Goal: Task Accomplishment & Management: Manage account settings

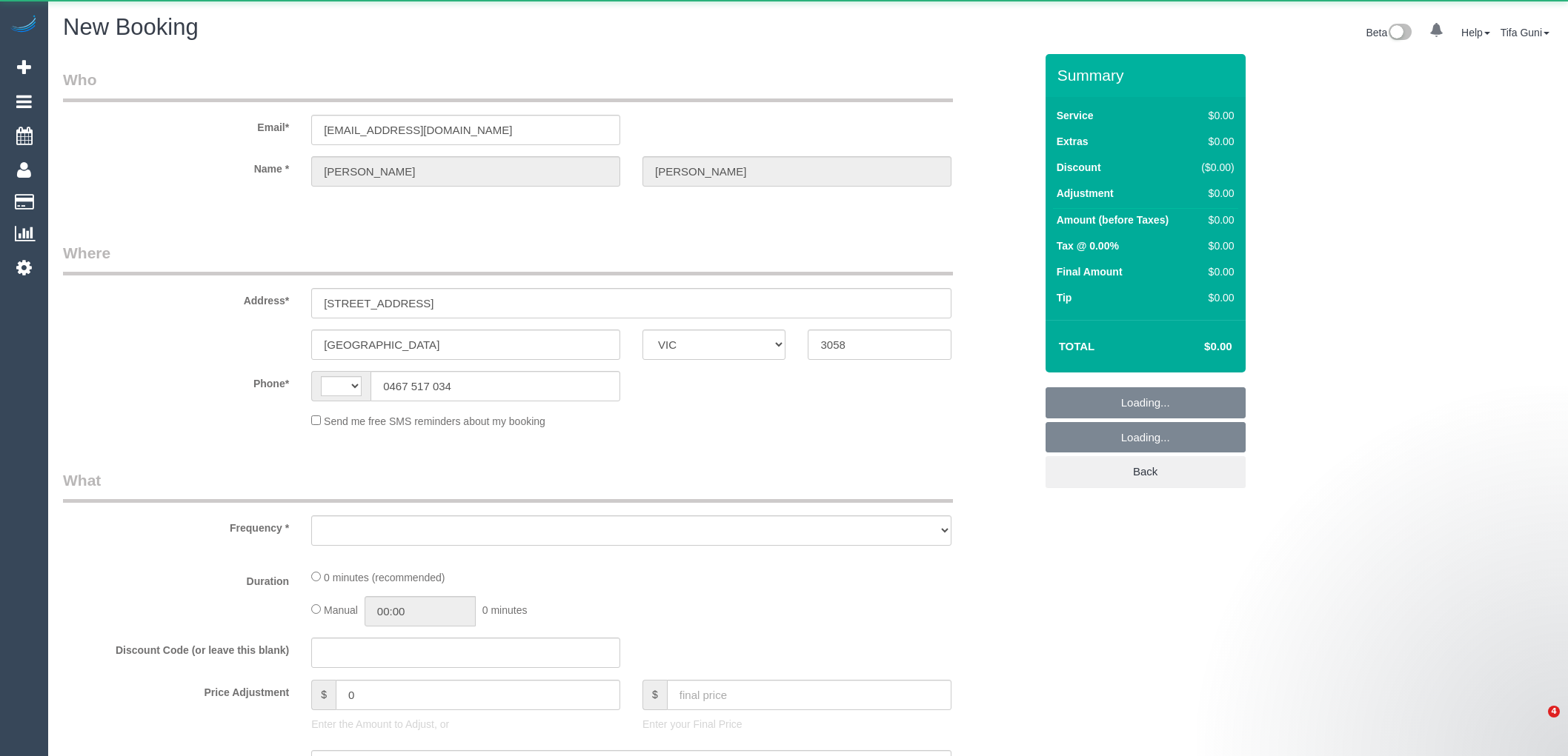
select select "VIC"
select select "string:AU"
select select "object:880"
select select "string:stripe-pm_1KHbbM2GScqysDRVKhK0BQT9"
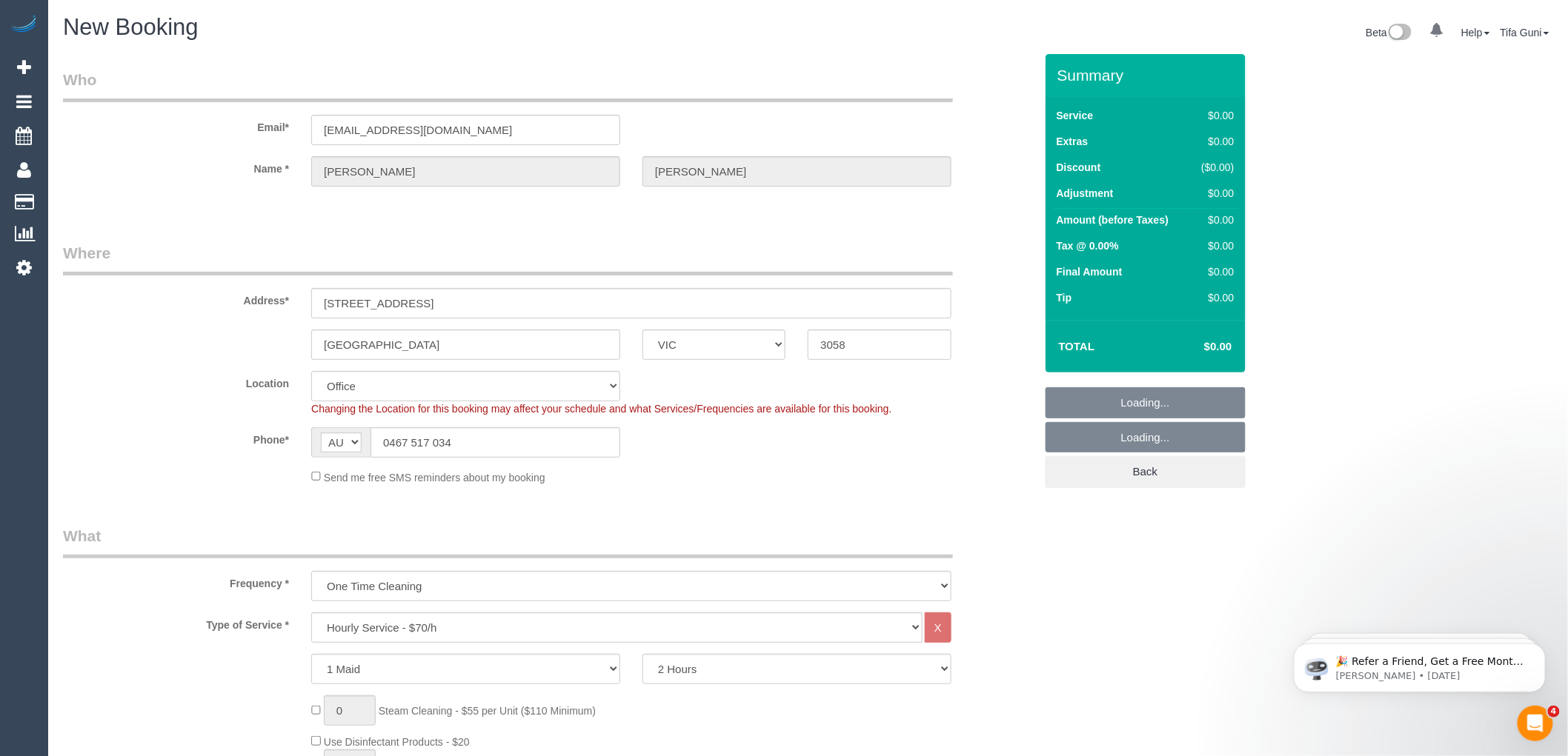
select select "object:2463"
select select "61"
select select "object:2468"
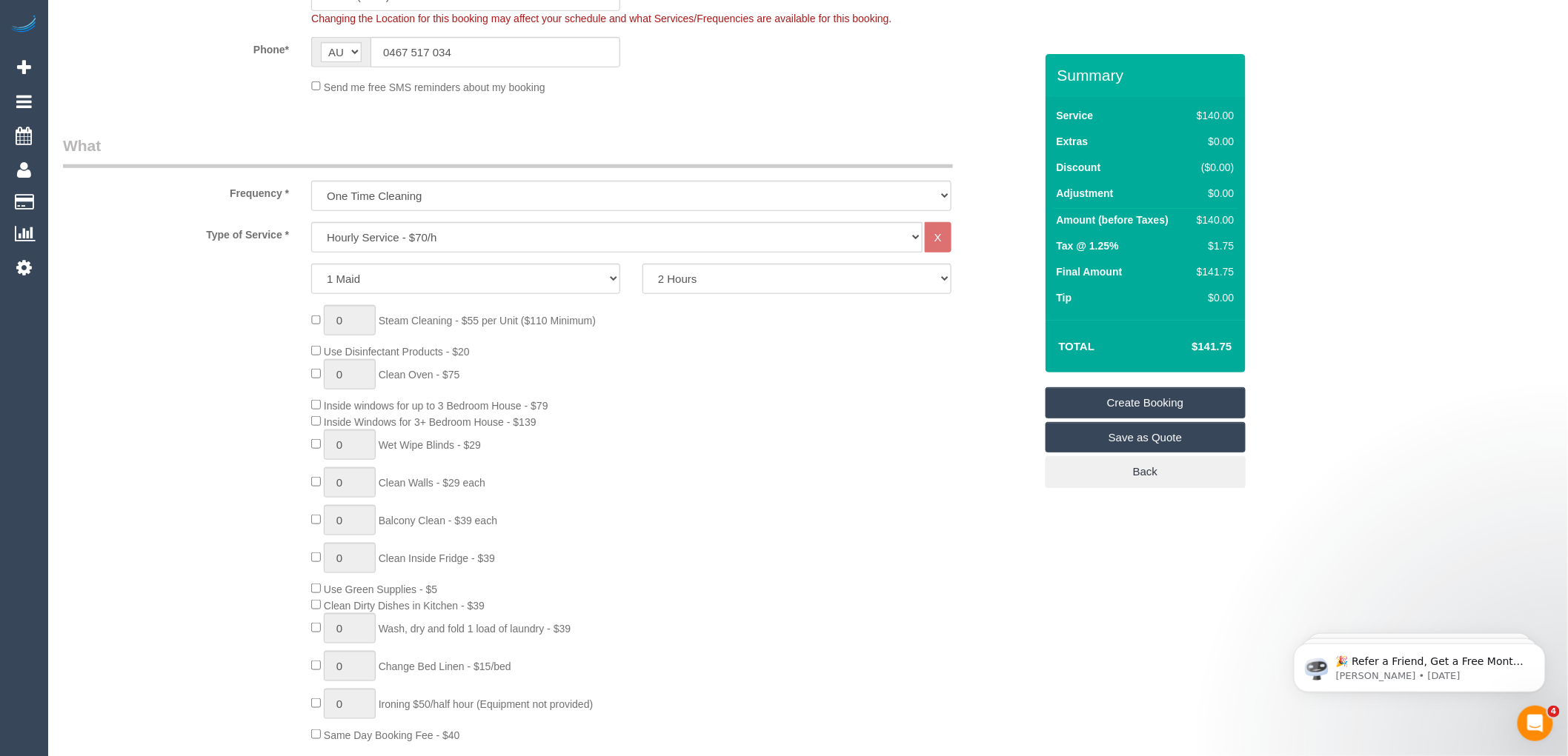
scroll to position [411, 0]
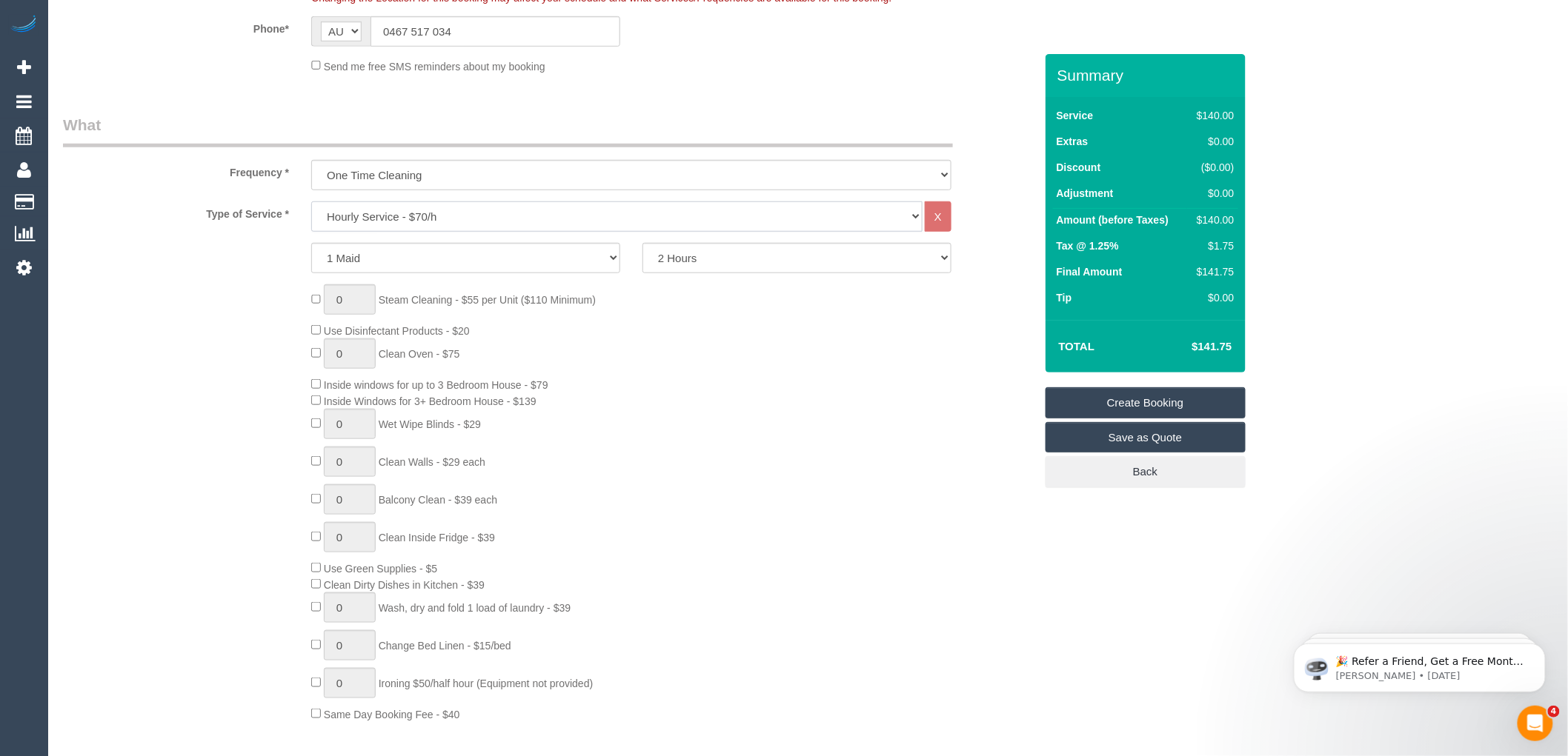
drag, startPoint x: 0, startPoint y: 0, endPoint x: 522, endPoint y: 220, distance: 566.5
click at [522, 220] on select "Hourly Service - $70/h Hourly Service - $65/h Hourly Service - $60/h Hourly Ser…" at bounding box center [617, 216] width 612 height 31
select select "212"
click at [311, 202] on select "Hourly Service - $70/h Hourly Service - $65/h Hourly Service - $60/h Hourly Ser…" at bounding box center [617, 216] width 612 height 31
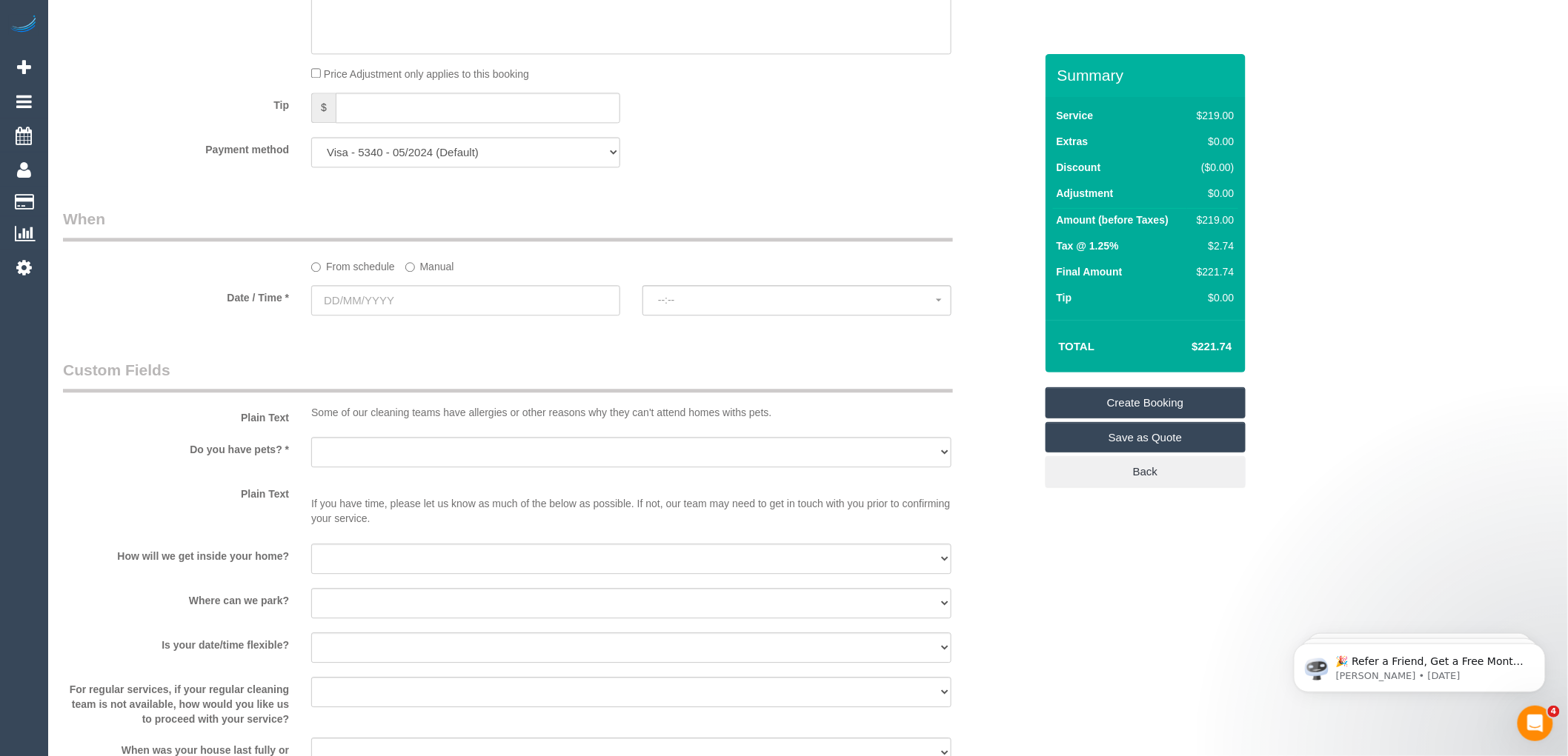
scroll to position [1398, 0]
click at [378, 320] on input "text" at bounding box center [465, 304] width 309 height 31
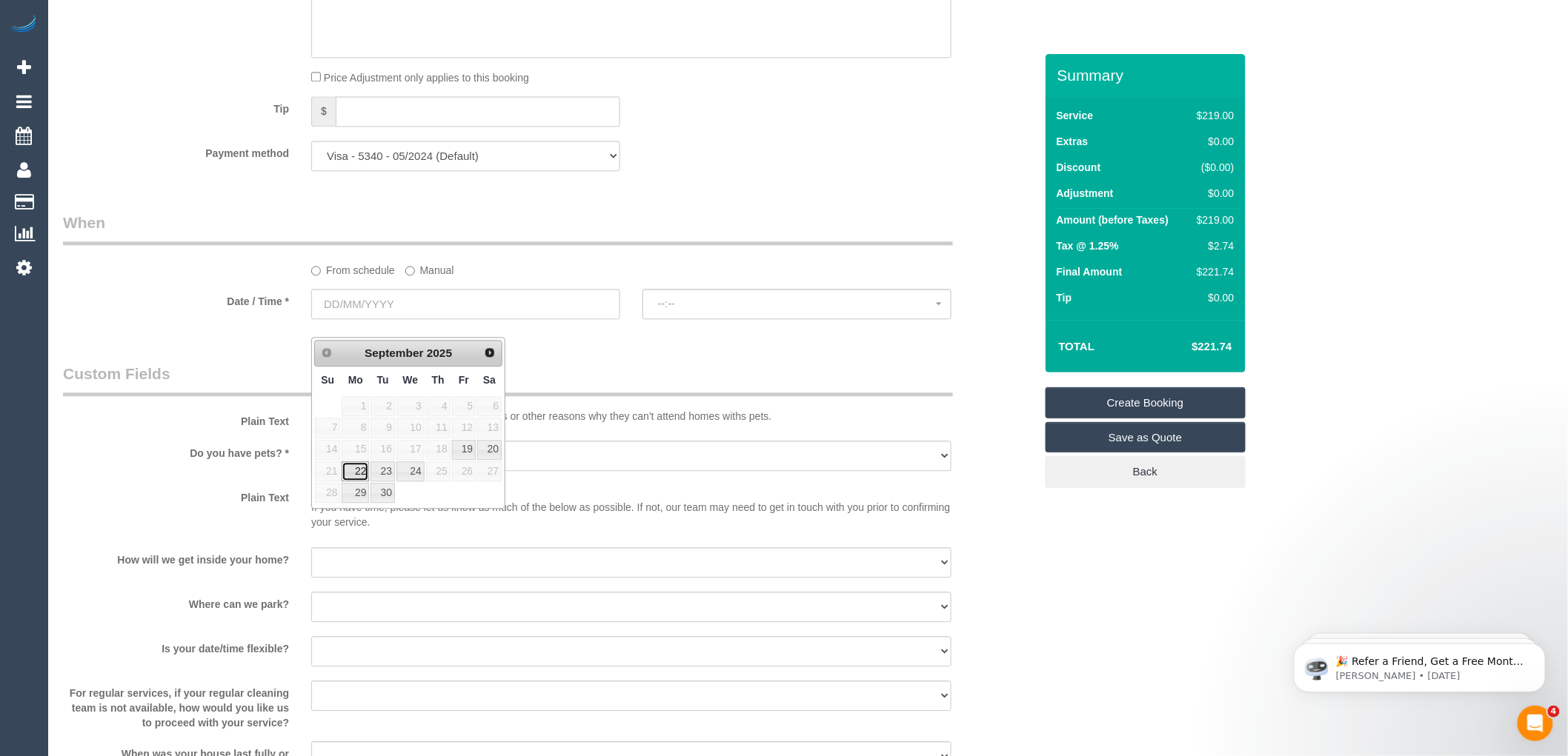
click at [364, 470] on link "22" at bounding box center [356, 472] width 28 height 20
type input "22/09/2025"
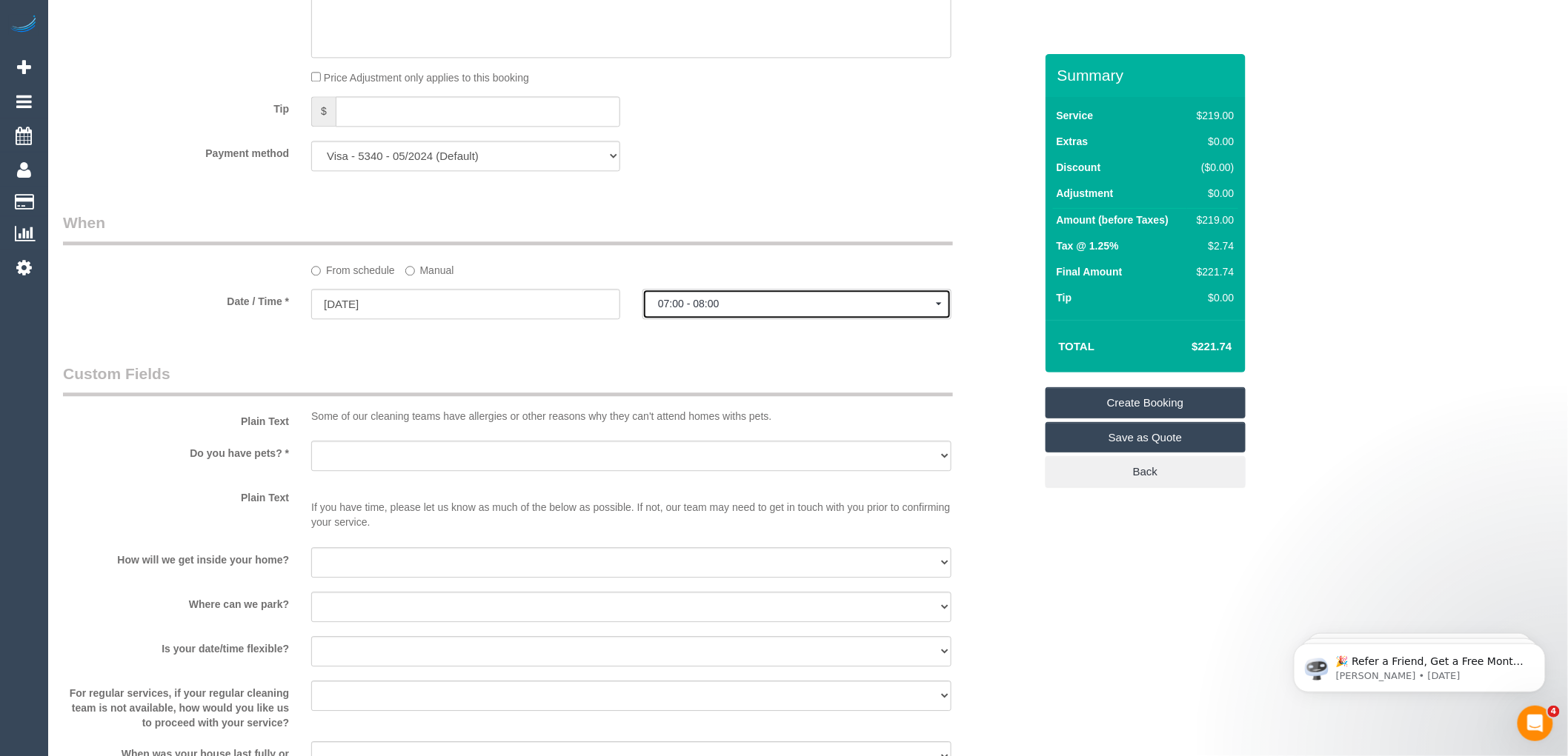
click at [751, 309] on span "07:00 - 08:00" at bounding box center [797, 303] width 278 height 12
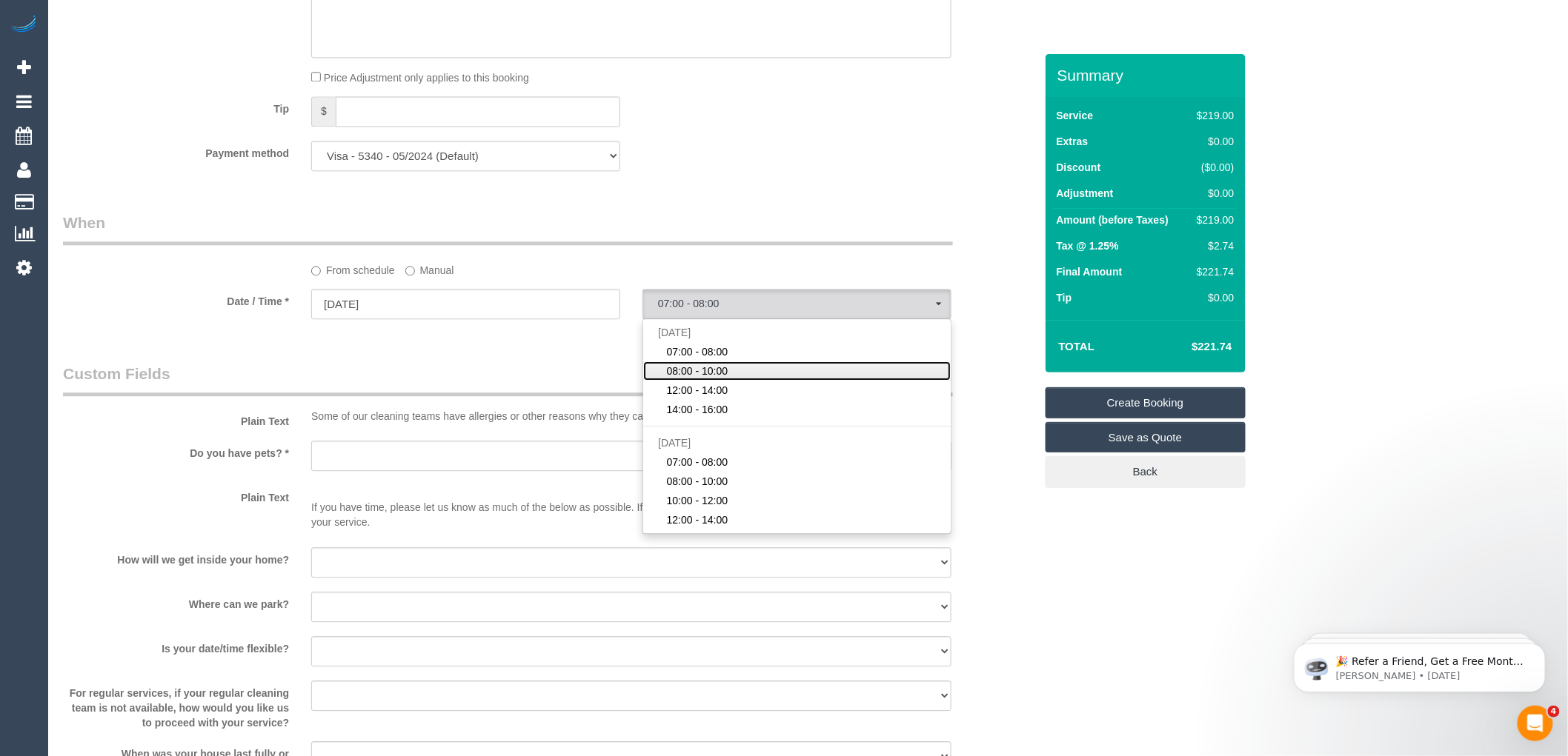
click at [694, 379] on span "08:00 - 10:00" at bounding box center [697, 372] width 61 height 15
select select "spot2"
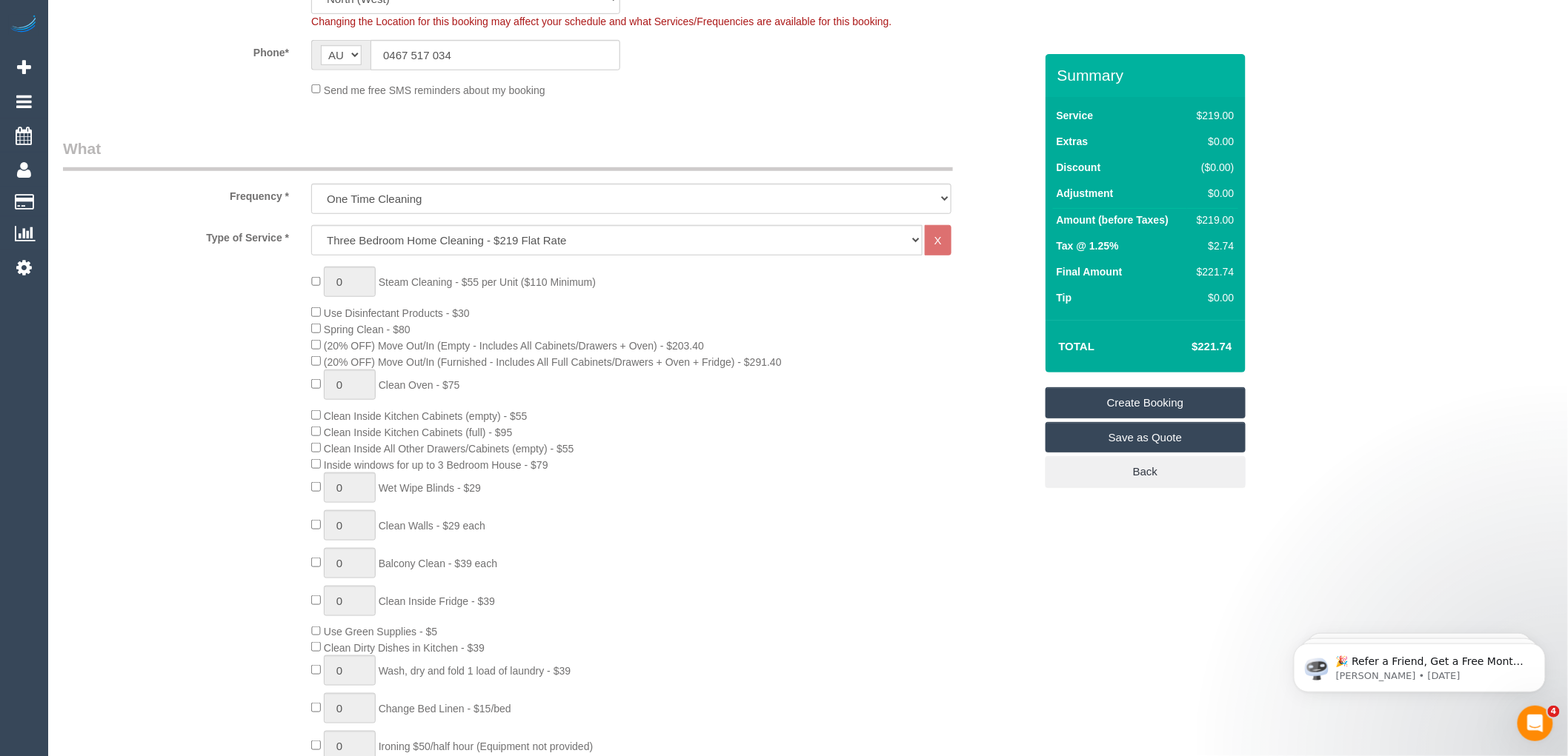
scroll to position [493, 0]
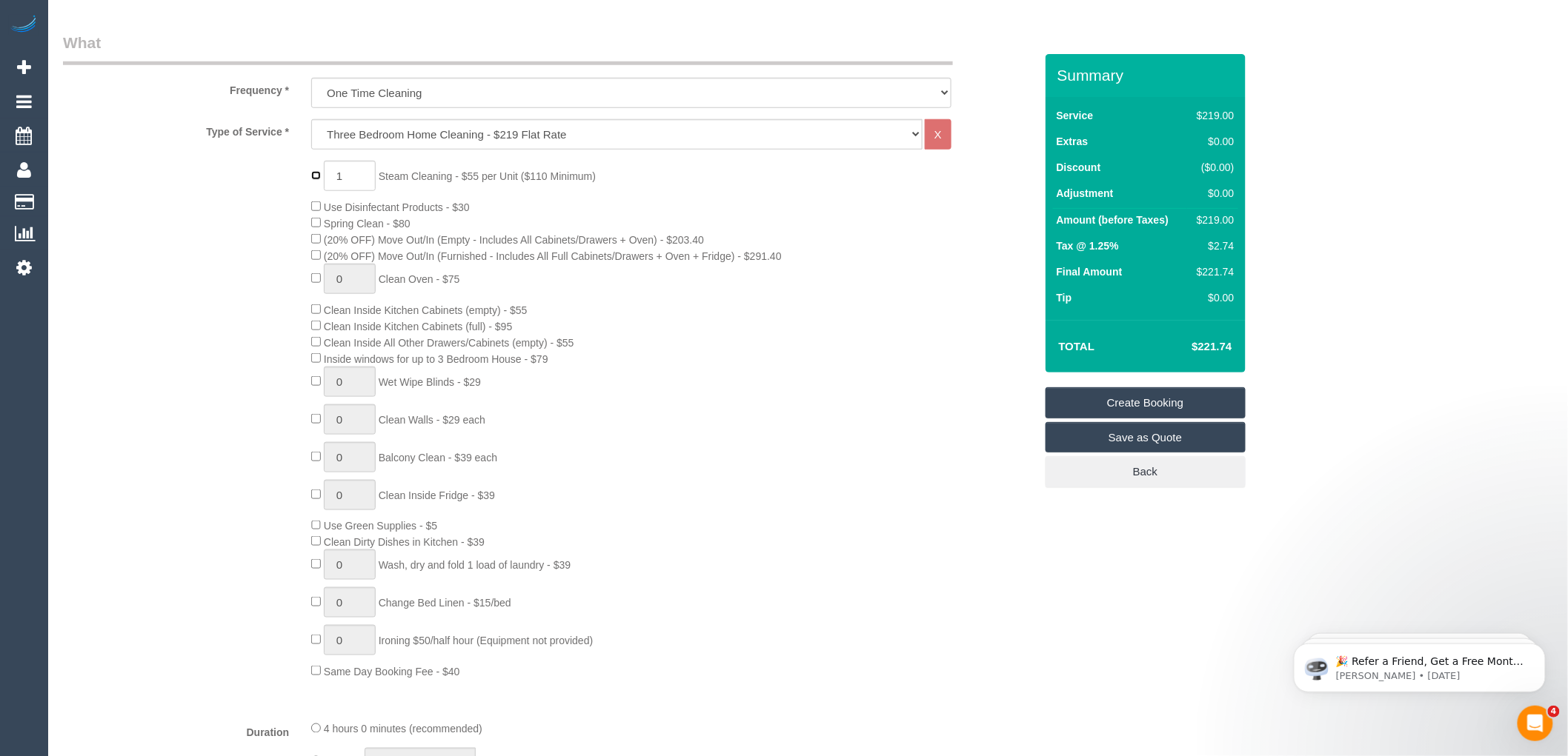
type input "0"
click at [662, 323] on div "0 Steam Cleaning - $55 per Unit ($110 Minimum) Use Disinfectant Products - $30 …" at bounding box center [672, 420] width 744 height 519
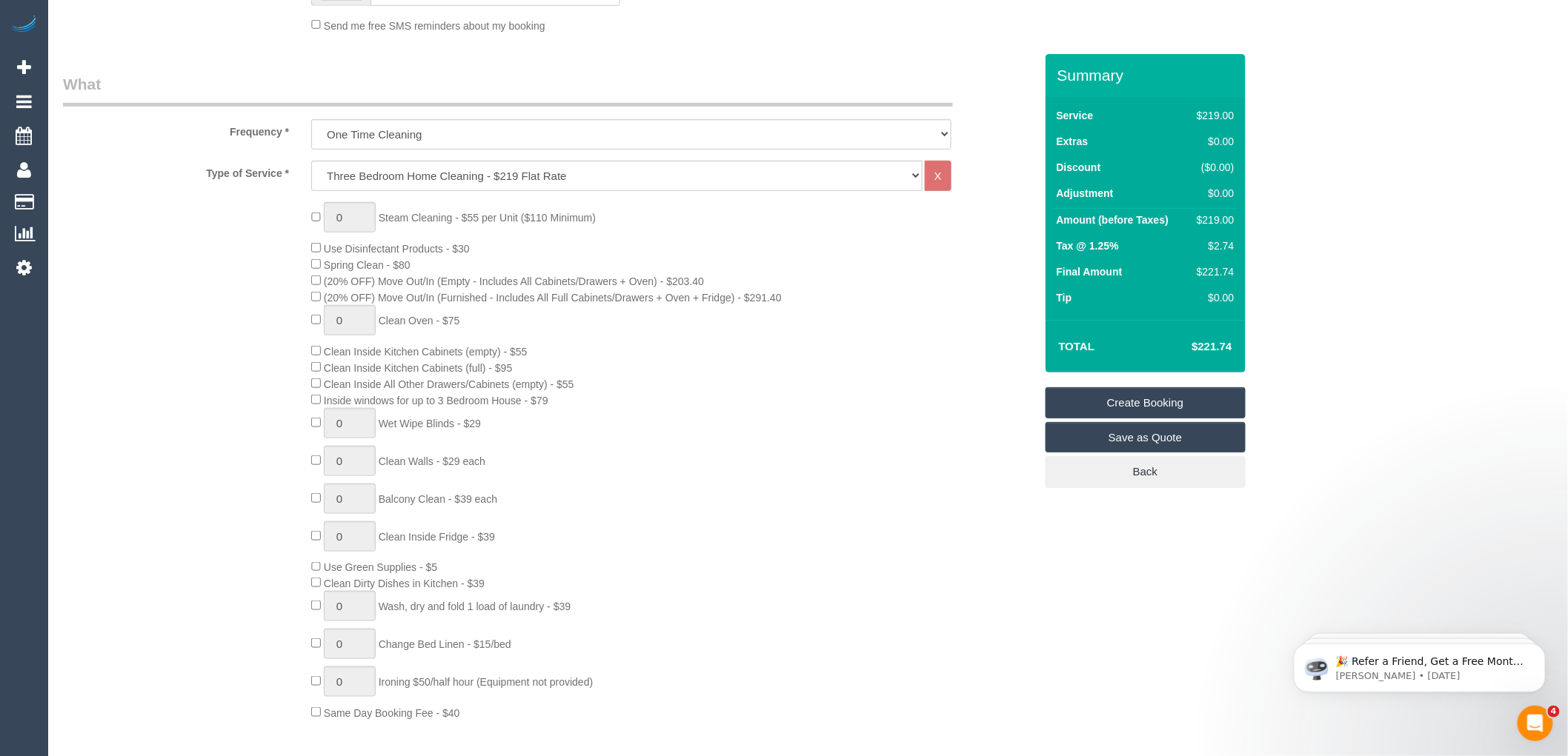
scroll to position [411, 0]
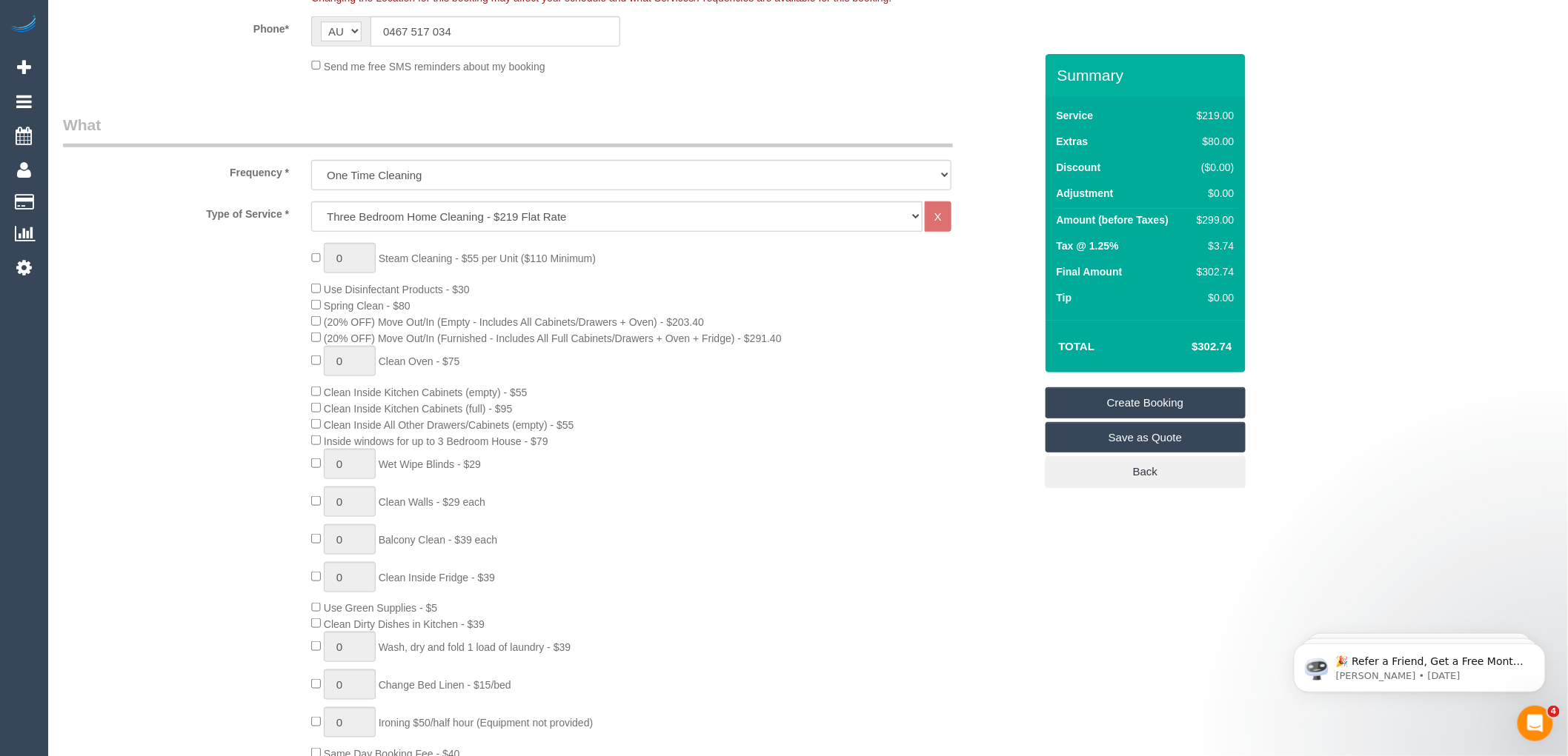
select select "spot18"
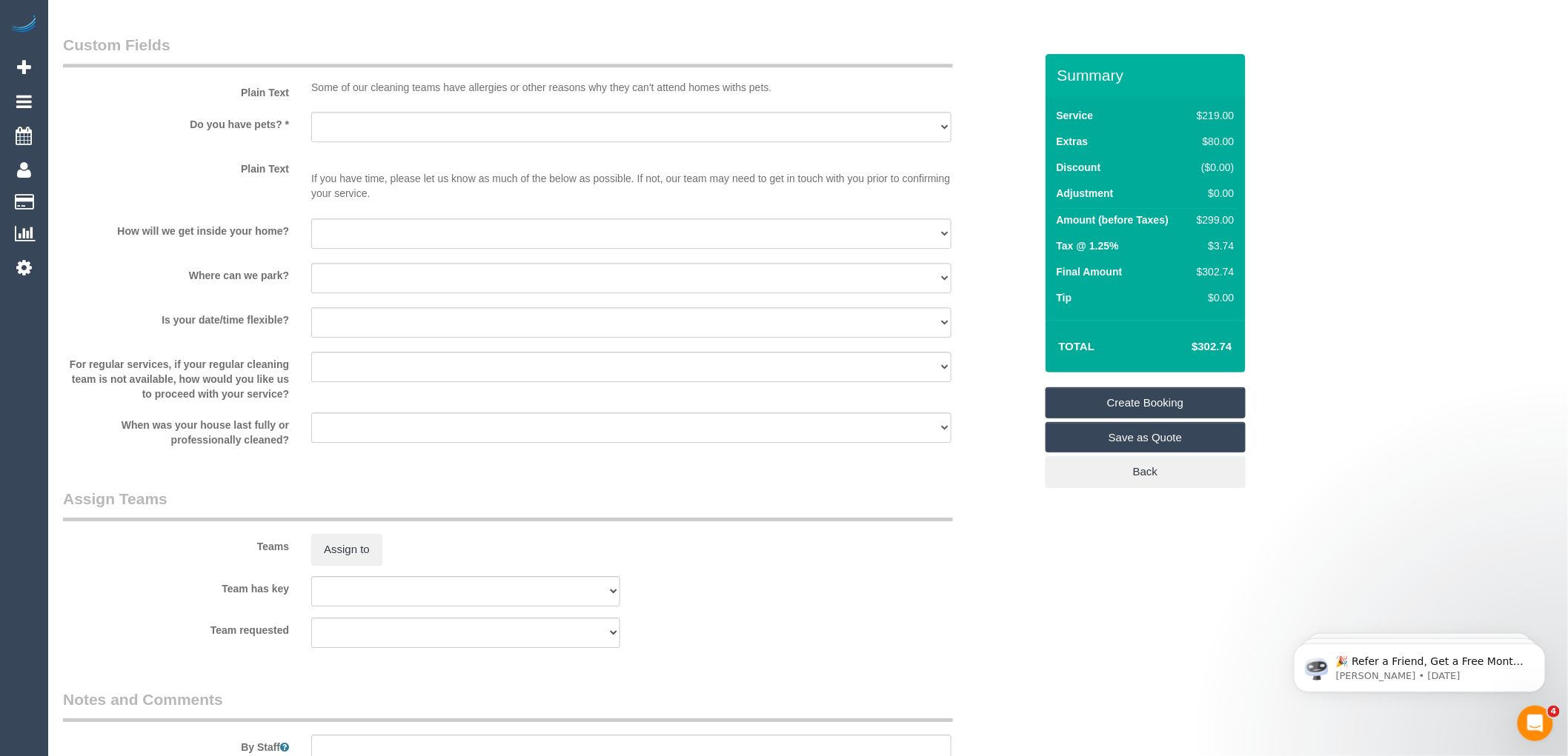
scroll to position [1728, 0]
click at [378, 290] on select "I will provide parking on-site Free street parking Paid street parking (cost wi…" at bounding box center [631, 277] width 640 height 31
select select "number:19"
click at [311, 279] on select "I will provide parking on-site Free street parking Paid street parking (cost wi…" at bounding box center [631, 277] width 640 height 31
click at [376, 247] on select "I will be home Key will be left (please provide details below) Lock box/Access …" at bounding box center [631, 233] width 640 height 31
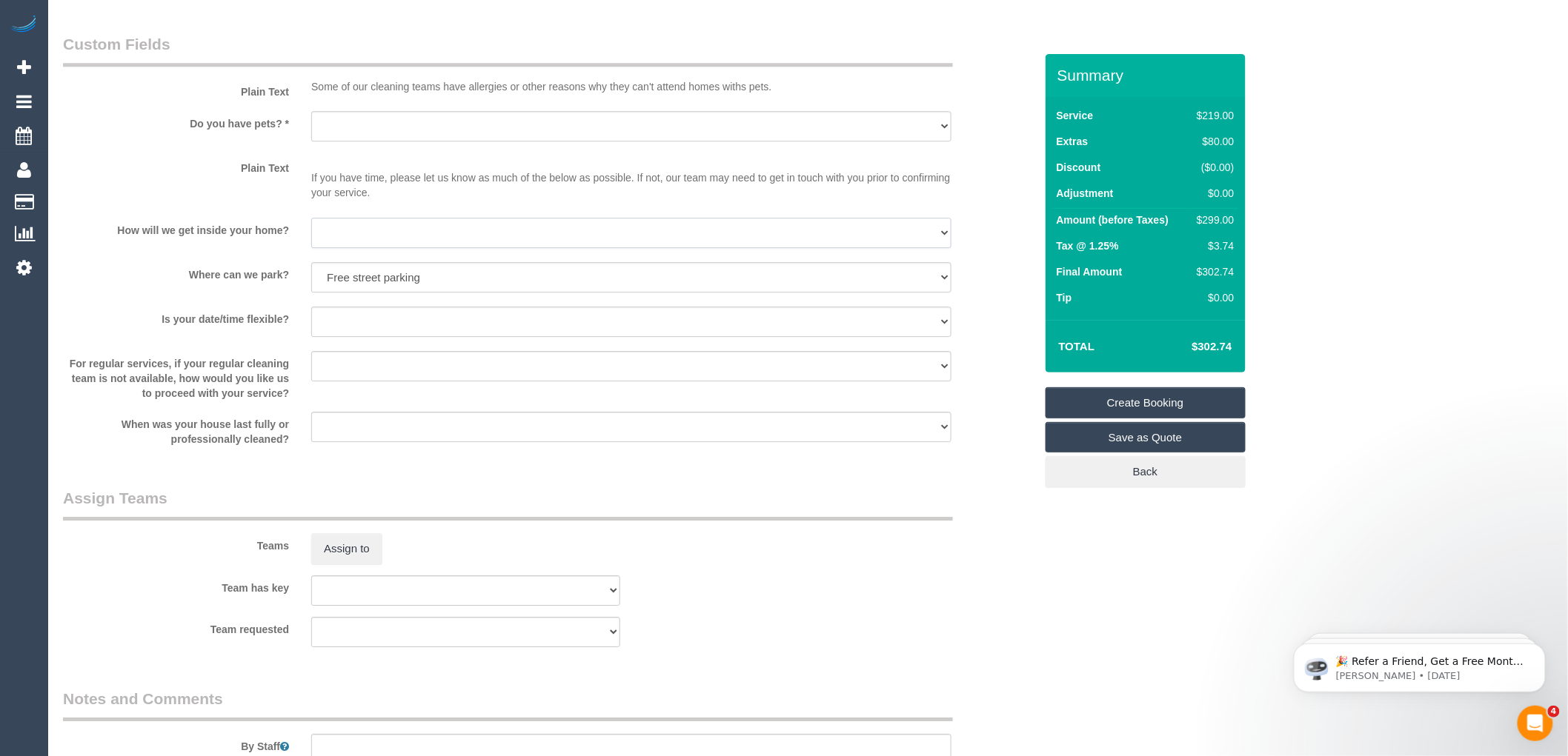
select select "number:14"
click at [311, 234] on select "I will be home Key will be left (please provide details below) Lock box/Access …" at bounding box center [631, 233] width 640 height 31
click at [415, 142] on select "Yes - Cats Yes - Dogs No pets Yes - Dogs and Cats Yes - Other" at bounding box center [631, 126] width 640 height 31
select select "number:28"
click at [311, 128] on select "Yes - Cats Yes - Dogs No pets Yes - Dogs and Cats Yes - Other" at bounding box center [631, 126] width 640 height 31
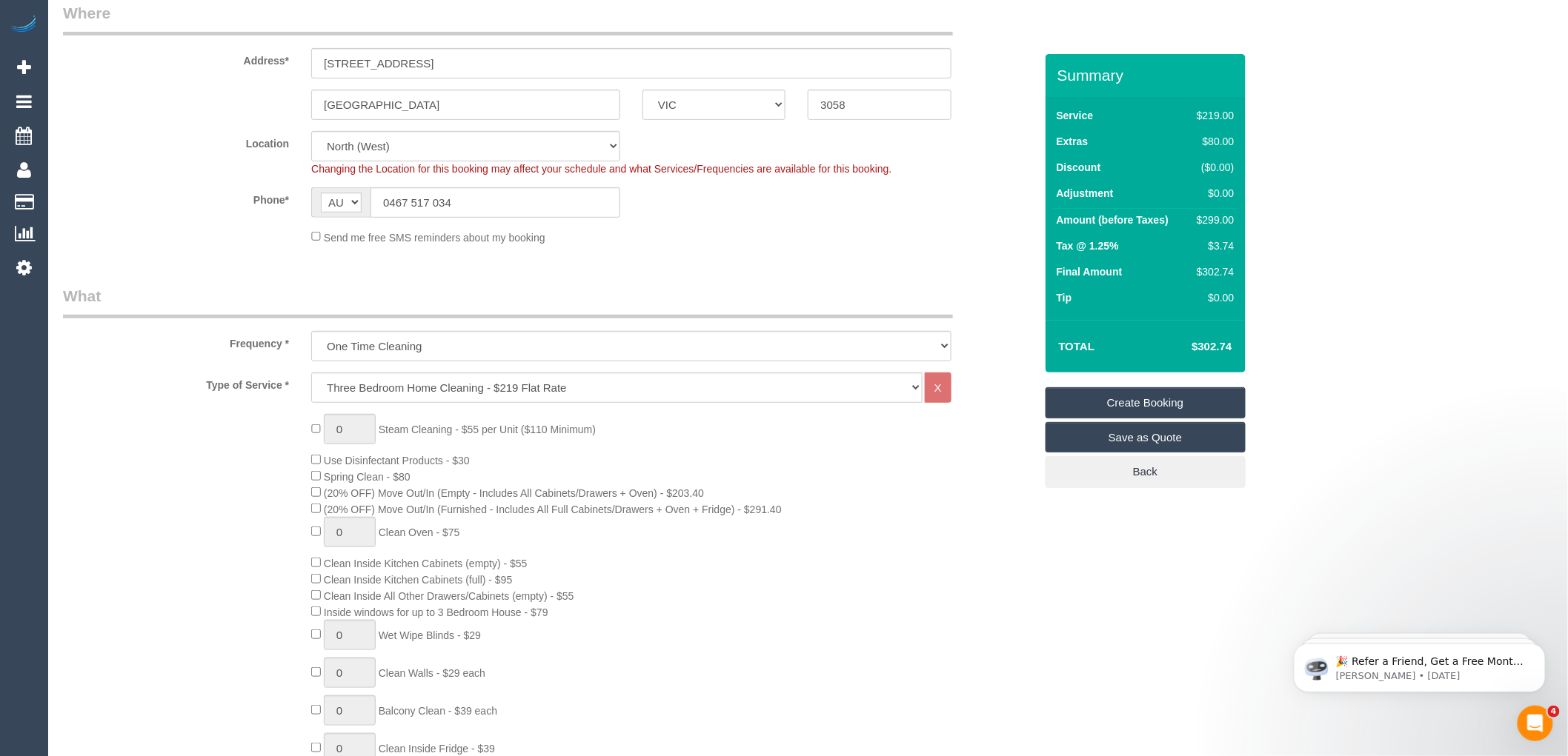
scroll to position [86, 0]
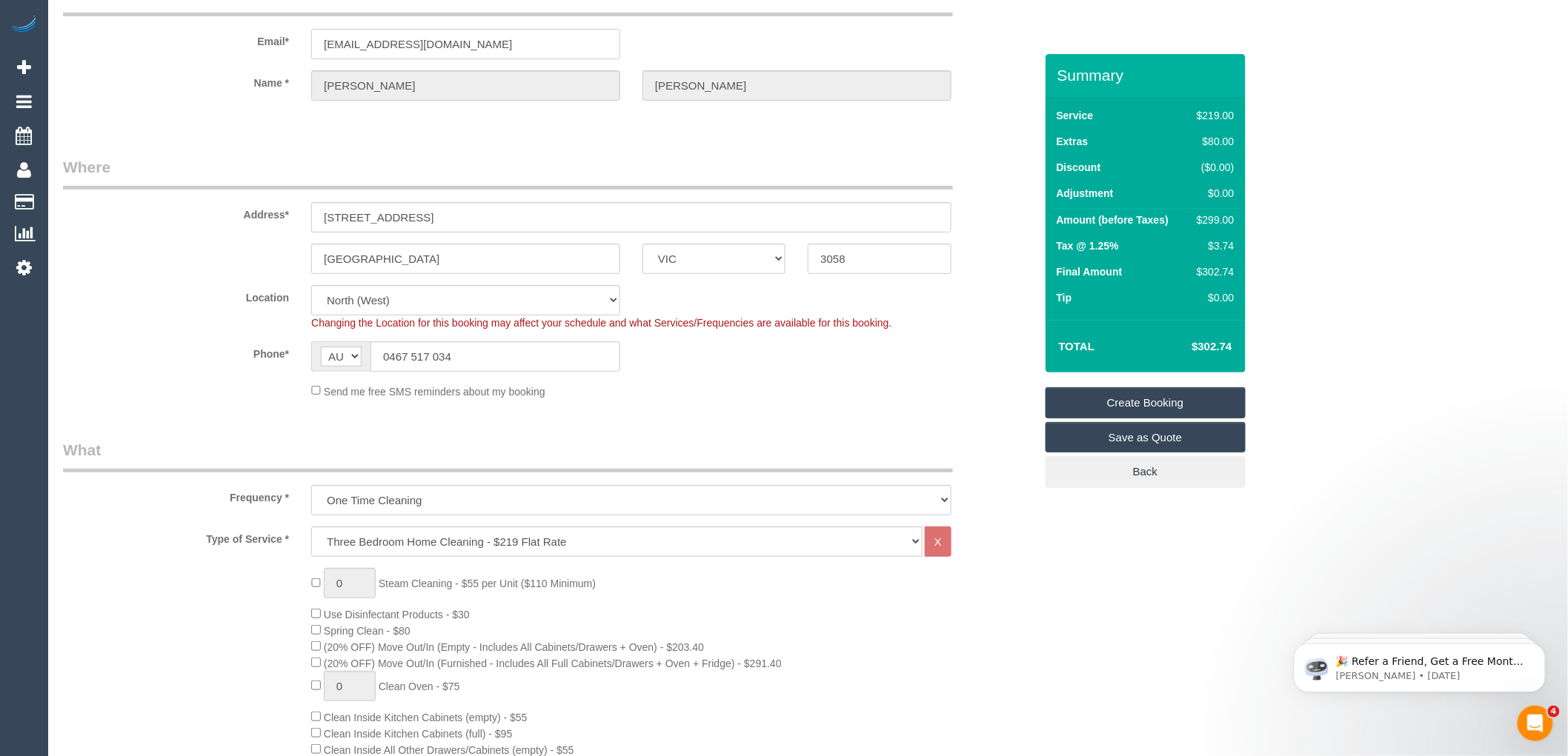
drag, startPoint x: 477, startPoint y: 43, endPoint x: 269, endPoint y: 35, distance: 208.2
click at [269, 35] on div "Email* aandghome1@gmail.com" at bounding box center [549, 21] width 993 height 76
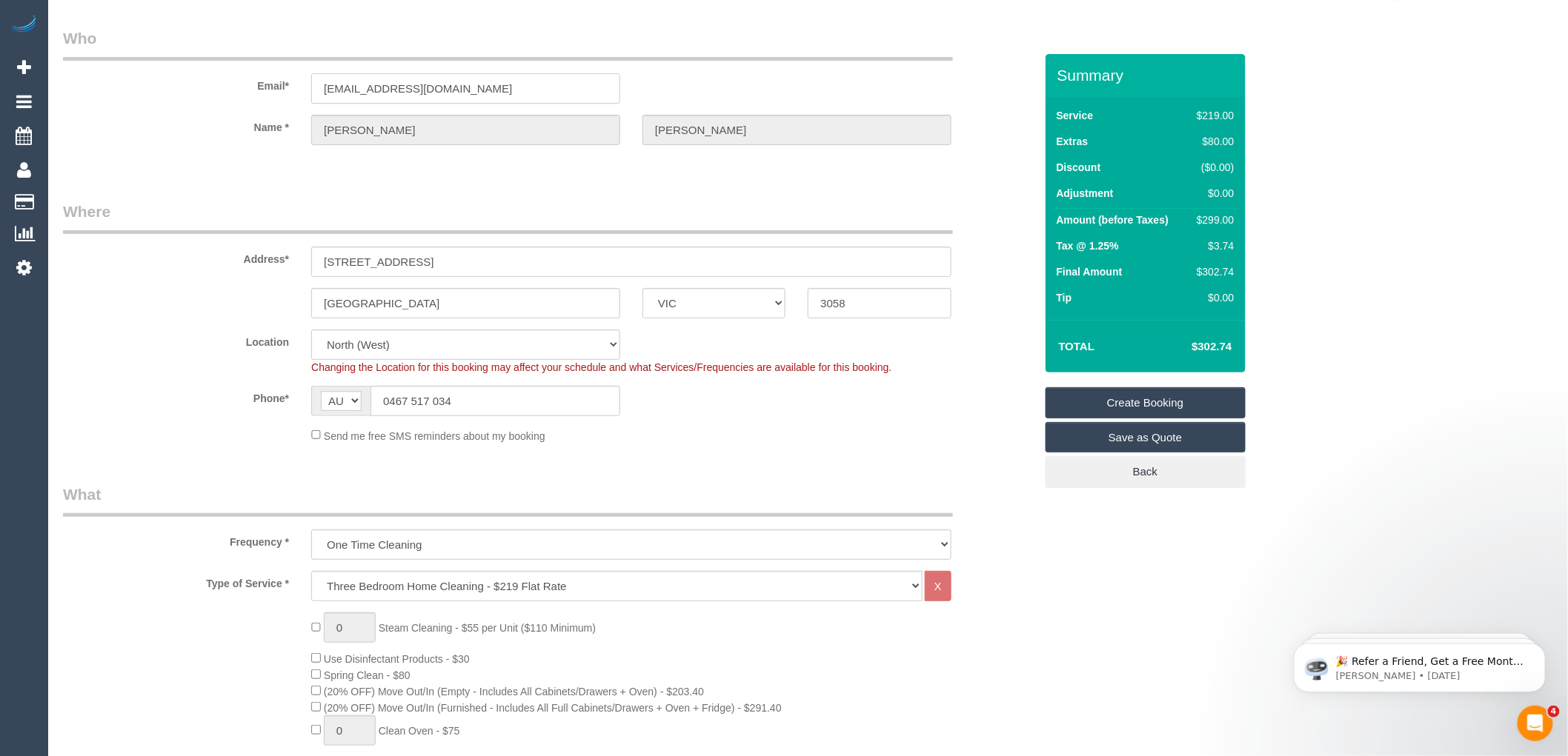
scroll to position [0, 0]
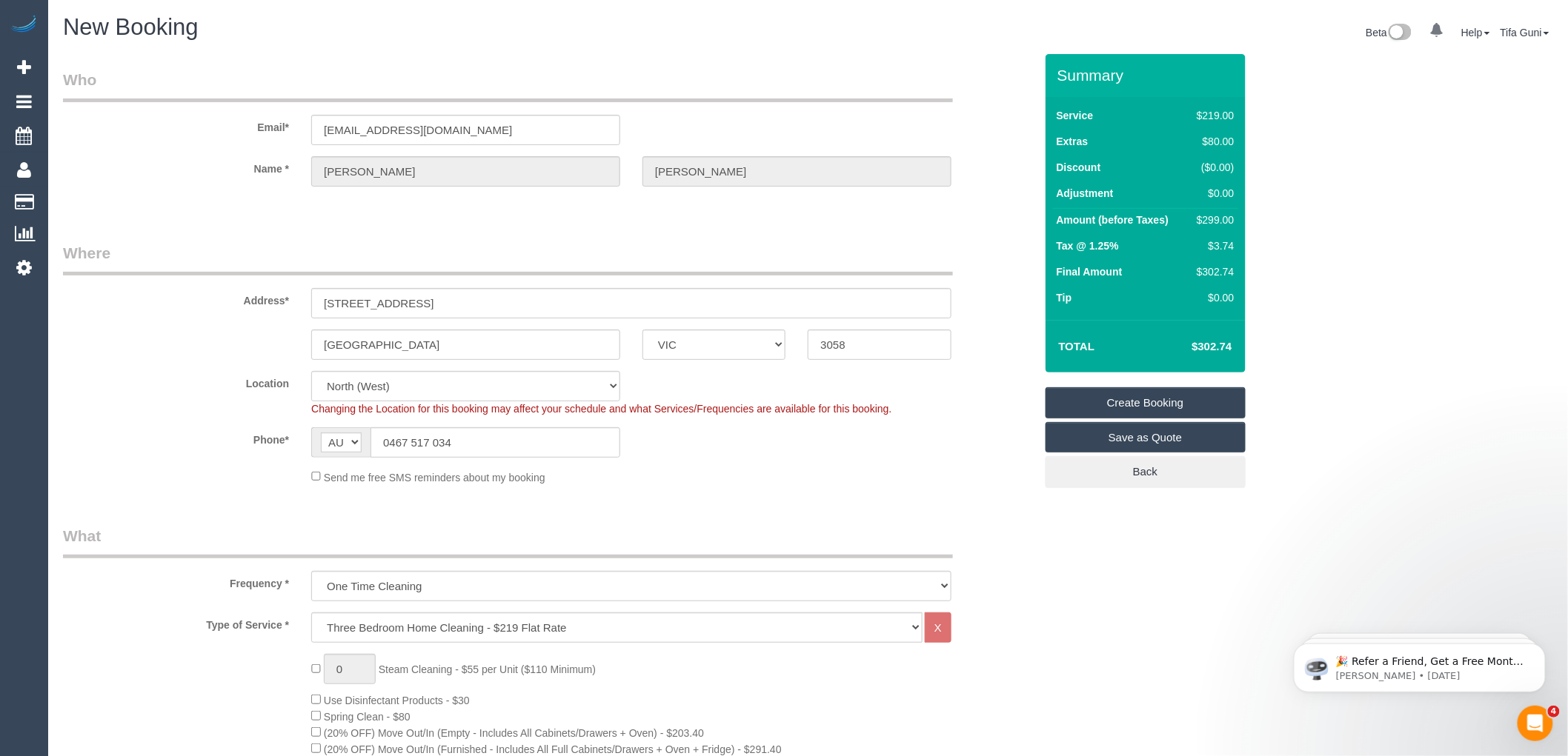
click at [1136, 397] on link "Create Booking" at bounding box center [1145, 403] width 200 height 32
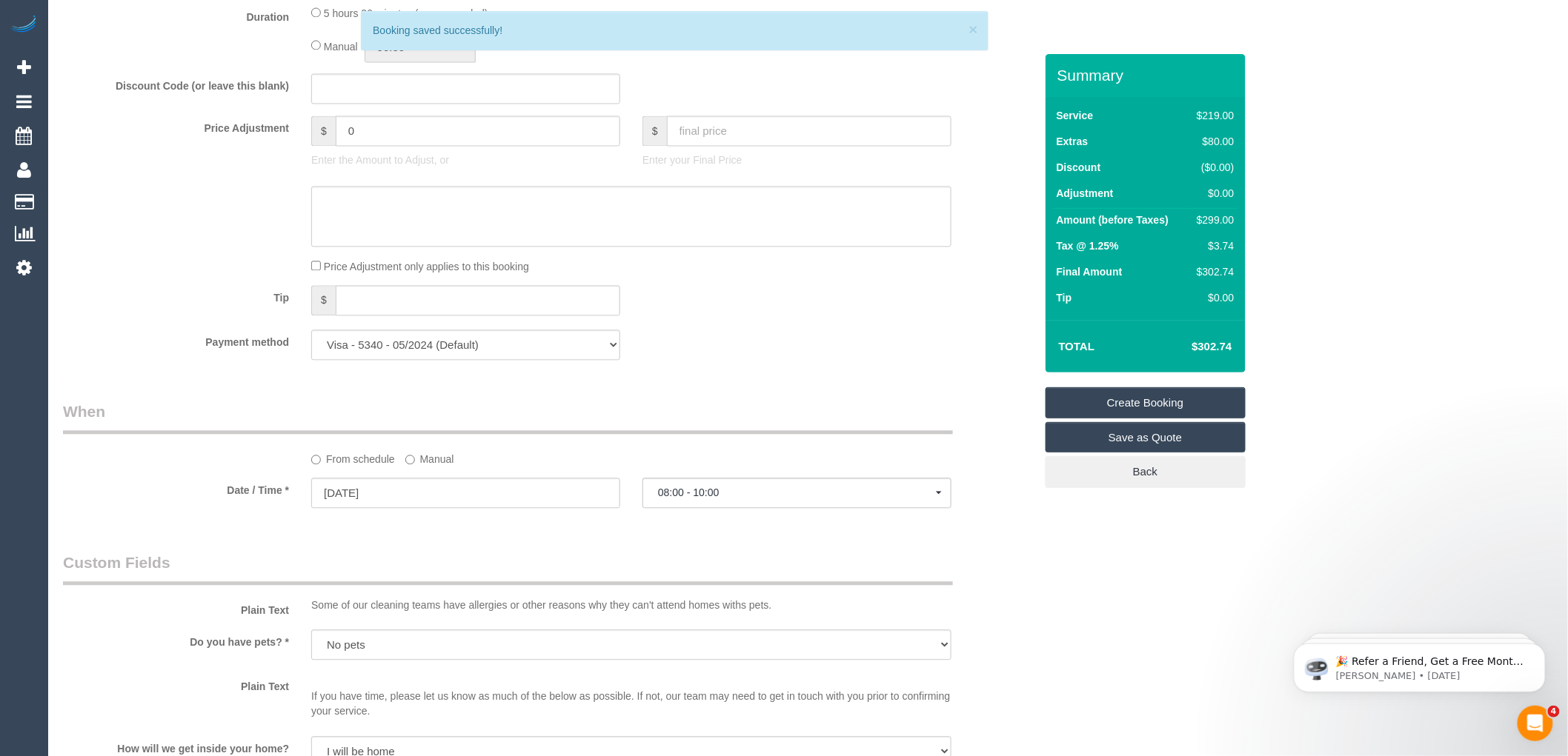
scroll to position [1234, 0]
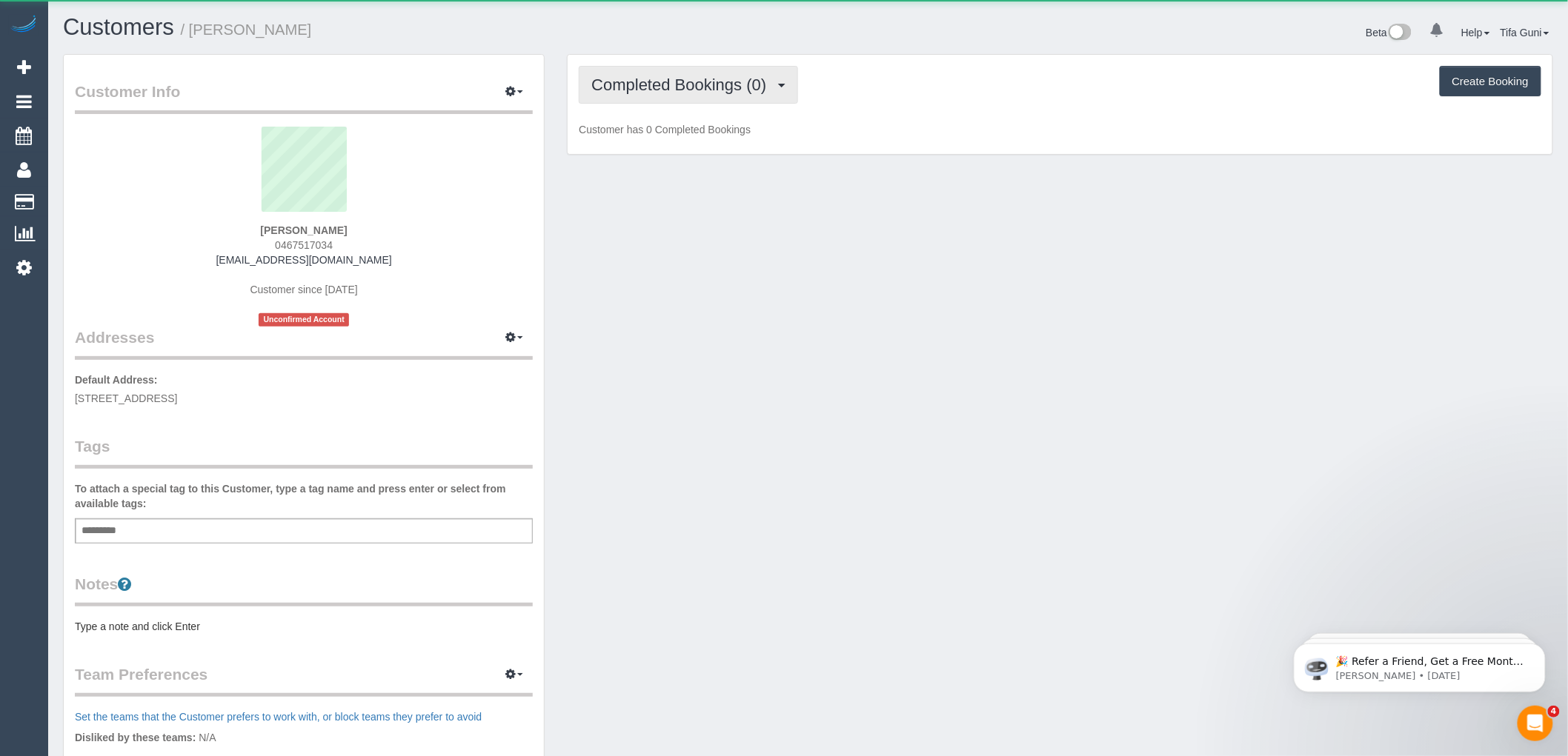
click at [680, 89] on span "Completed Bookings (0)" at bounding box center [682, 85] width 183 height 19
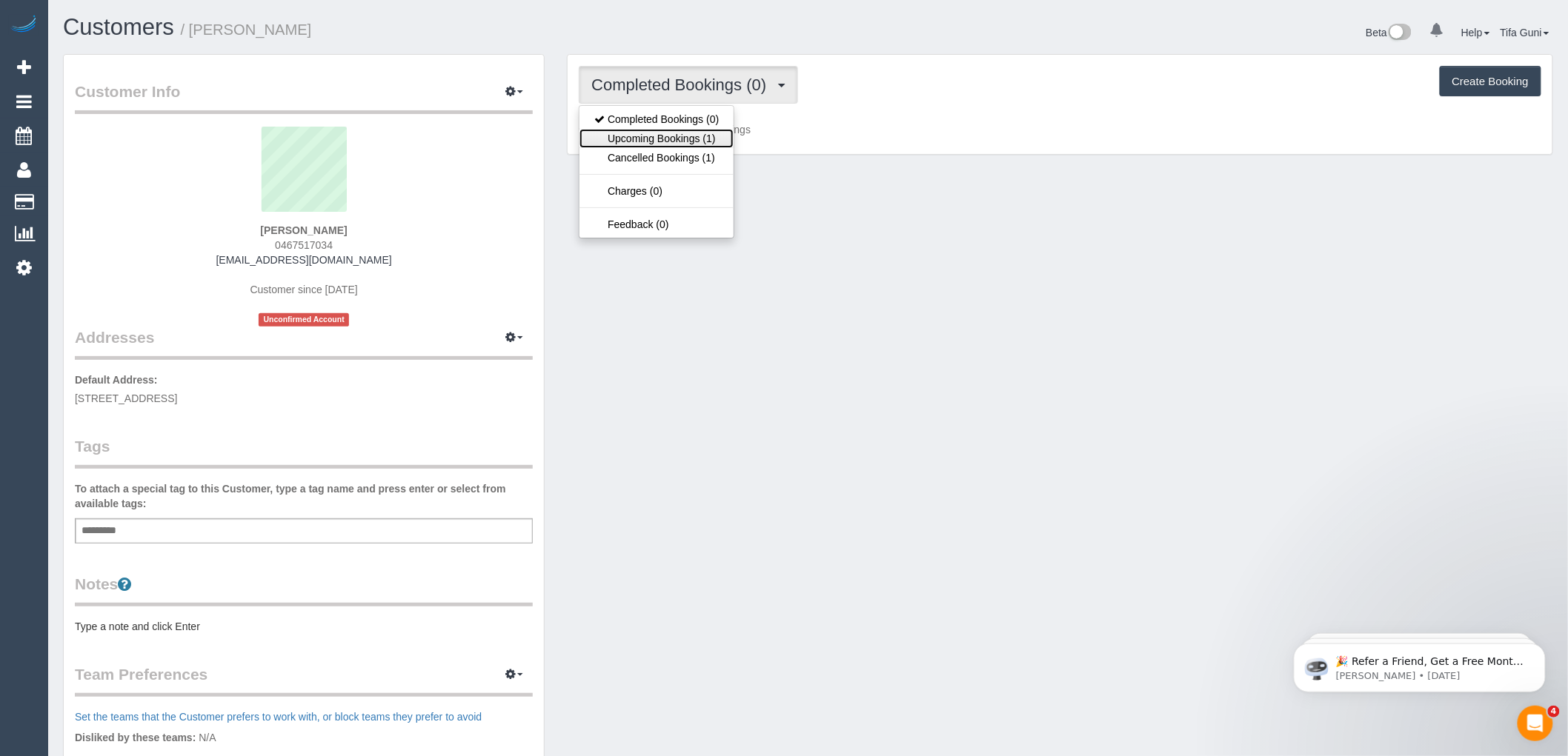
click at [684, 145] on link "Upcoming Bookings (1)" at bounding box center [656, 138] width 154 height 19
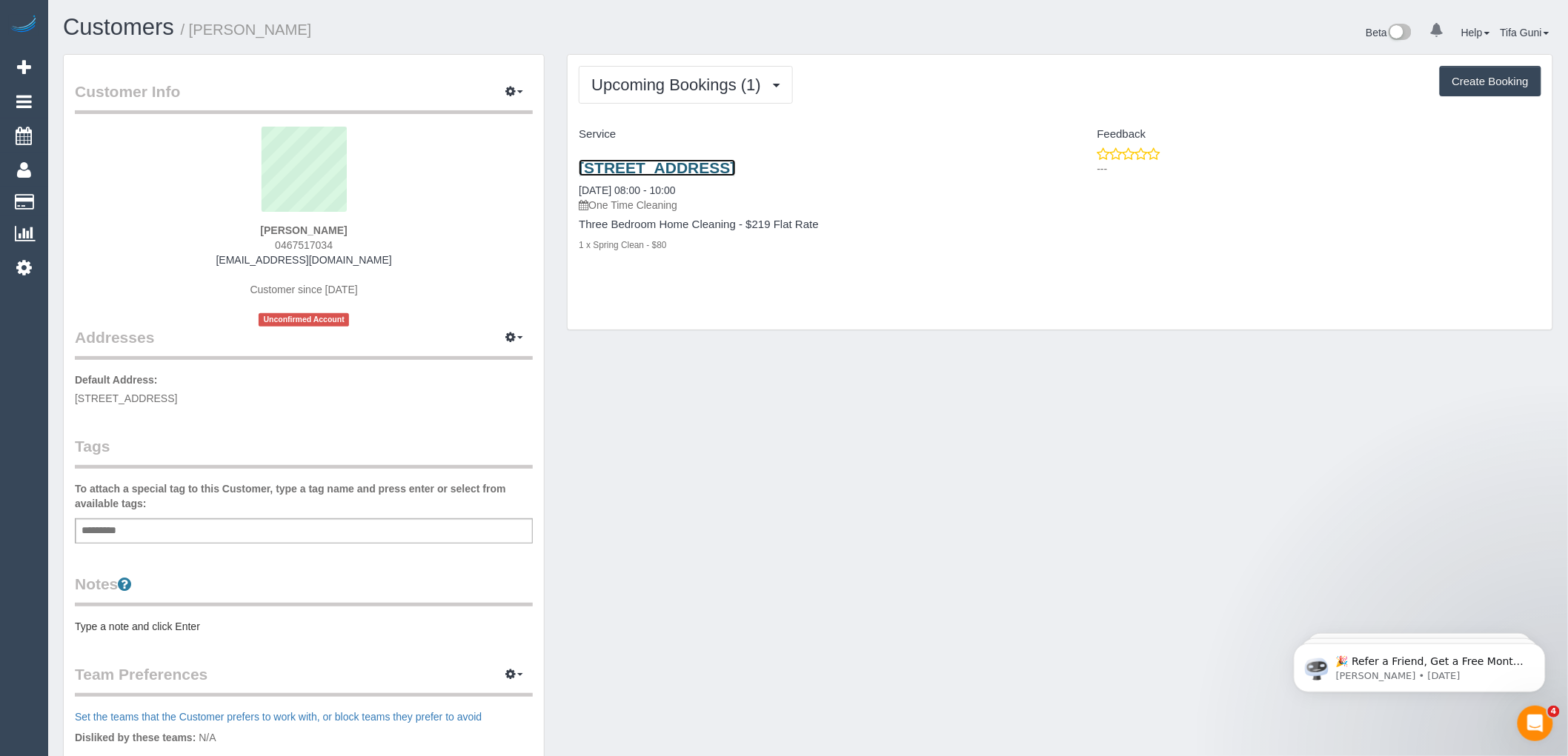
click at [691, 164] on link "31 Rose Street, Coburg, VIC 3058" at bounding box center [656, 168] width 157 height 17
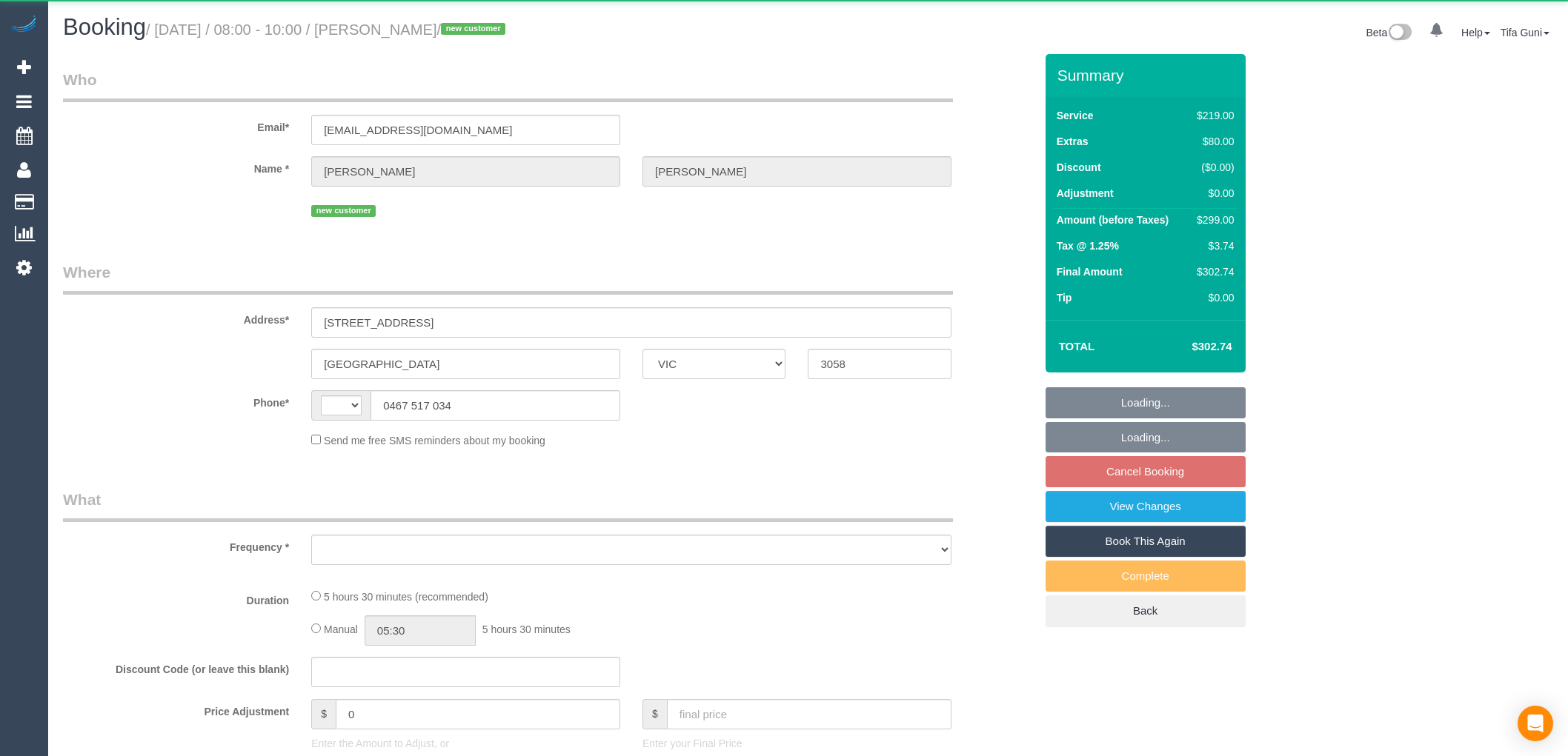
select select "VIC"
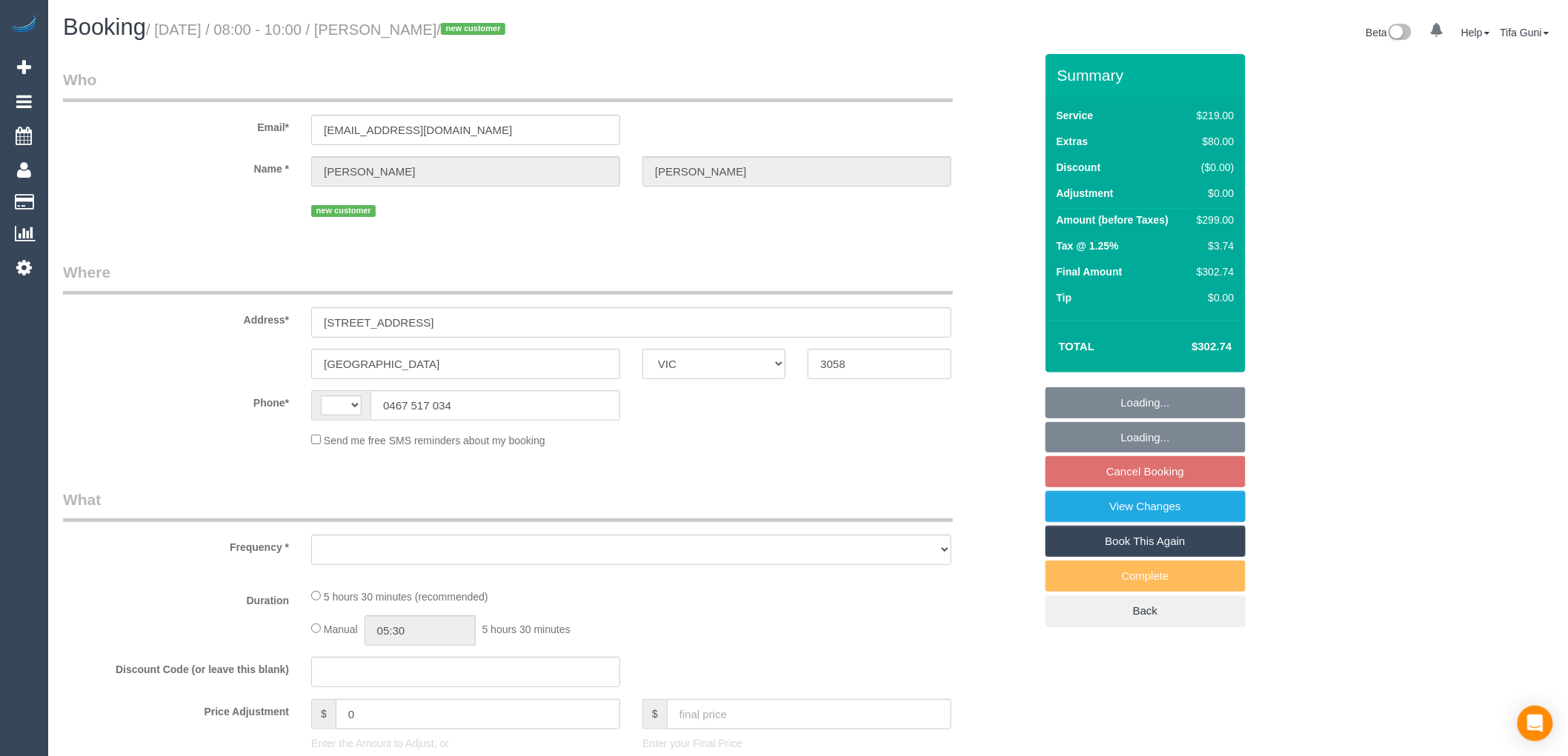
select select "string:AU"
select select "object:531"
select select "spot2"
select select "number:28"
select select "number:14"
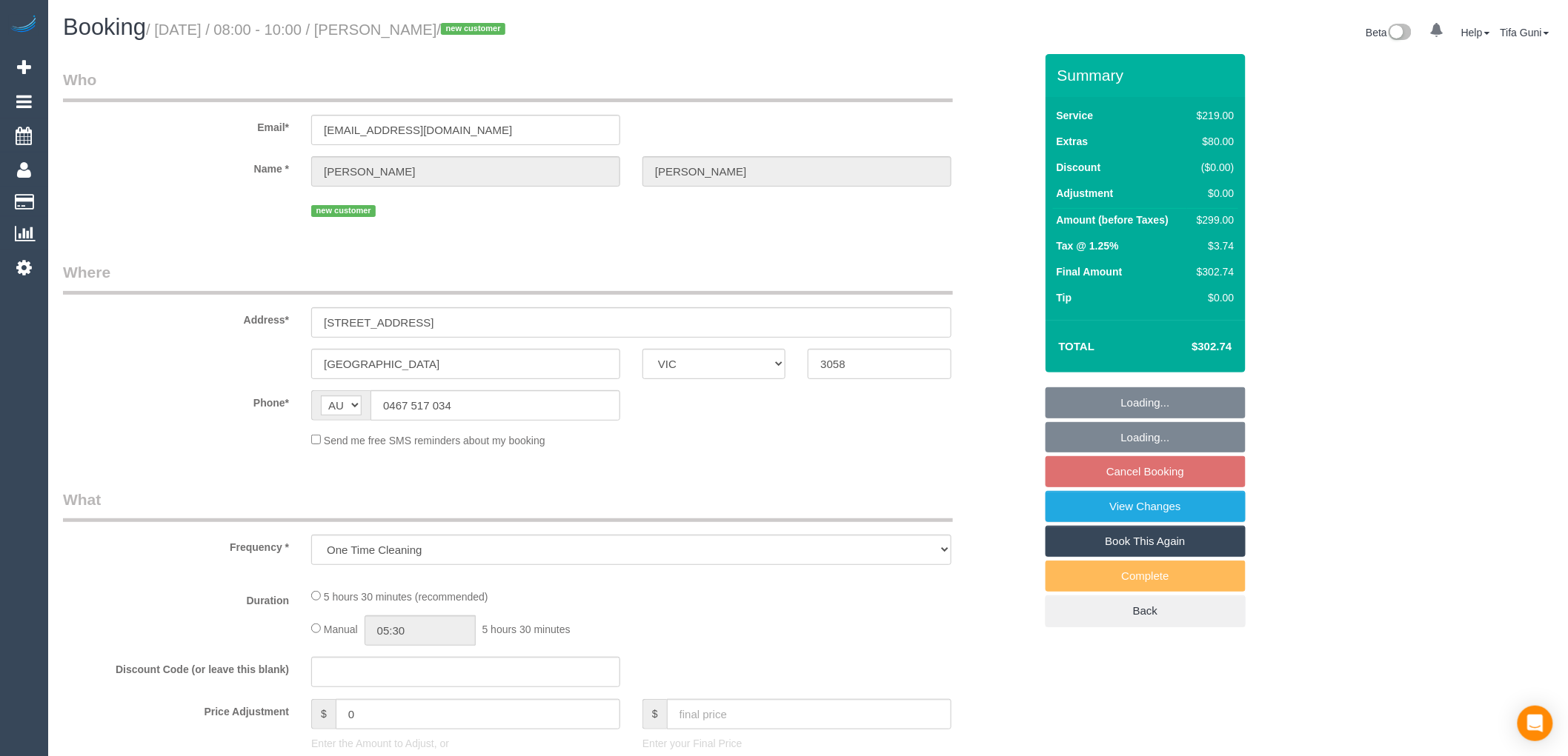
select select "number:19"
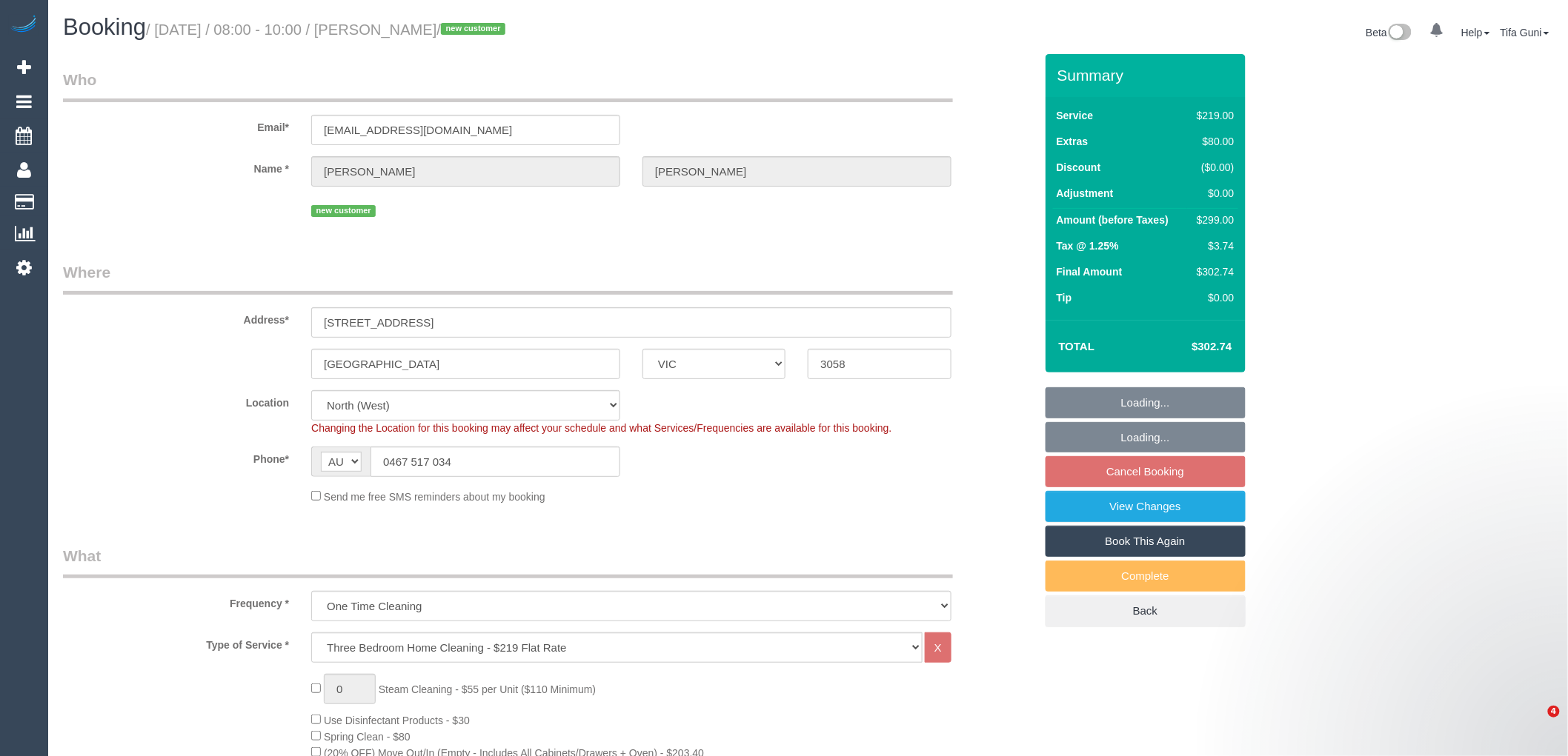
select select "string:stripe-pm_1KHbbM2GScqysDRVKhK0BQT9"
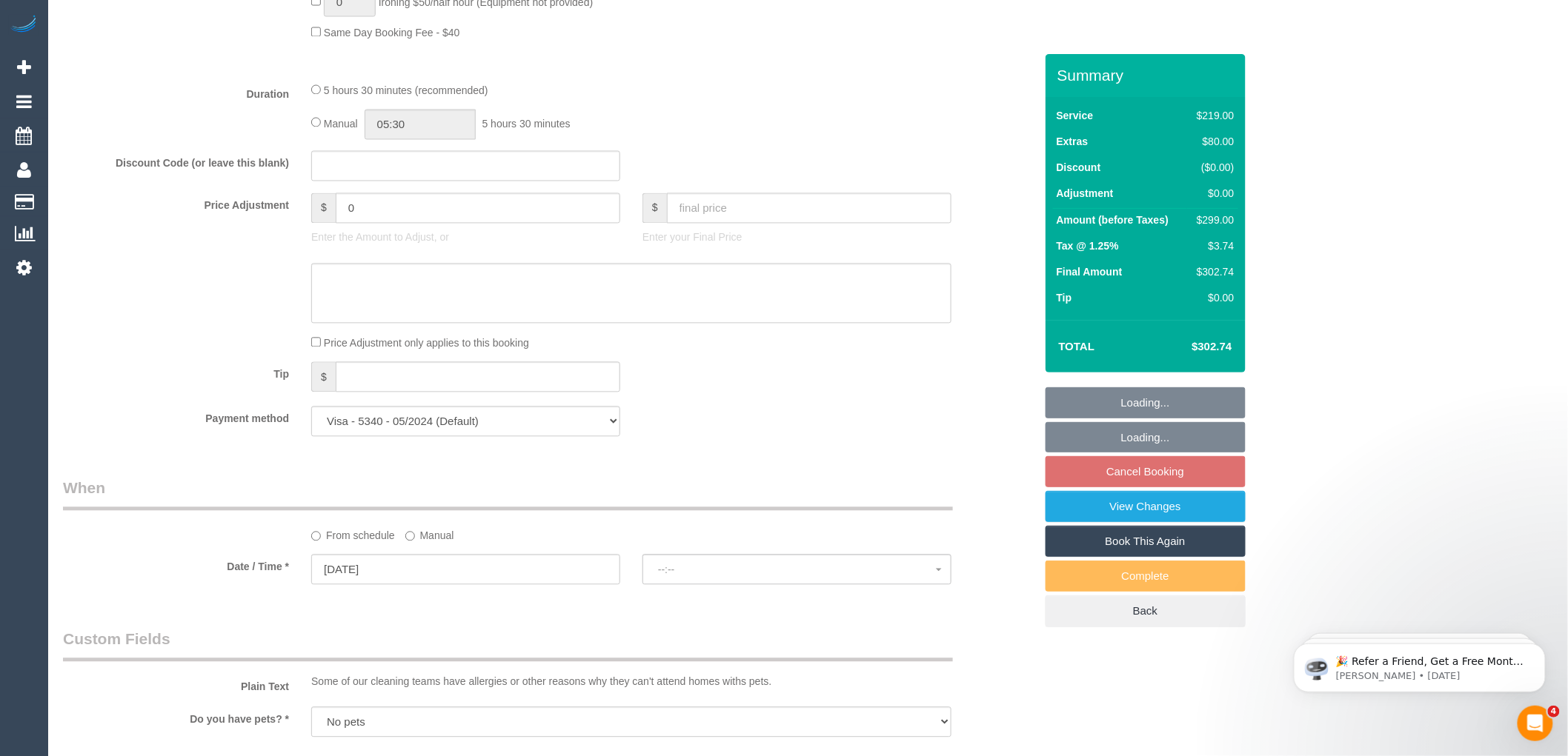
select select "object:1496"
select select "spot18"
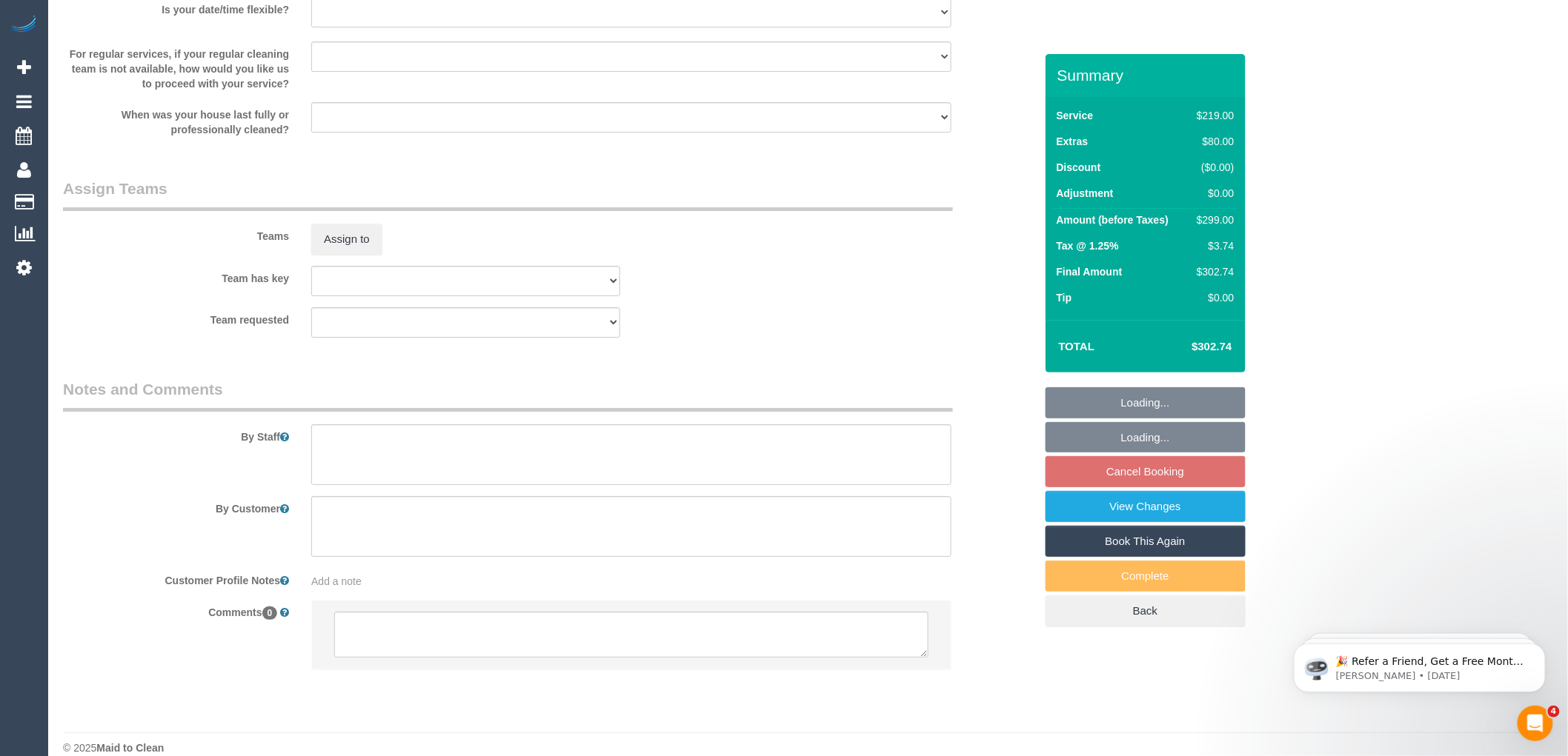
scroll to position [2095, 0]
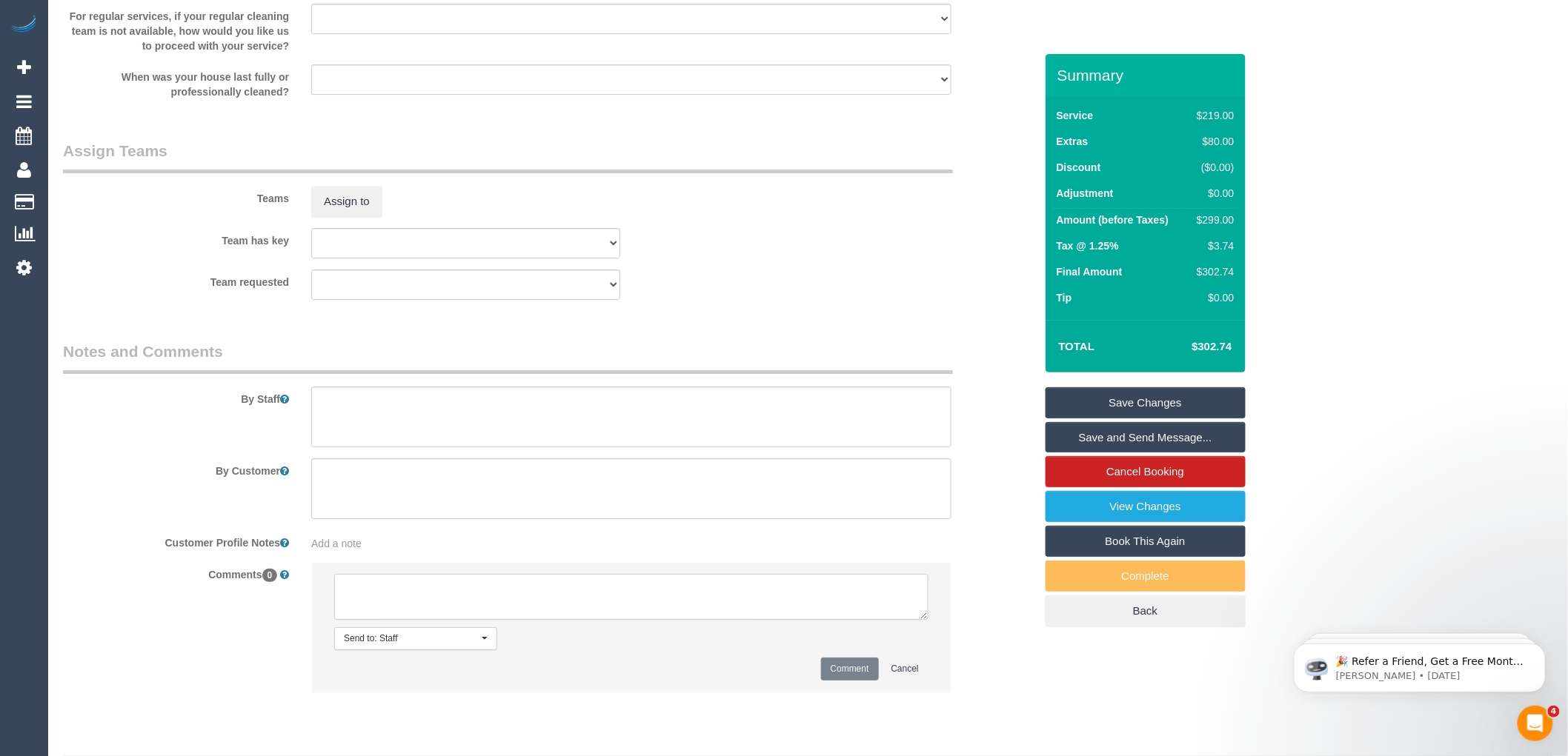
click at [436, 603] on textarea at bounding box center [631, 598] width 594 height 46
type textarea "-"
paste textarea "Flexibility dates: Flexibility times: Notes: knows we need to review Contact vi…"
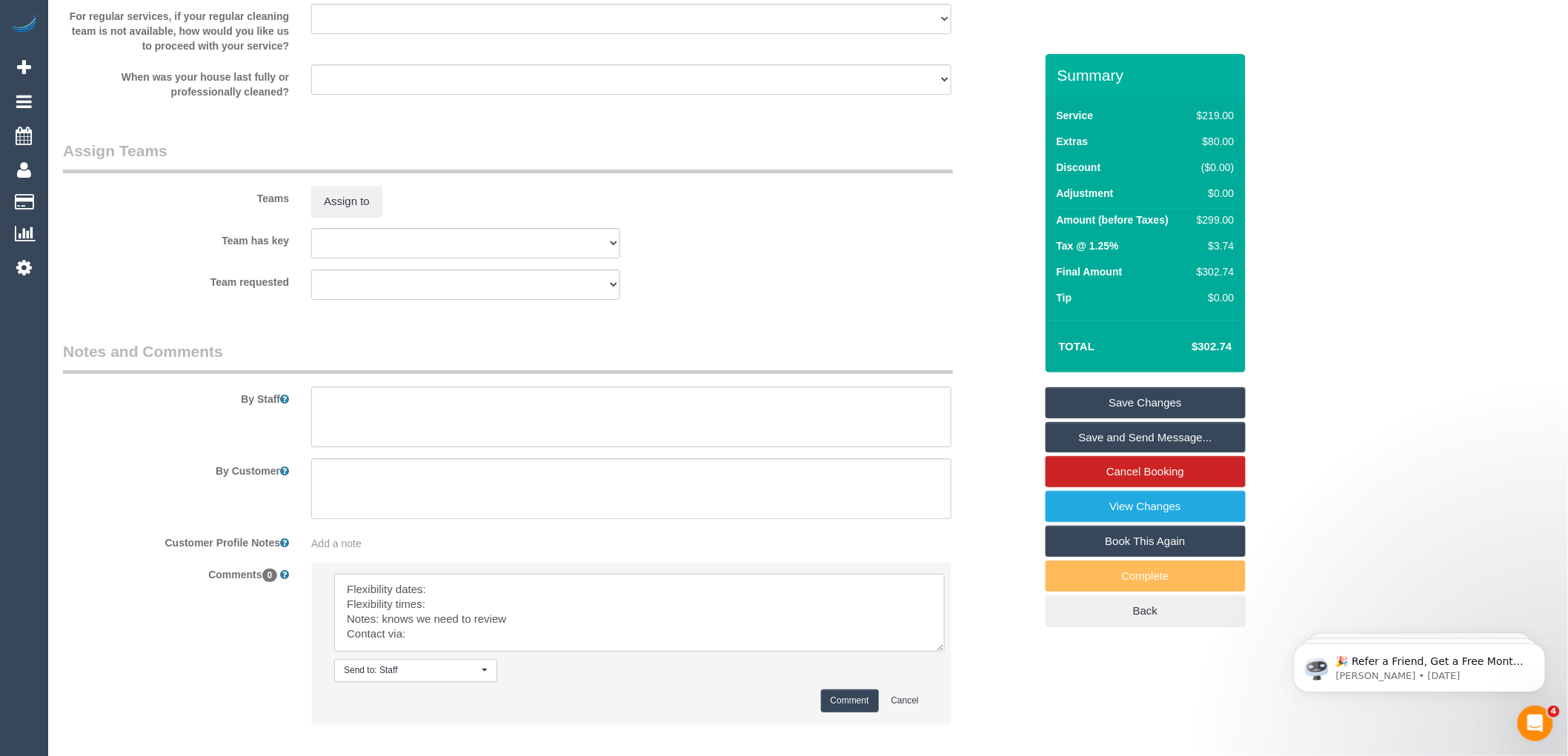
scroll to position [0, 0]
drag, startPoint x: 923, startPoint y: 632, endPoint x: 949, endPoint y: 678, distance: 52.8
click at [949, 666] on textarea at bounding box center [644, 621] width 619 height 93
click at [456, 598] on textarea at bounding box center [644, 621] width 619 height 93
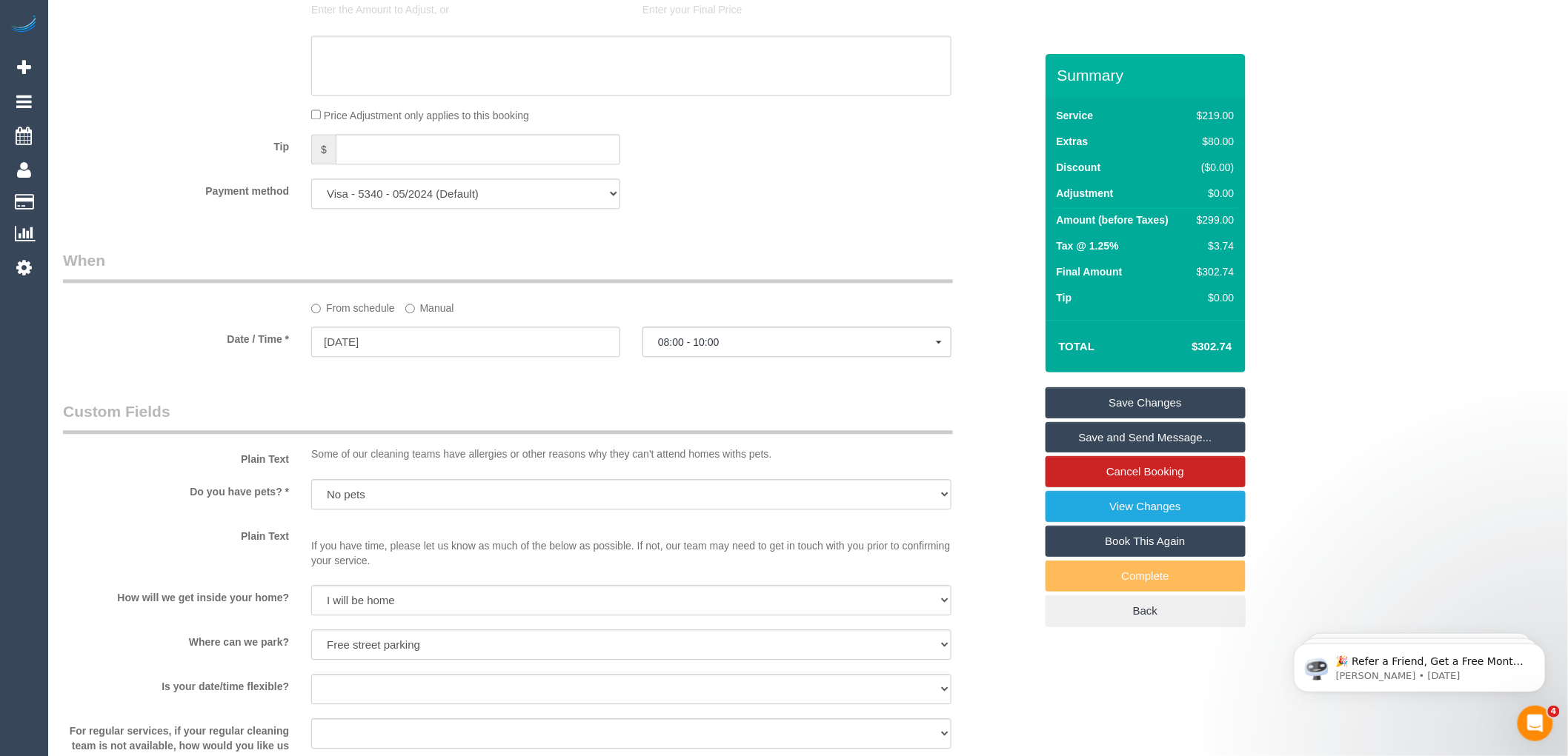
scroll to position [1354, 0]
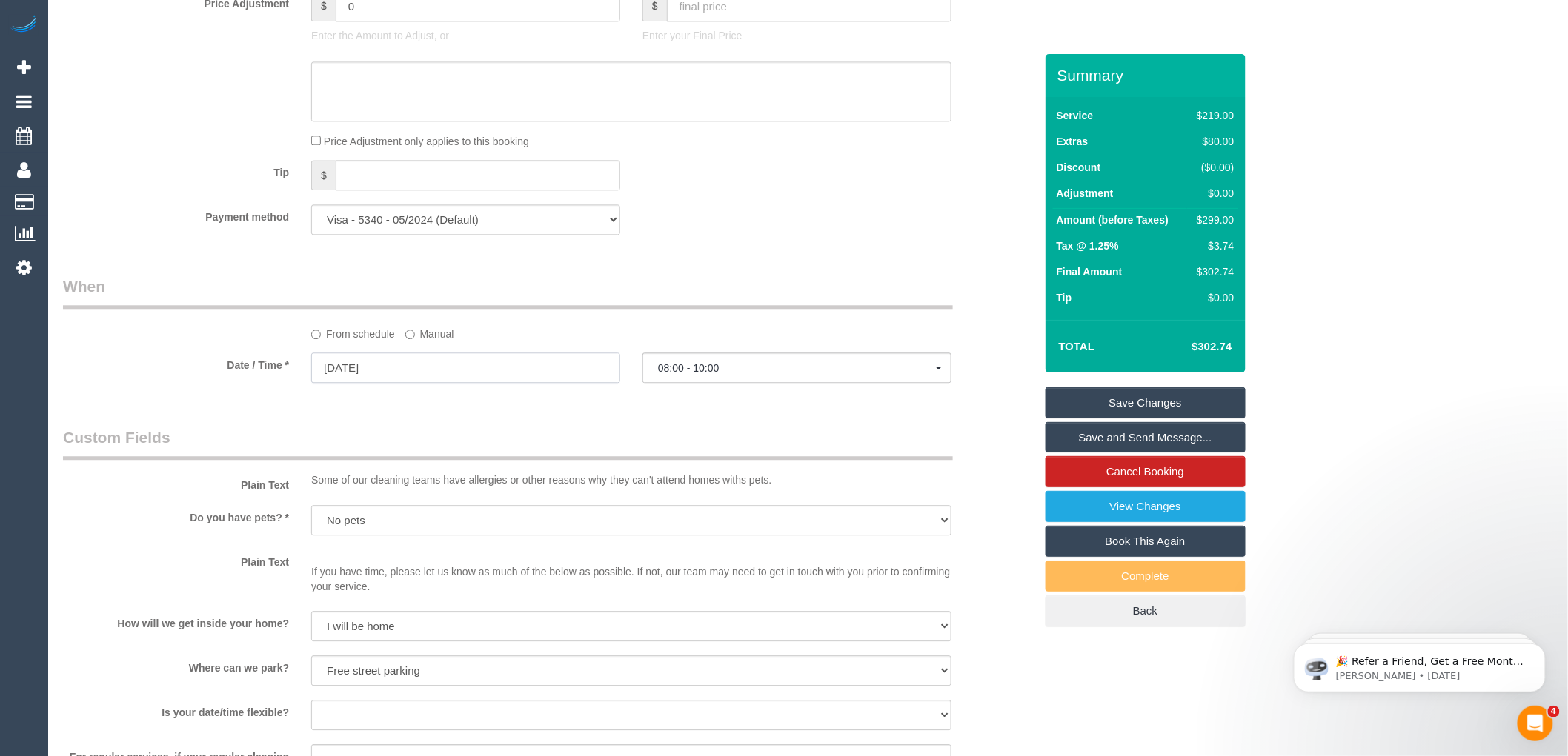
click at [424, 383] on input "22/09/2025" at bounding box center [465, 368] width 309 height 31
click at [608, 441] on div "Who Email* aandghome1@gmail.com Name * Alex Chan new customer Where Address* 31…" at bounding box center [549, 118] width 993 height 2836
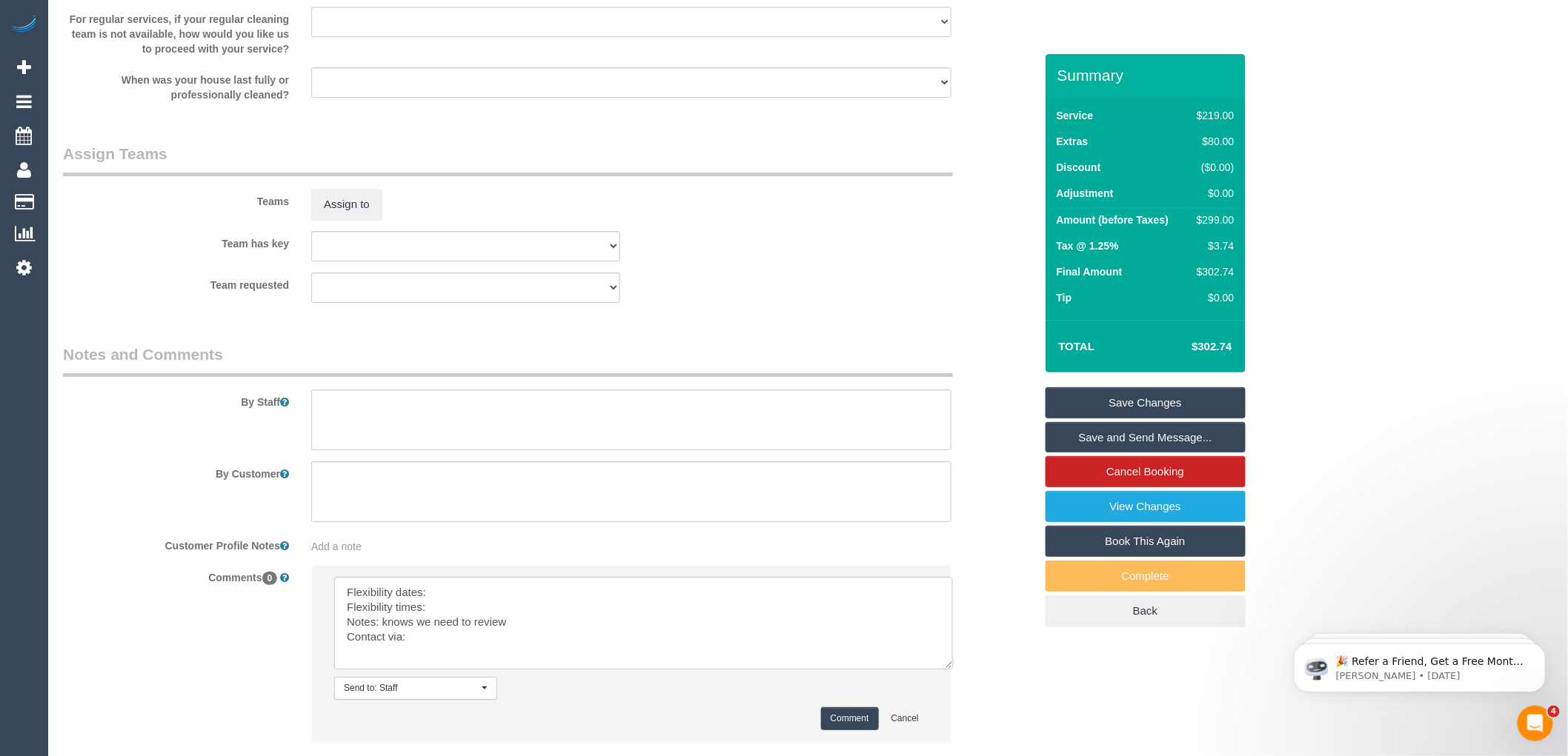
scroll to position [2095, 0]
click at [461, 600] on textarea at bounding box center [644, 621] width 619 height 93
click at [448, 624] on textarea at bounding box center [644, 621] width 619 height 93
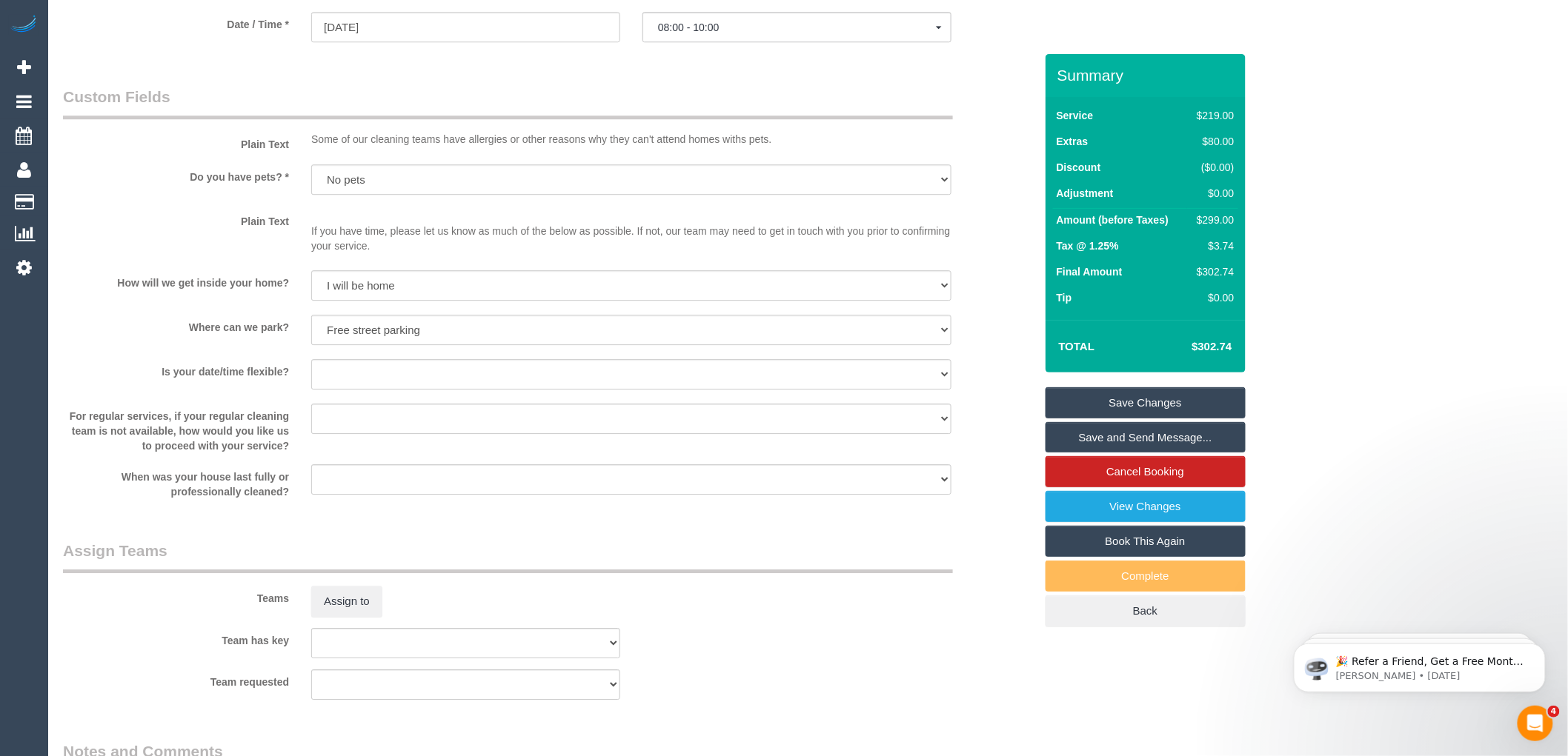
scroll to position [2203, 0]
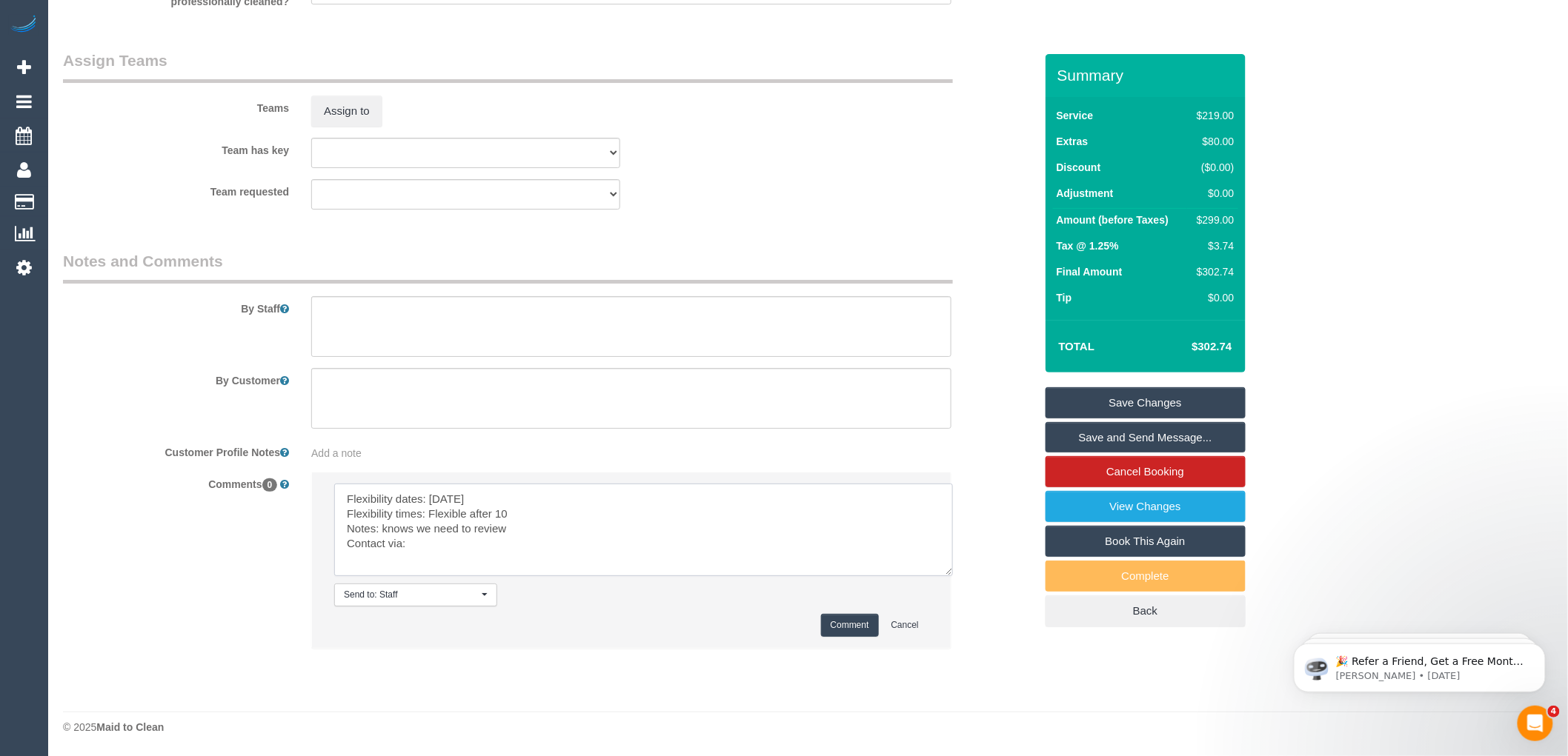
click at [446, 548] on textarea at bounding box center [644, 530] width 619 height 93
type textarea "Flexibility dates: Monday Flexibility times: Flexible after 10 Notes: knows we …"
click at [860, 630] on button "Comment" at bounding box center [850, 625] width 57 height 23
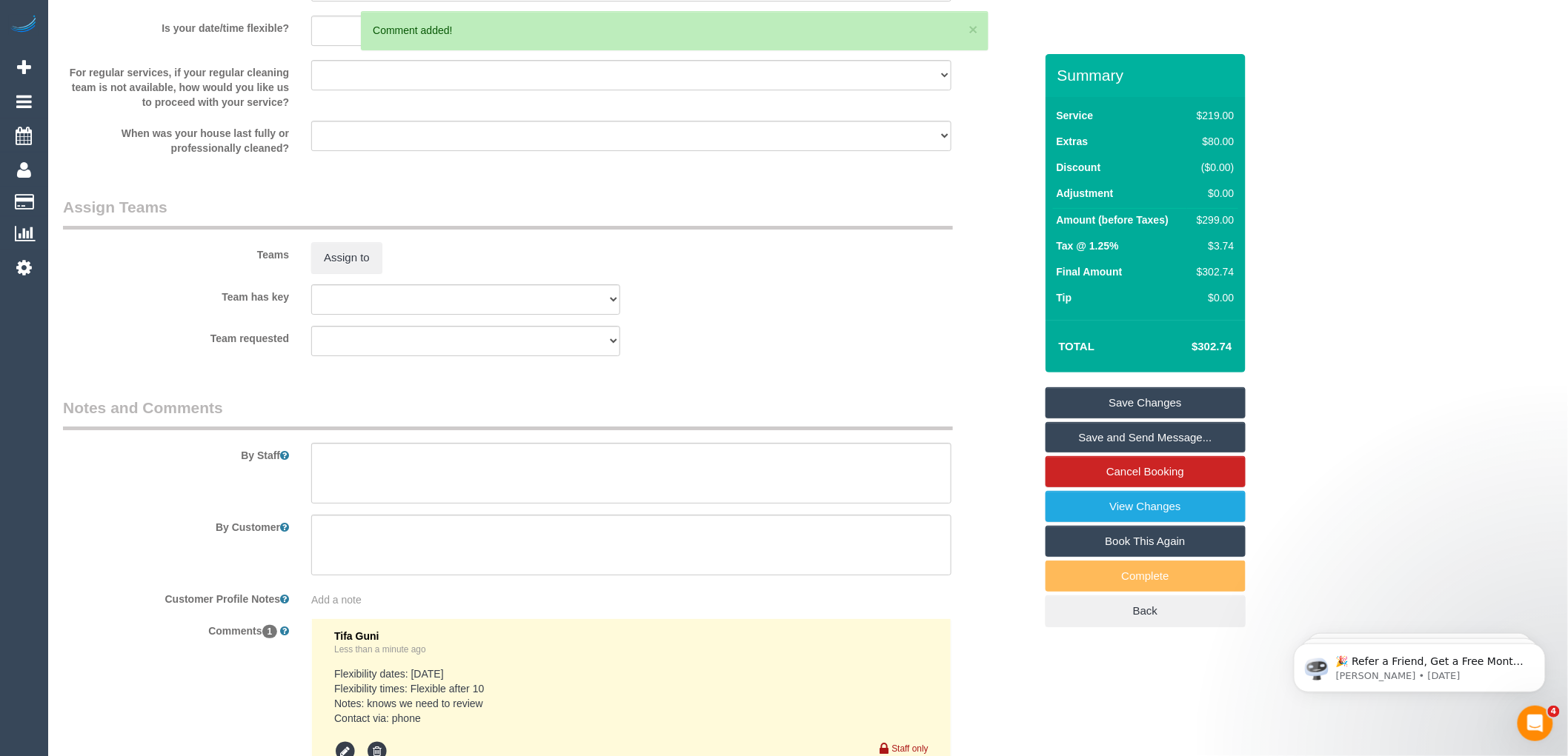
scroll to position [2121, 0]
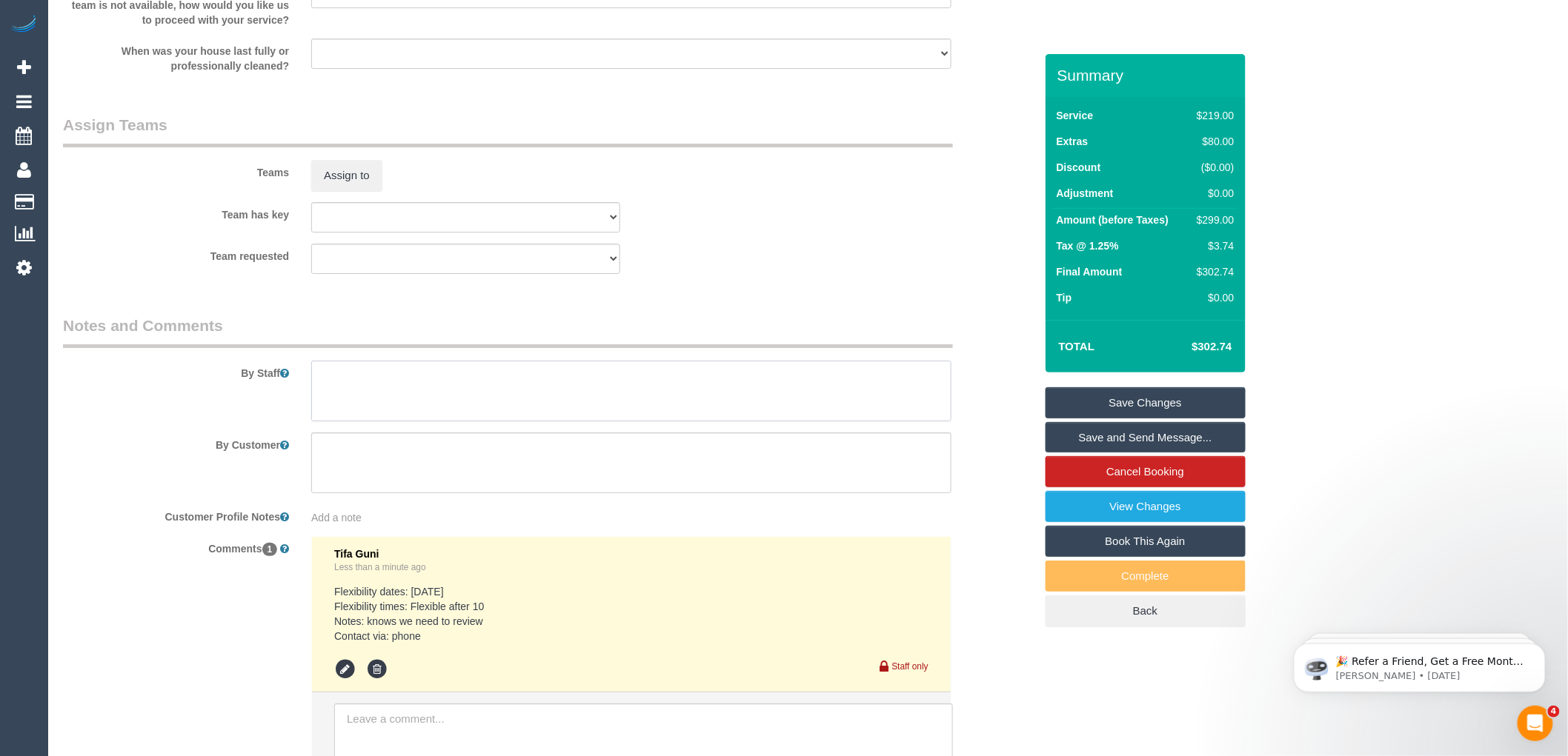
click at [349, 395] on textarea at bounding box center [631, 391] width 640 height 61
type textarea "Free parking Customer will be home to let you in"
click at [1173, 401] on link "Save Changes" at bounding box center [1145, 403] width 200 height 32
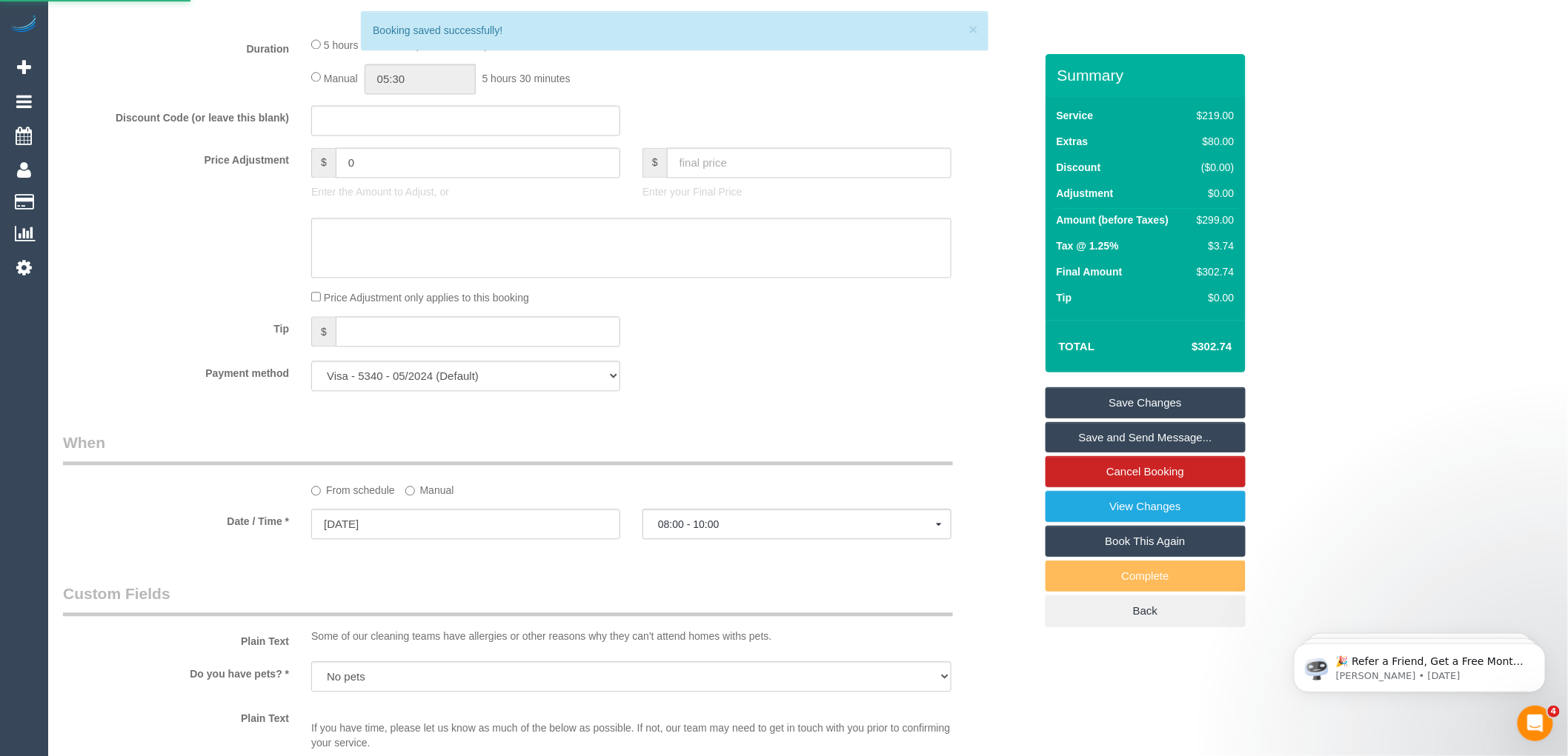
scroll to position [1133, 0]
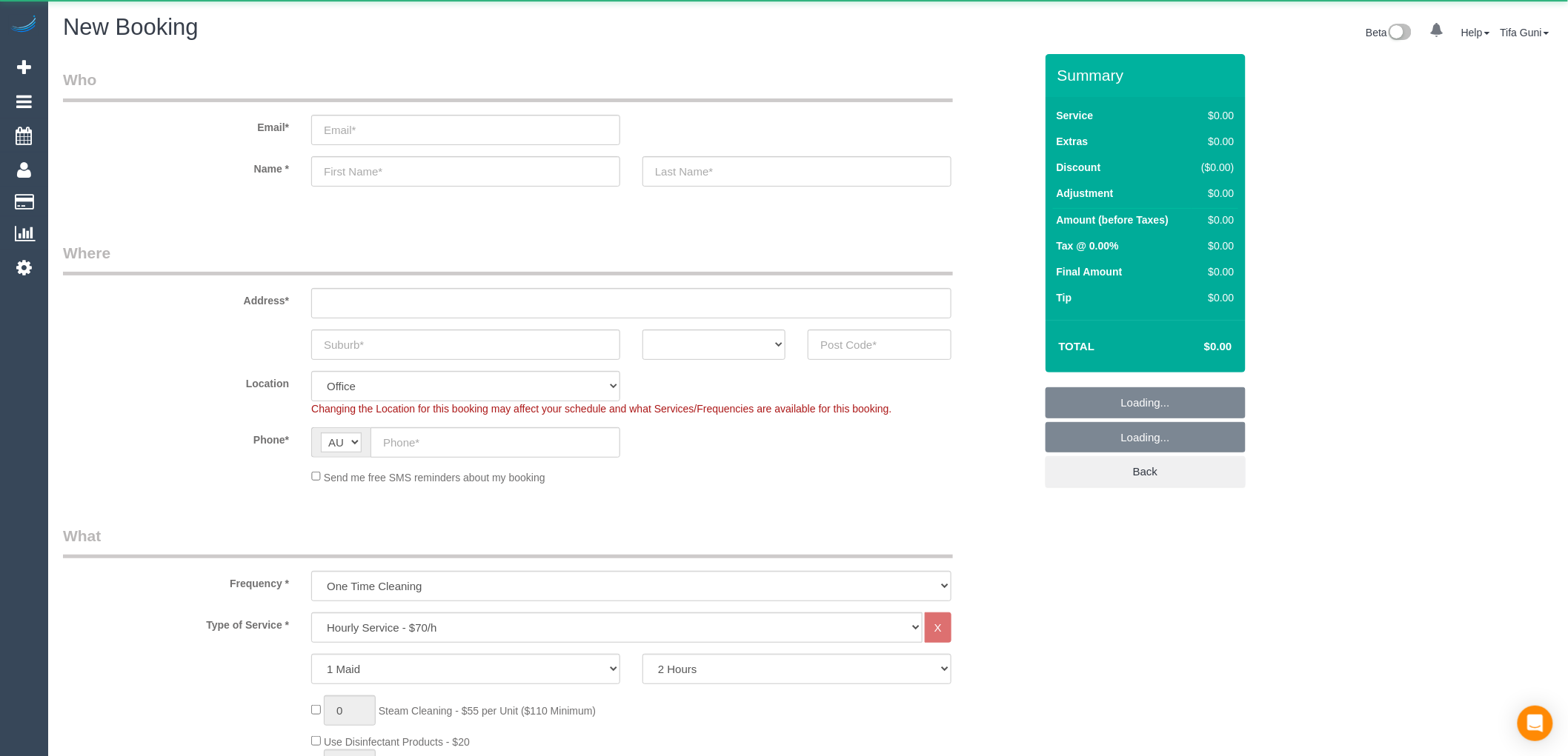
select select "object:1915"
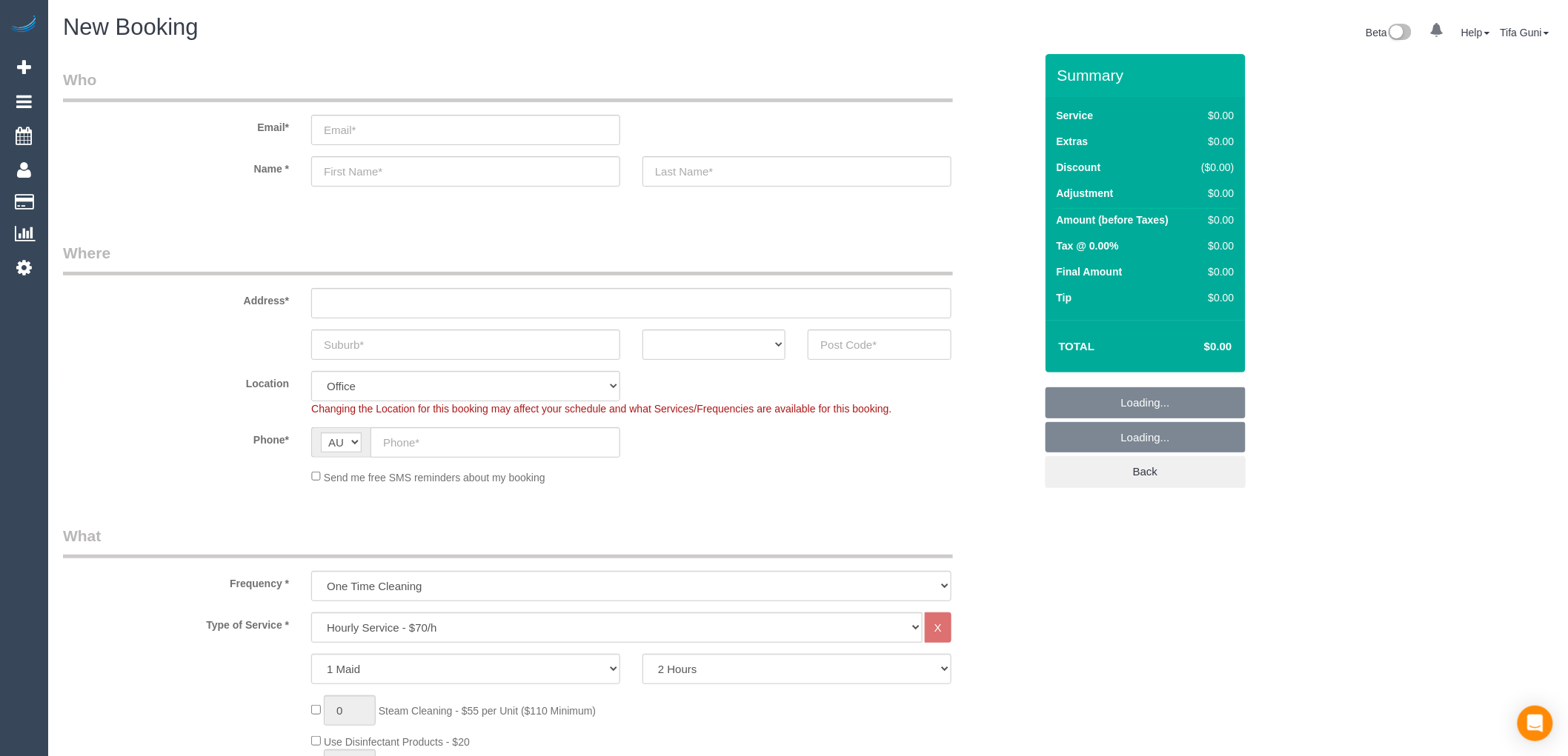
select select "object:2079"
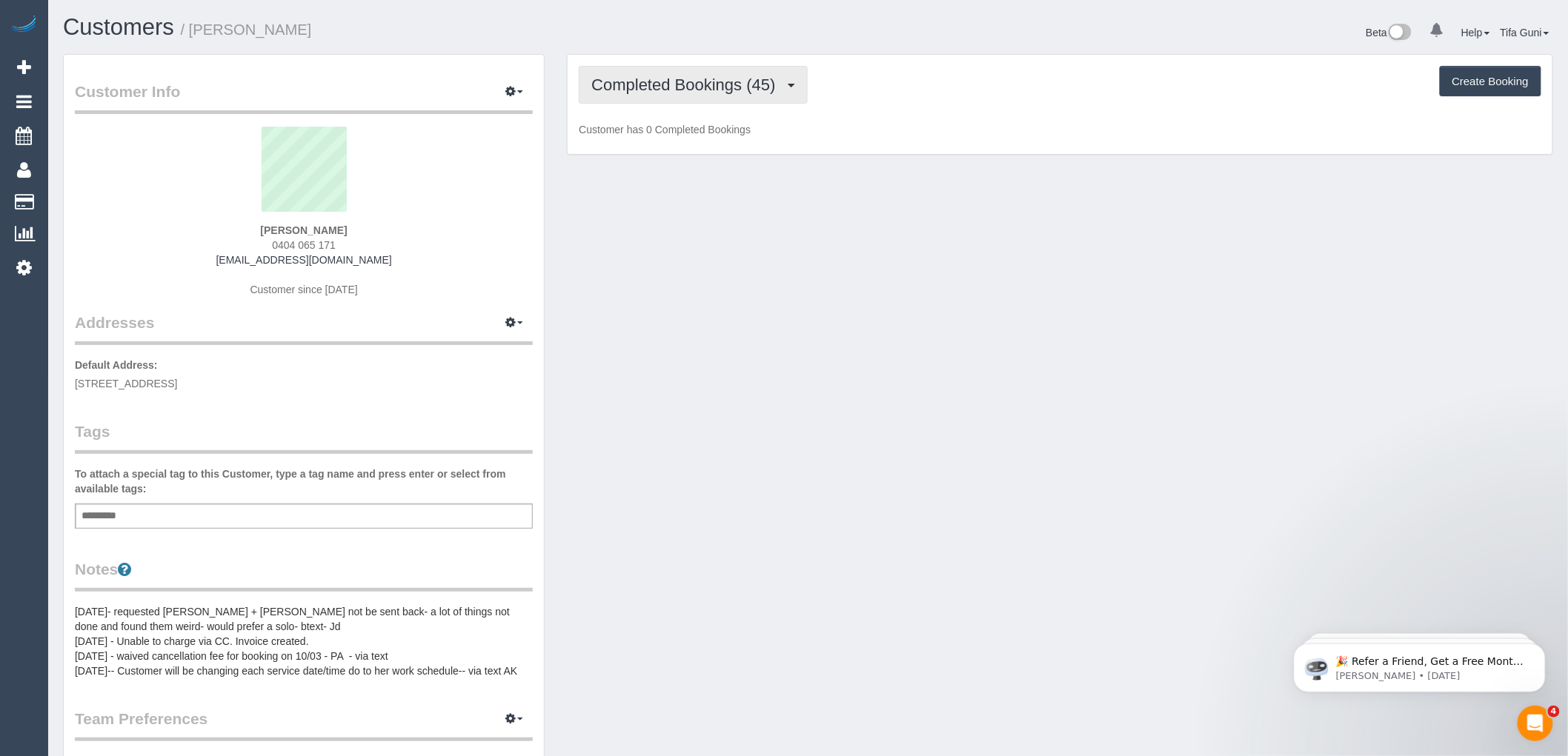
click at [787, 94] on button "Completed Bookings (45)" at bounding box center [692, 84] width 228 height 38
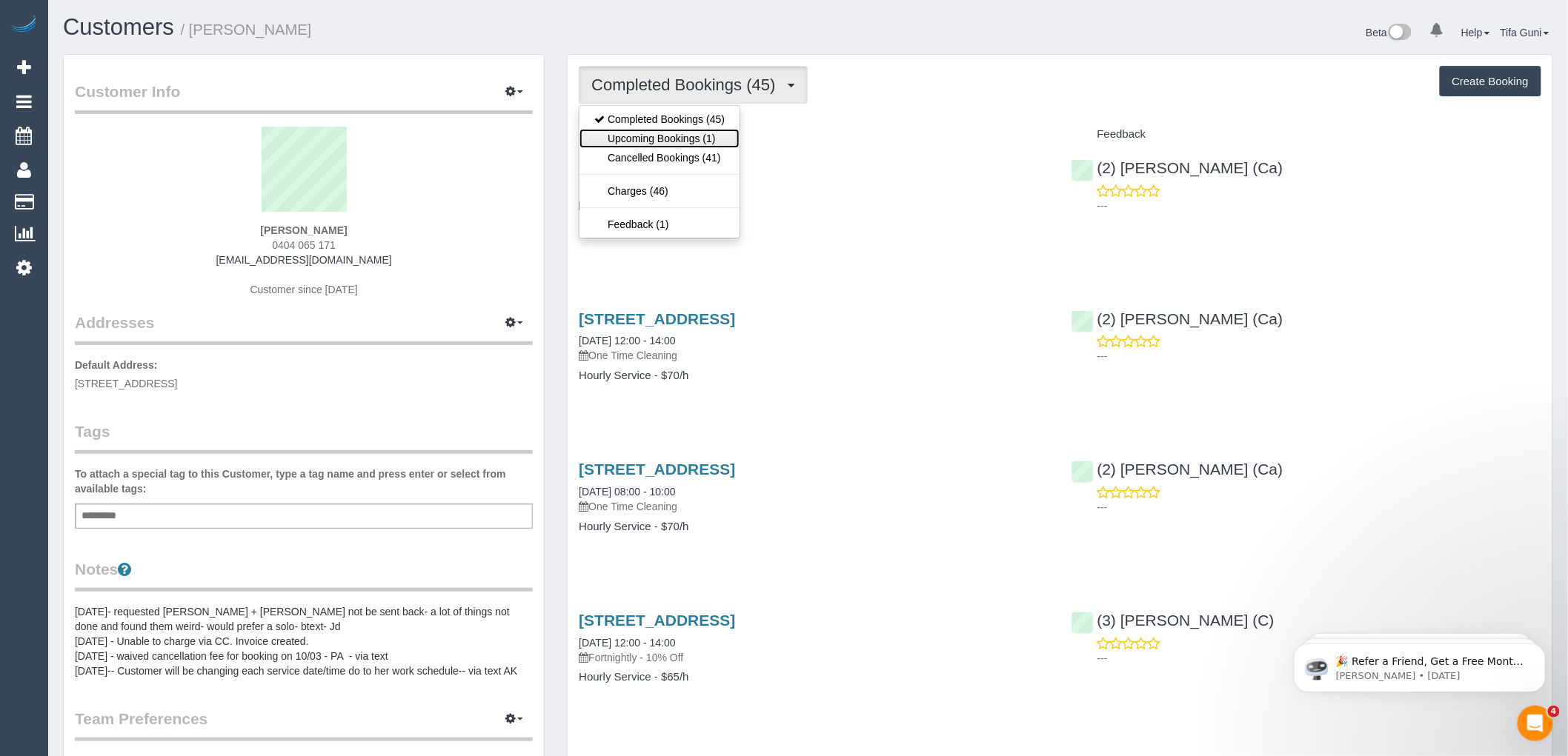
click at [664, 133] on link "Upcoming Bookings (1)" at bounding box center [659, 138] width 160 height 19
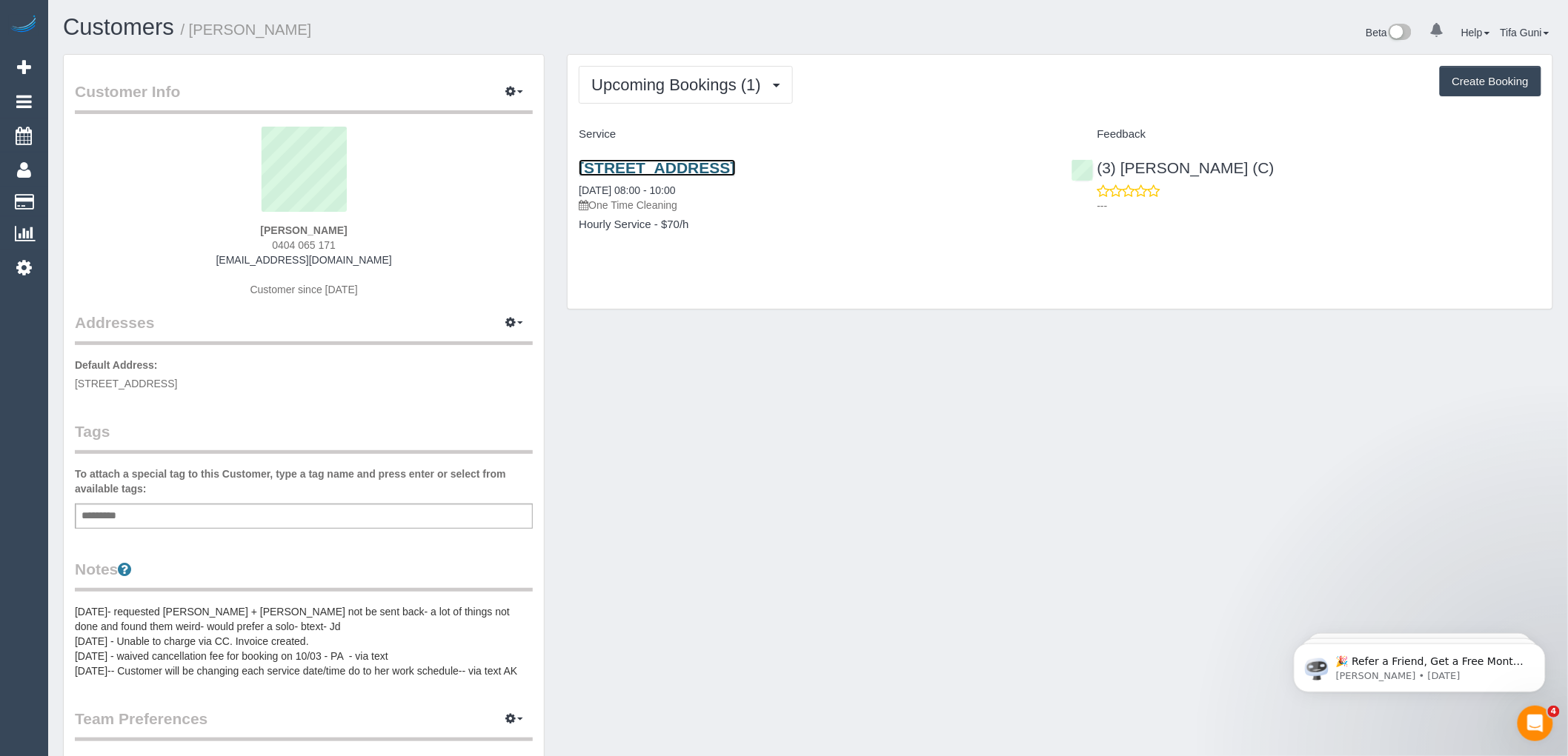
click at [699, 167] on link "78 Williamstown Road, Kingsville, VIC 3012" at bounding box center [656, 168] width 157 height 17
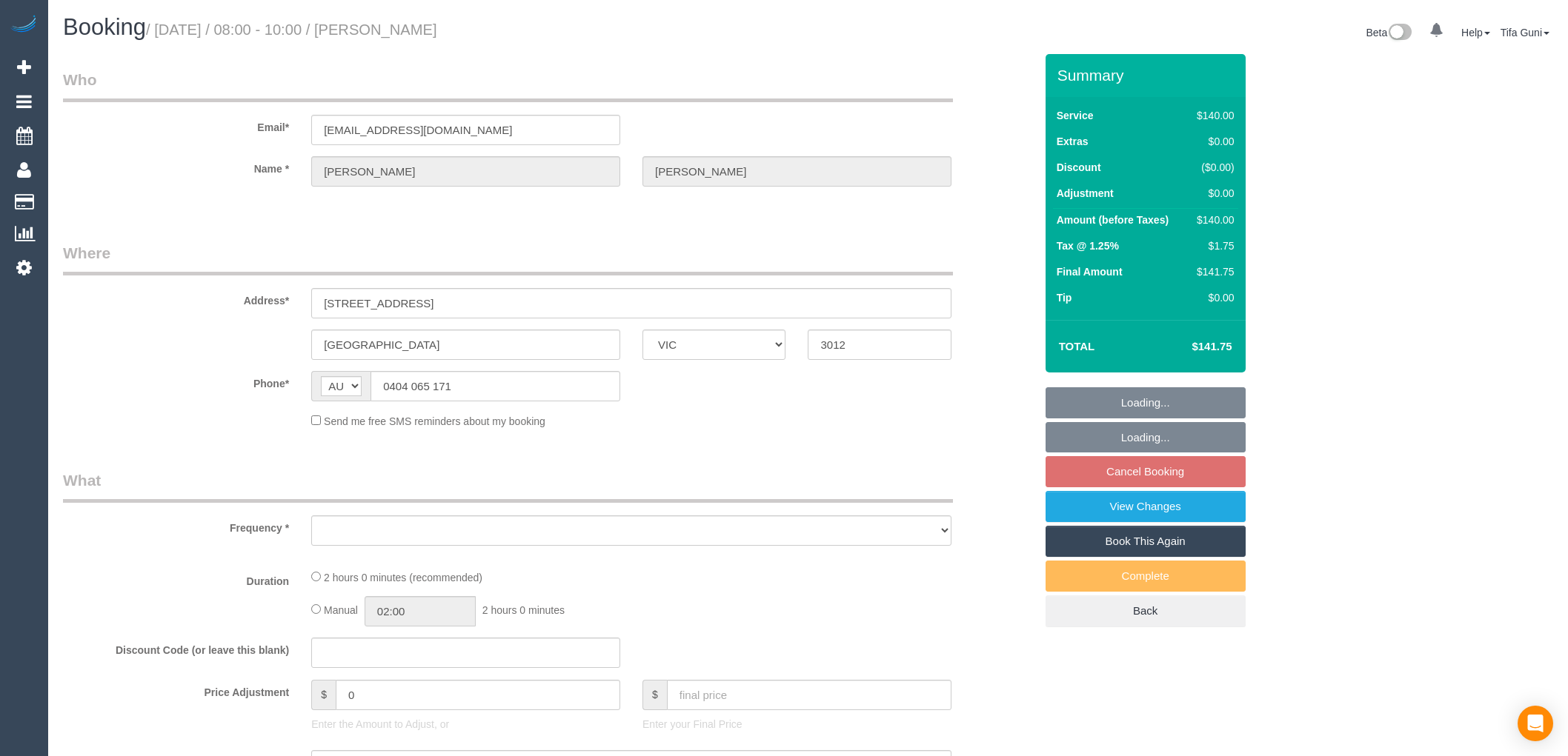
select select "VIC"
select select "object:528"
select select "number:27"
select select "number:14"
select select "number:19"
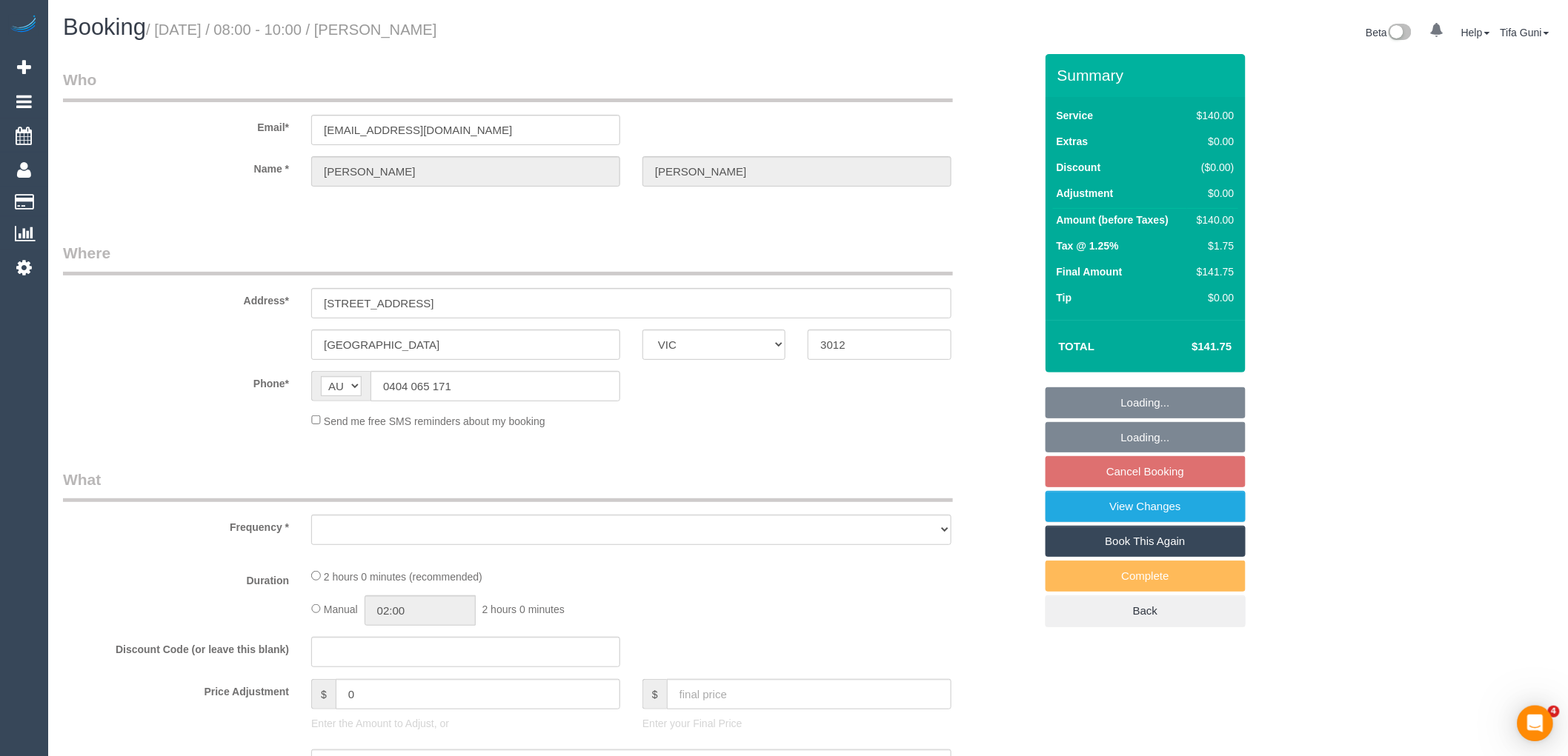
select select "number:36"
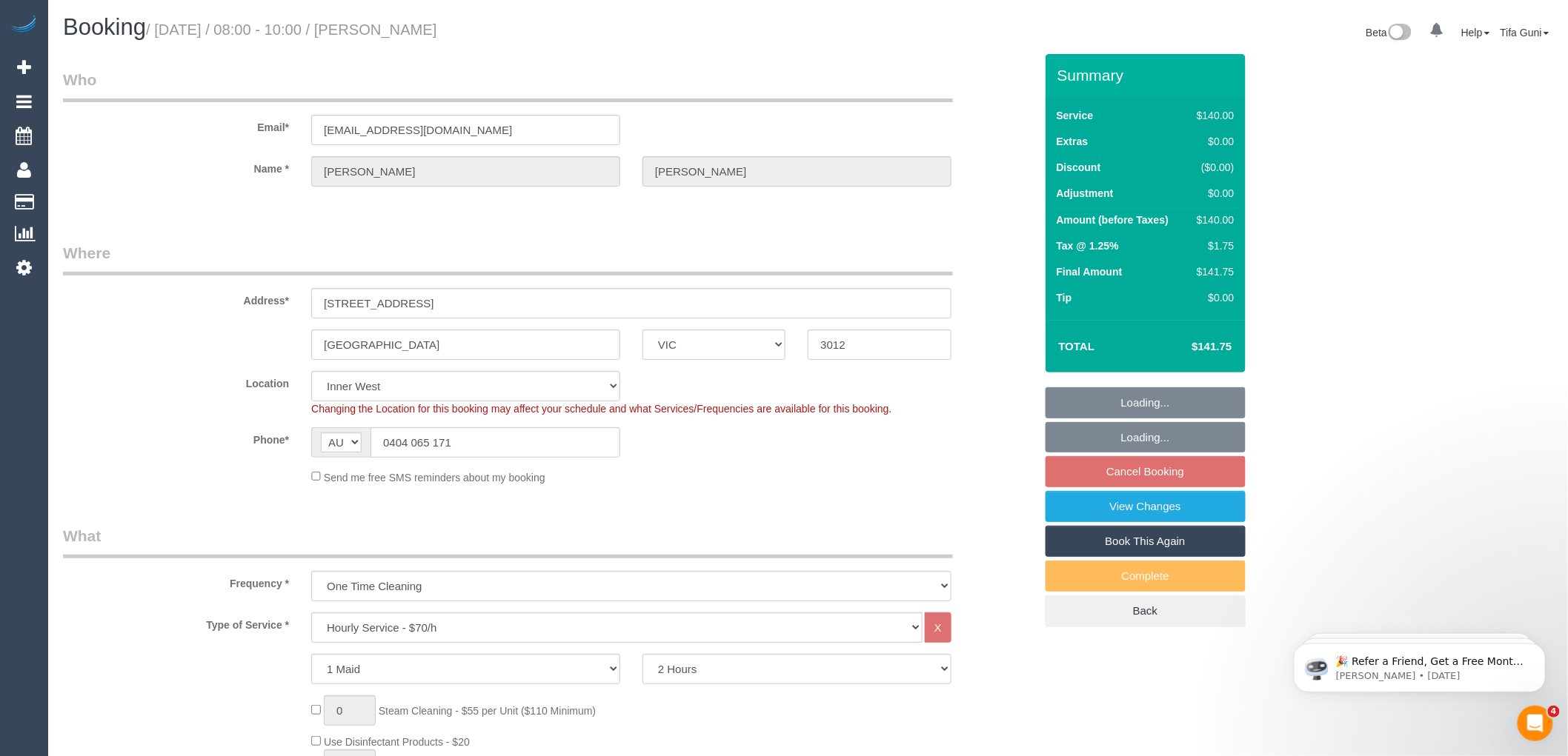
select select "string:stripe-pm_1QrXxg2GScqysDRVcGyTrEqc"
select select "object:1503"
select select "spot1"
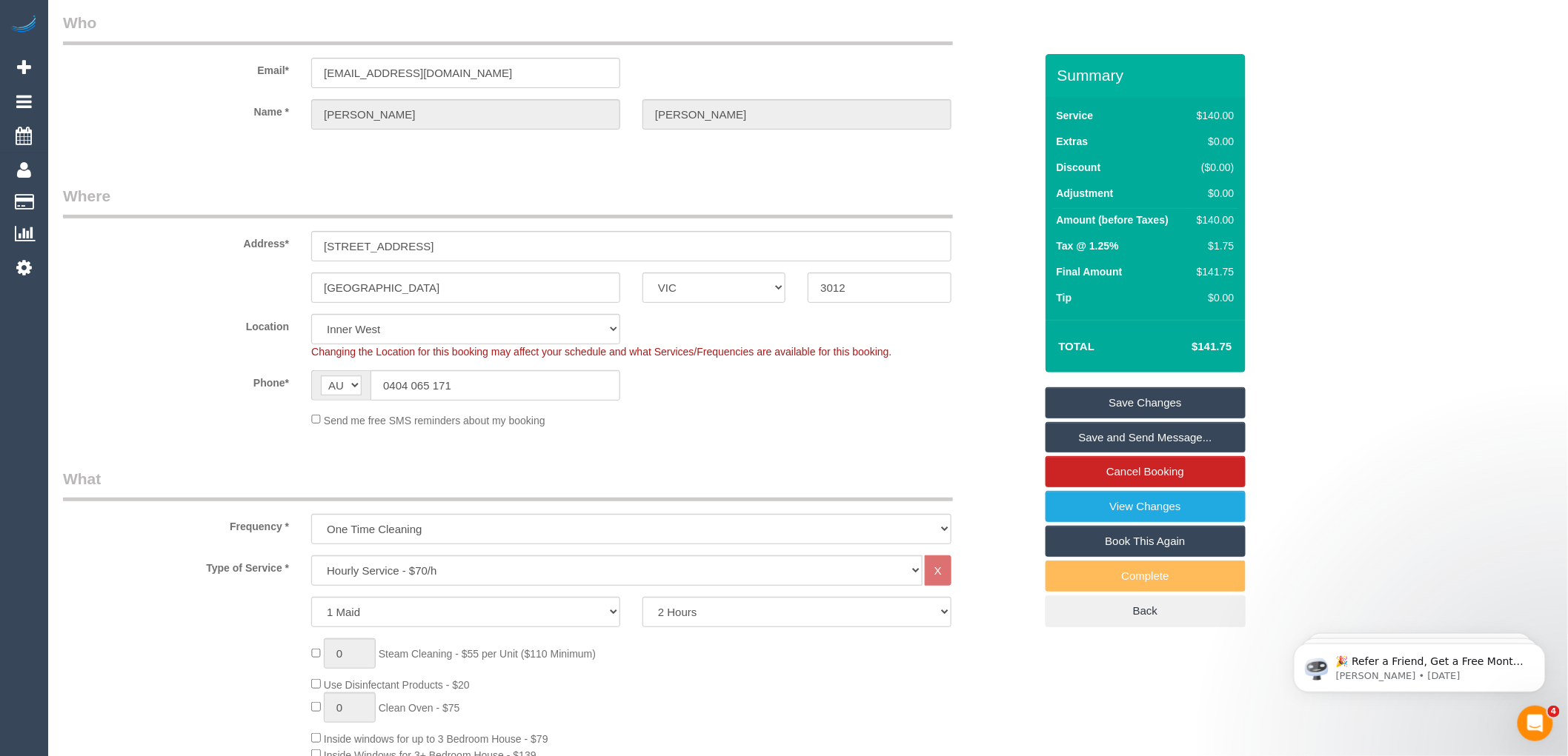
scroll to position [164, 0]
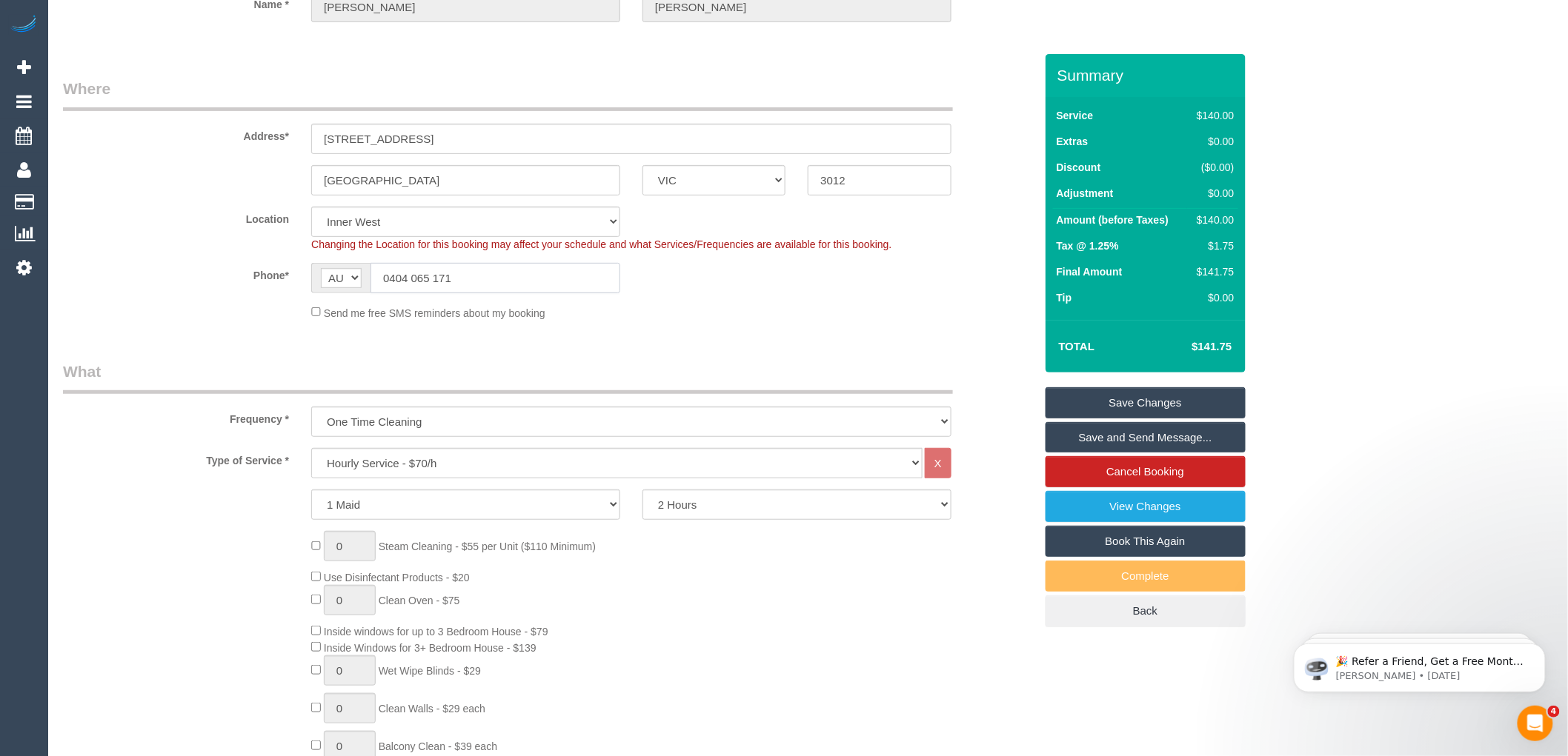
drag, startPoint x: 493, startPoint y: 279, endPoint x: 381, endPoint y: 279, distance: 112.0
click at [381, 279] on input "0404 065 171" at bounding box center [495, 278] width 249 height 31
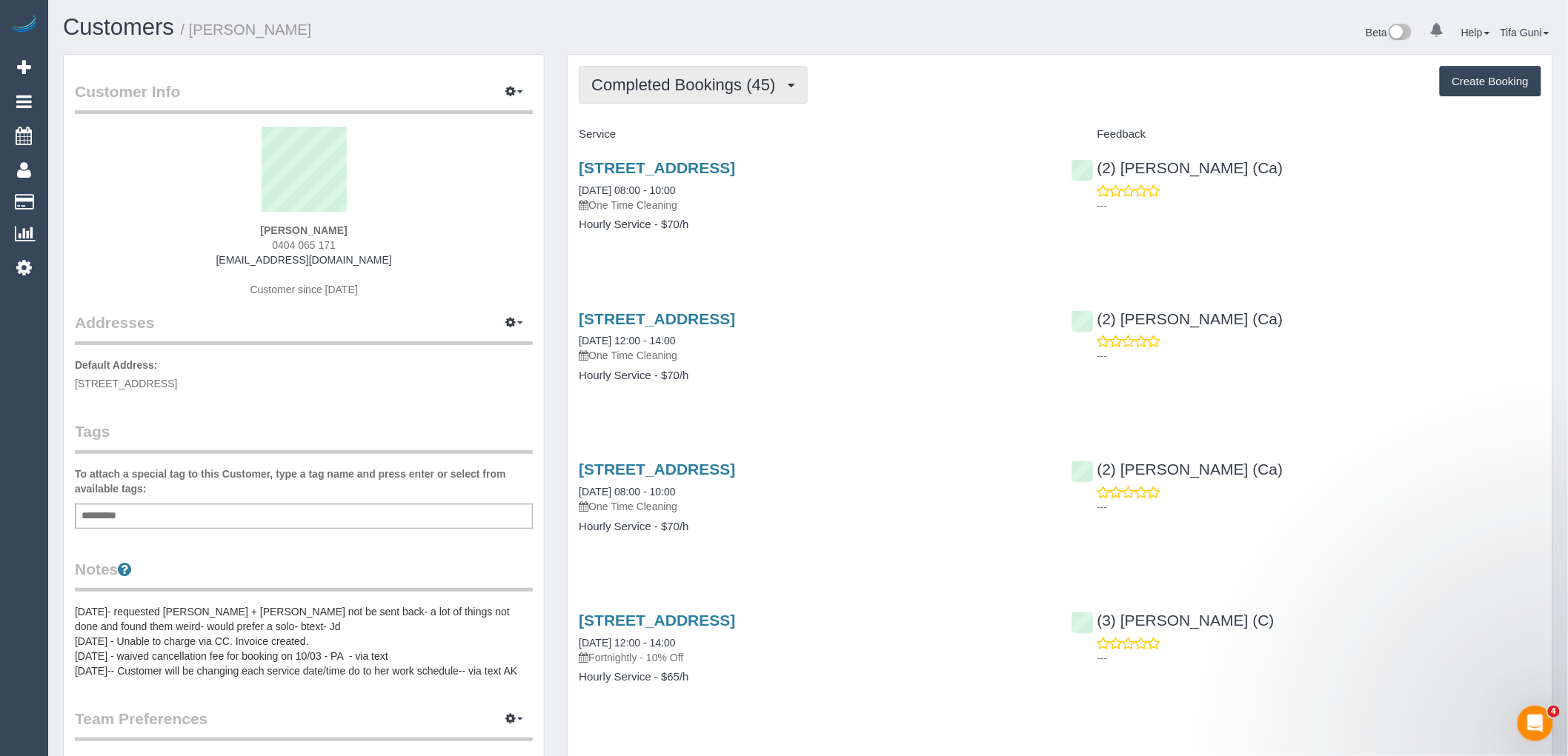
click at [764, 83] on span "Completed Bookings (45)" at bounding box center [687, 85] width 191 height 19
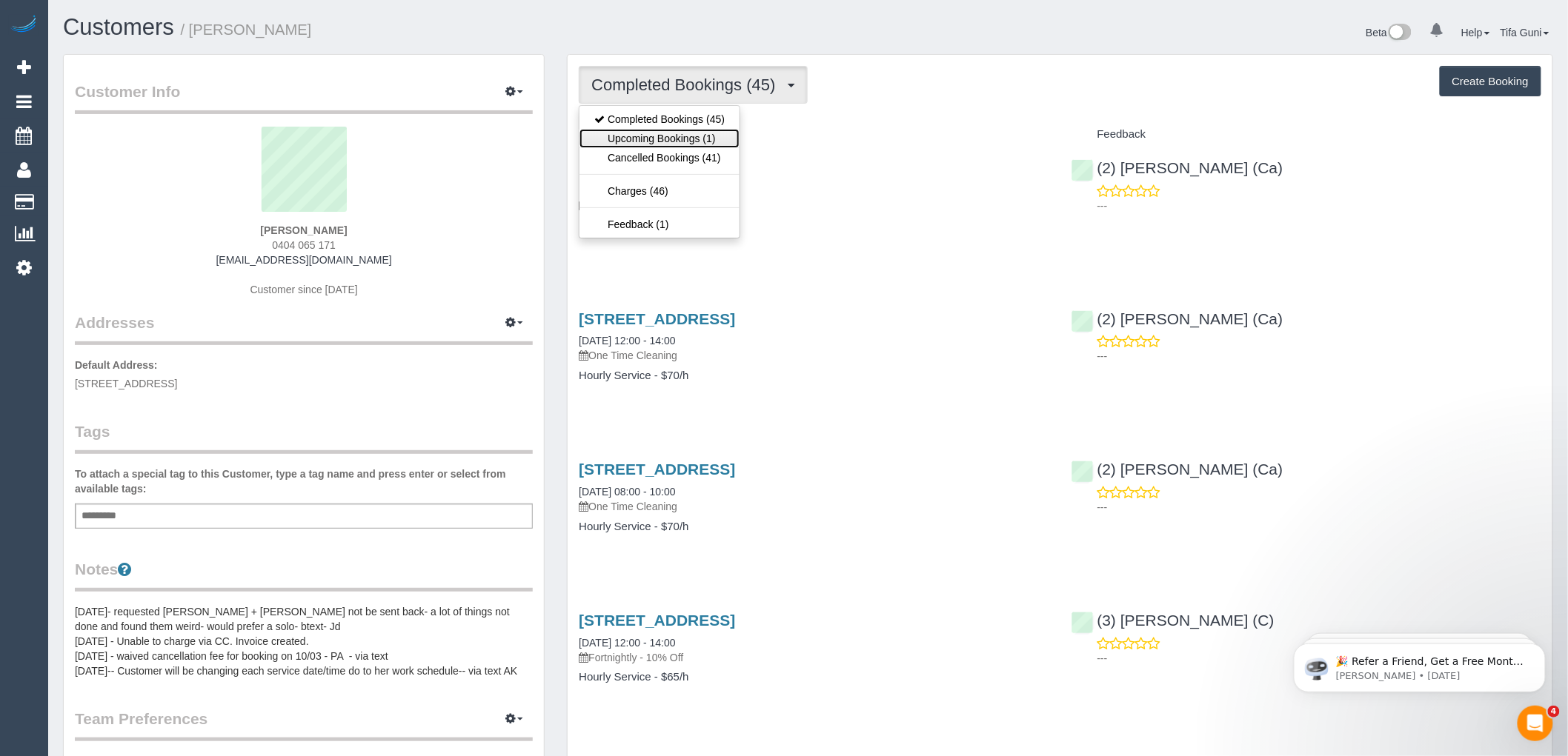
click at [670, 132] on link "Upcoming Bookings (1)" at bounding box center [659, 138] width 160 height 19
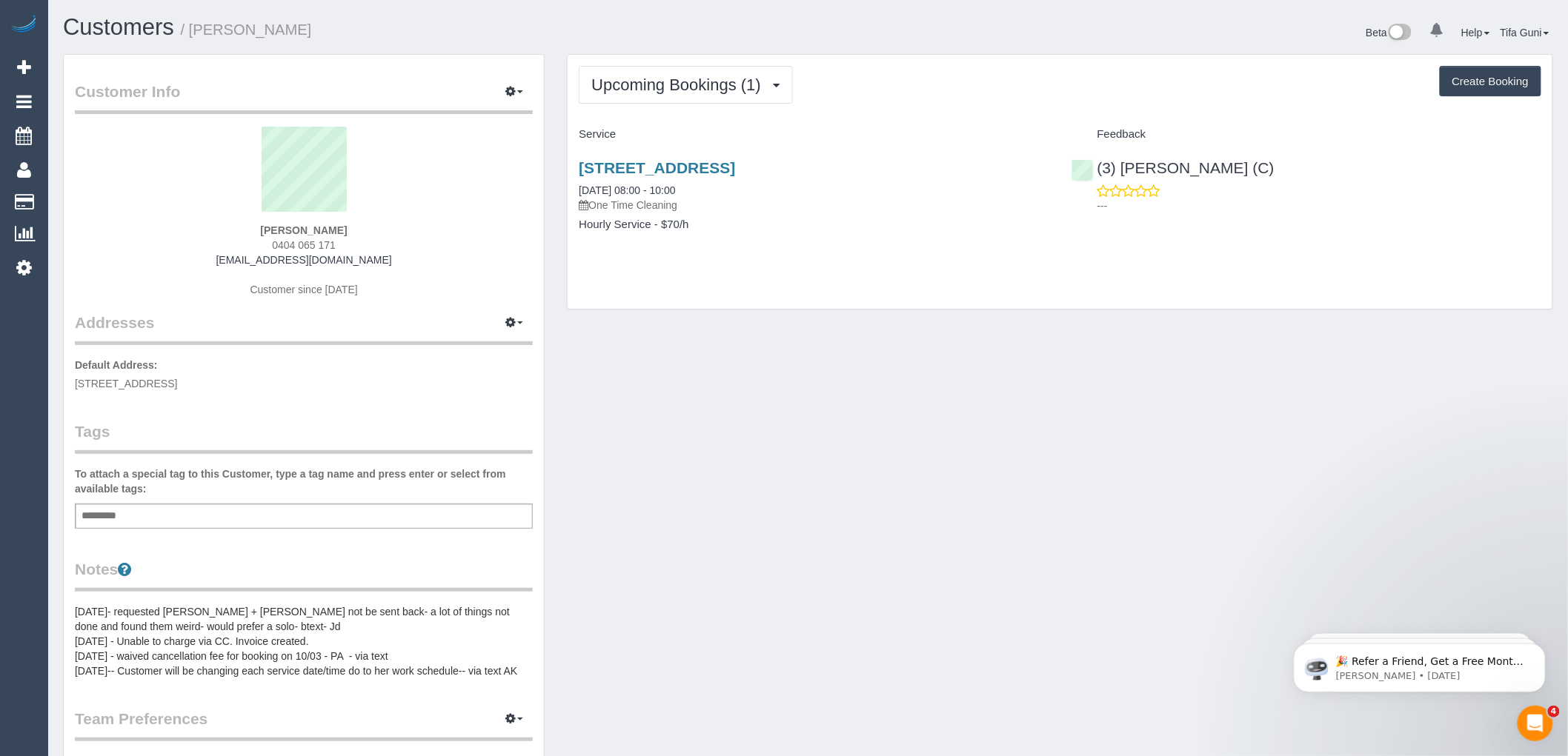
drag, startPoint x: 1272, startPoint y: 159, endPoint x: 1139, endPoint y: 158, distance: 133.0
click at [1139, 158] on div "(3) [PERSON_NAME] (C) ---" at bounding box center [1306, 183] width 492 height 72
click at [735, 169] on link "[STREET_ADDRESS]" at bounding box center [656, 168] width 157 height 17
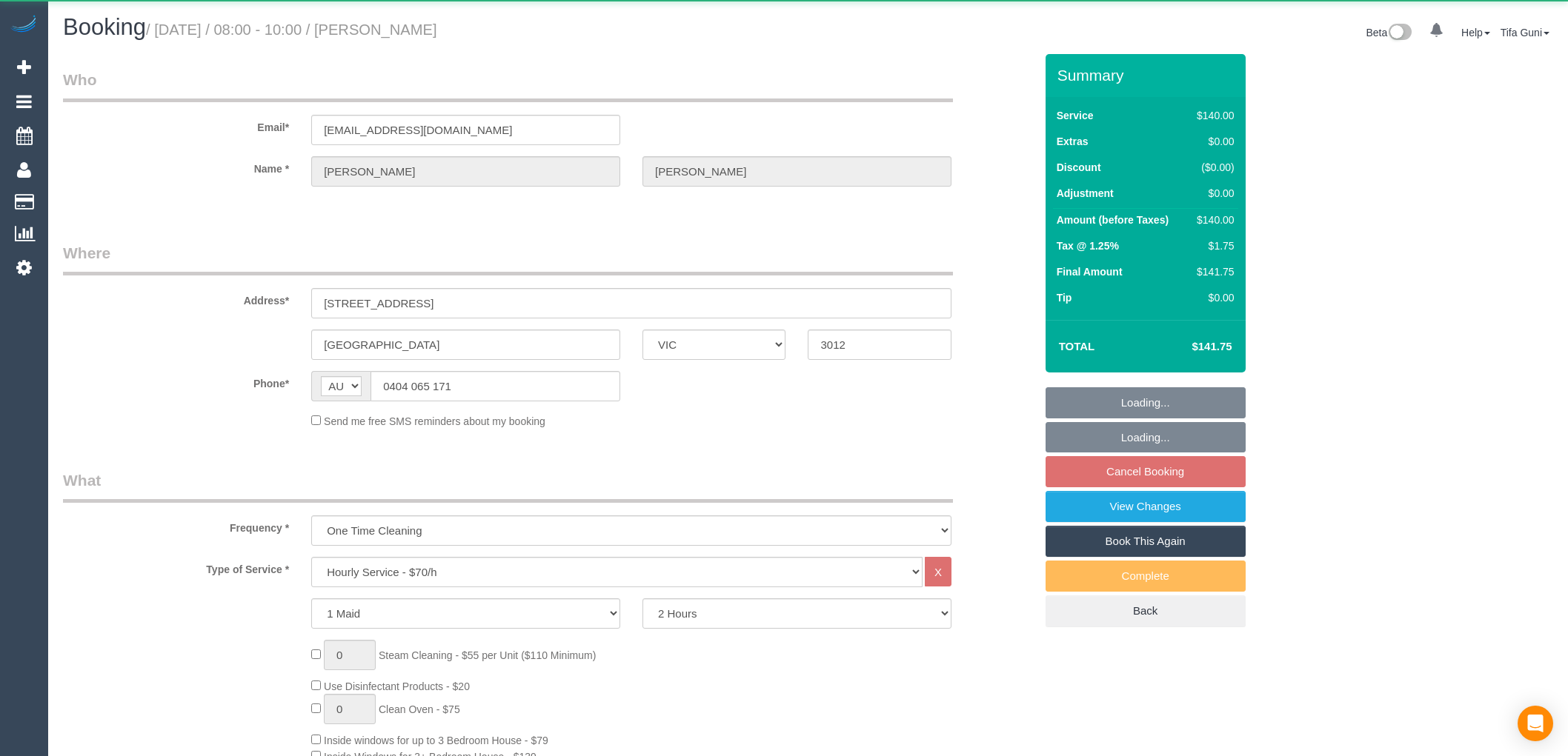
select select "VIC"
select select "string:stripe-pm_1QrXxg2GScqysDRVcGyTrEqc"
select select "number:27"
select select "number:14"
select select "number:19"
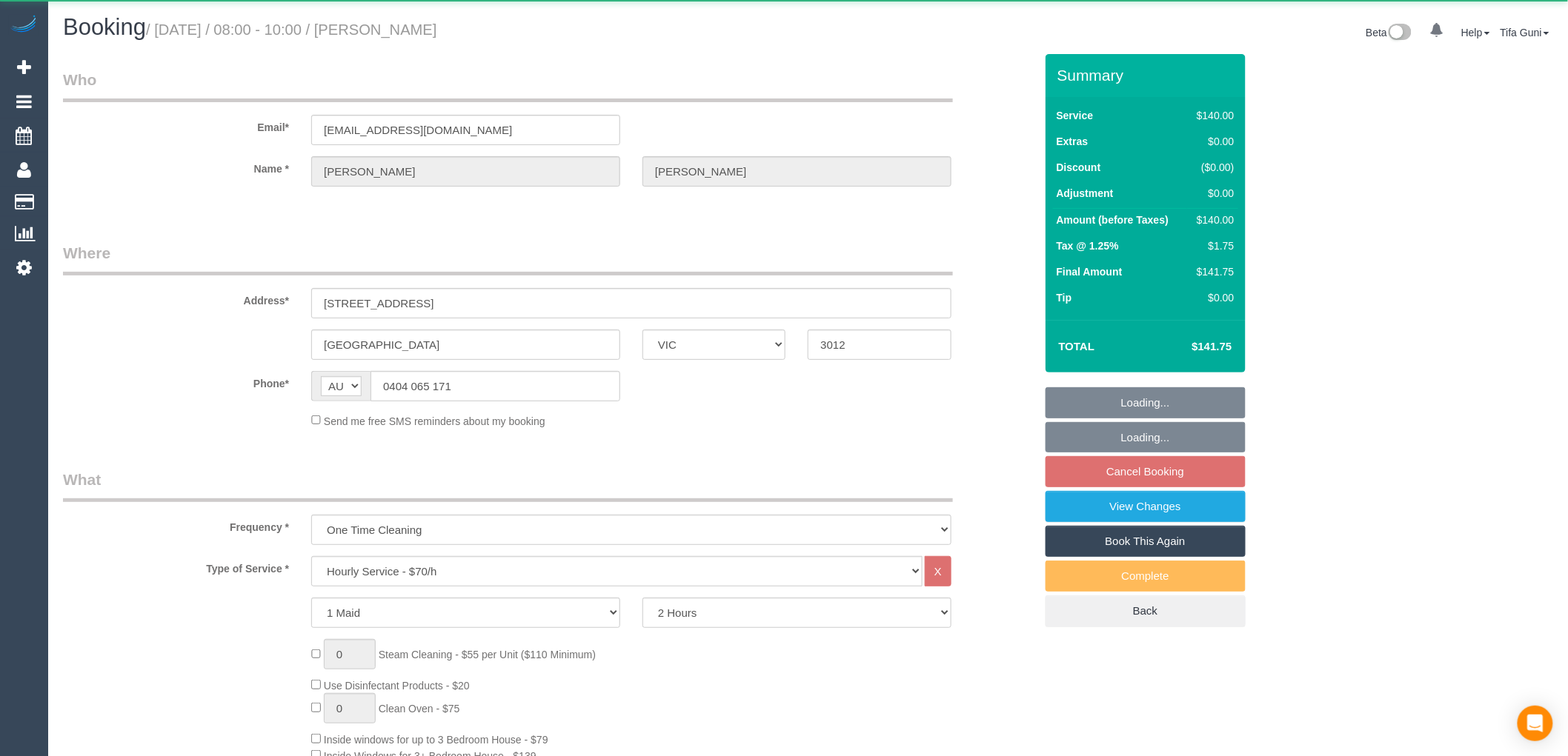
select select "number:36"
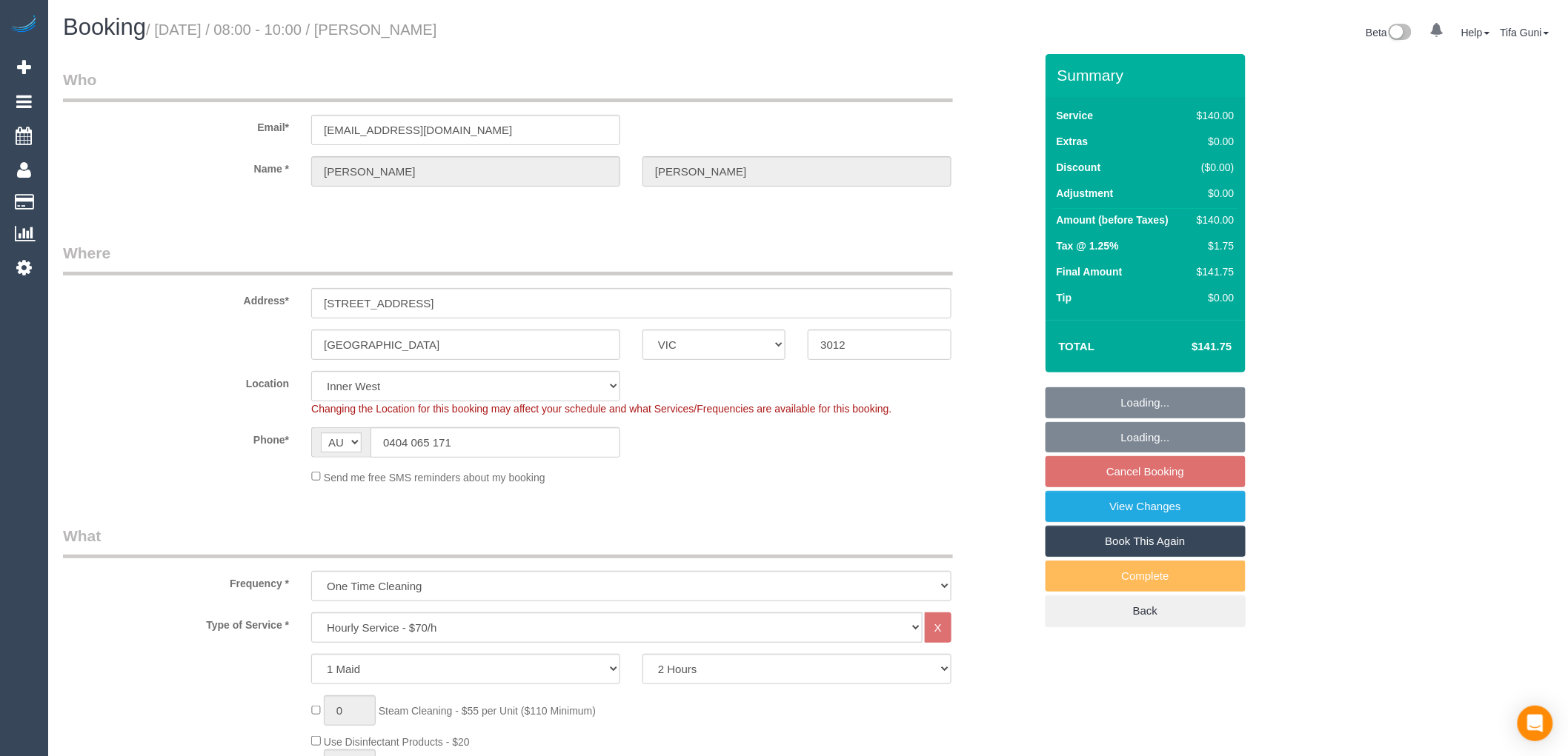
select select "object:850"
select select "spot1"
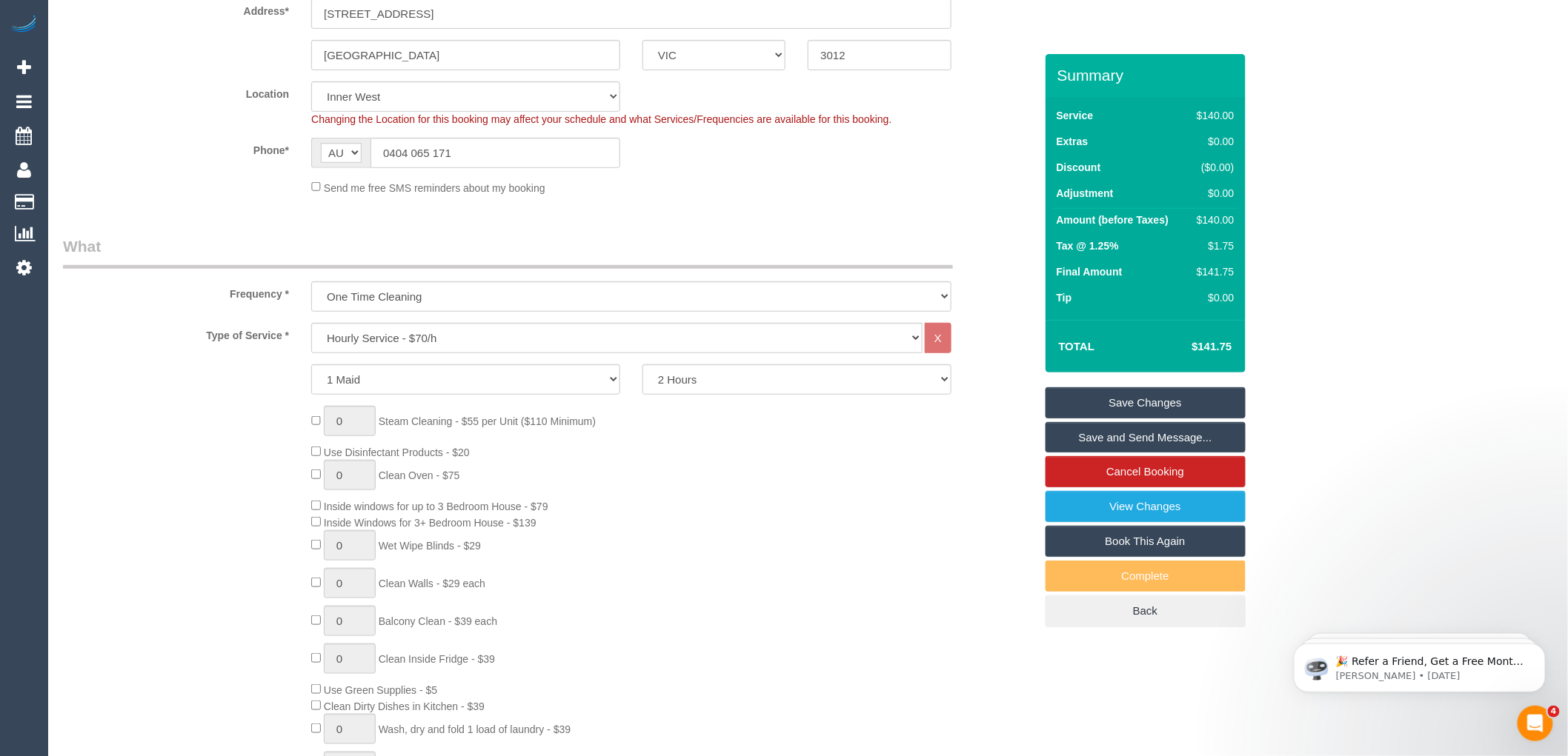
scroll to position [246, 0]
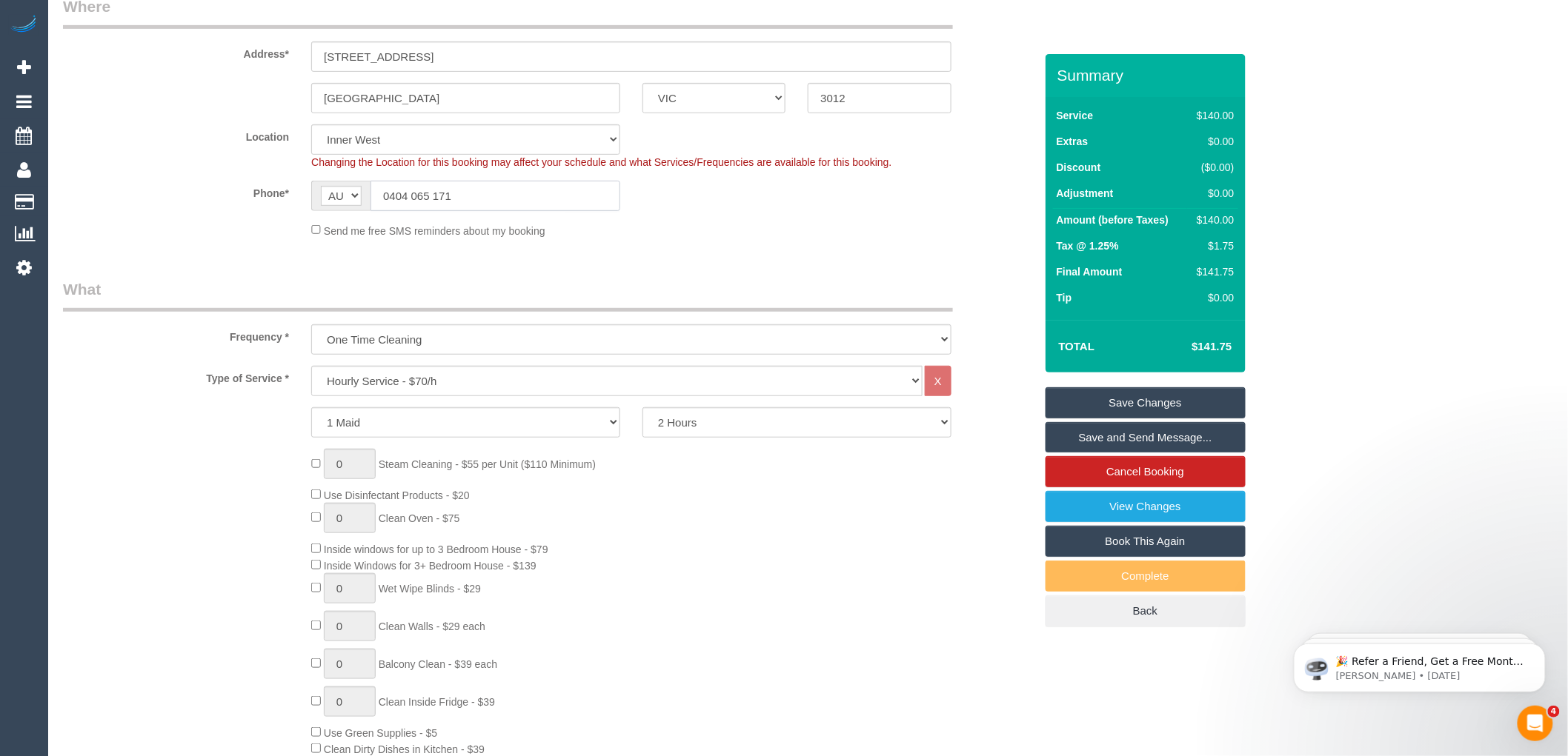
drag, startPoint x: 487, startPoint y: 193, endPoint x: 270, endPoint y: 190, distance: 217.0
click at [270, 190] on div "Phone* AF AL DZ AD AO AI AQ AG AR AM AW AU AT AZ BS BH BD BB BY BE BZ BJ BM BT …" at bounding box center [549, 195] width 993 height 31
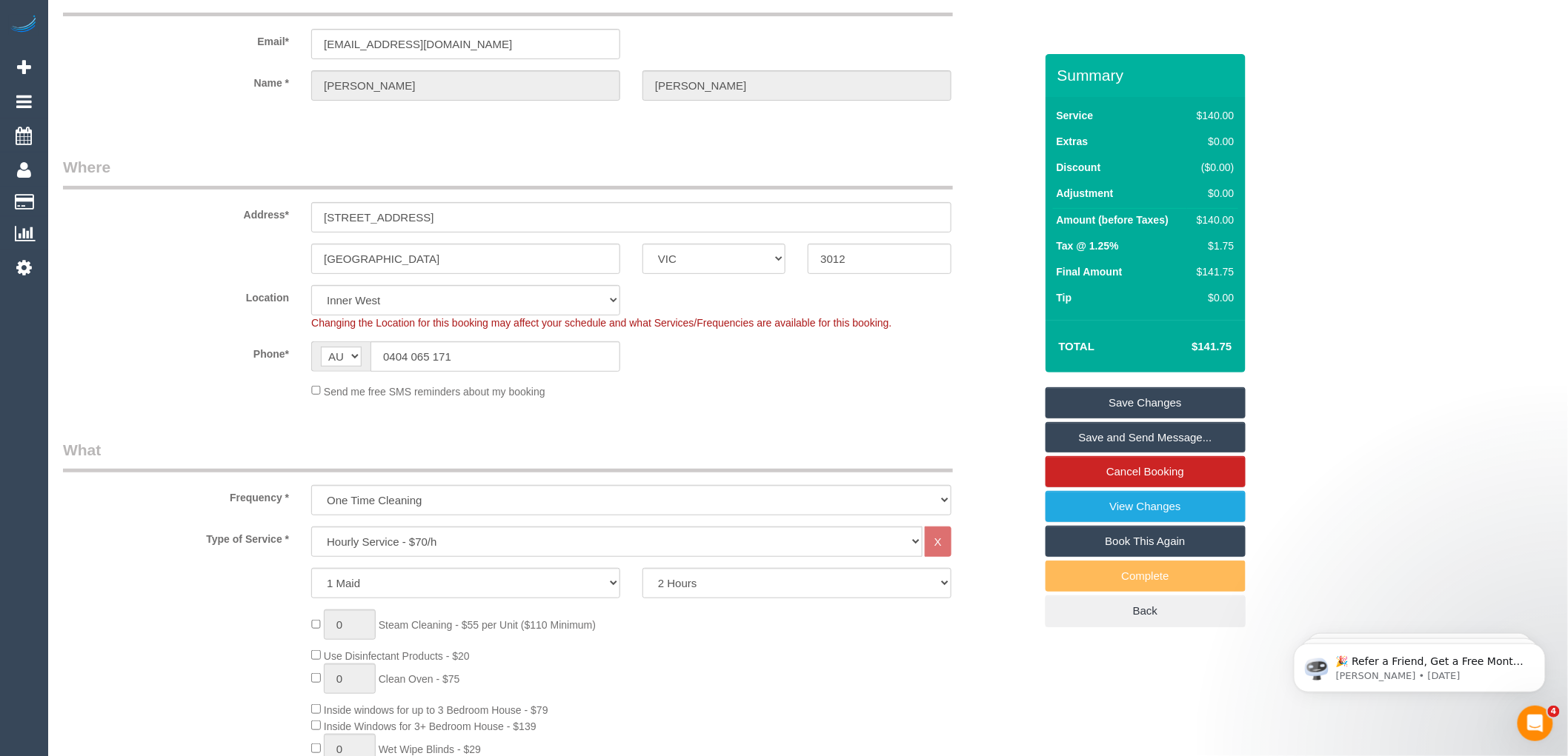
scroll to position [0, 0]
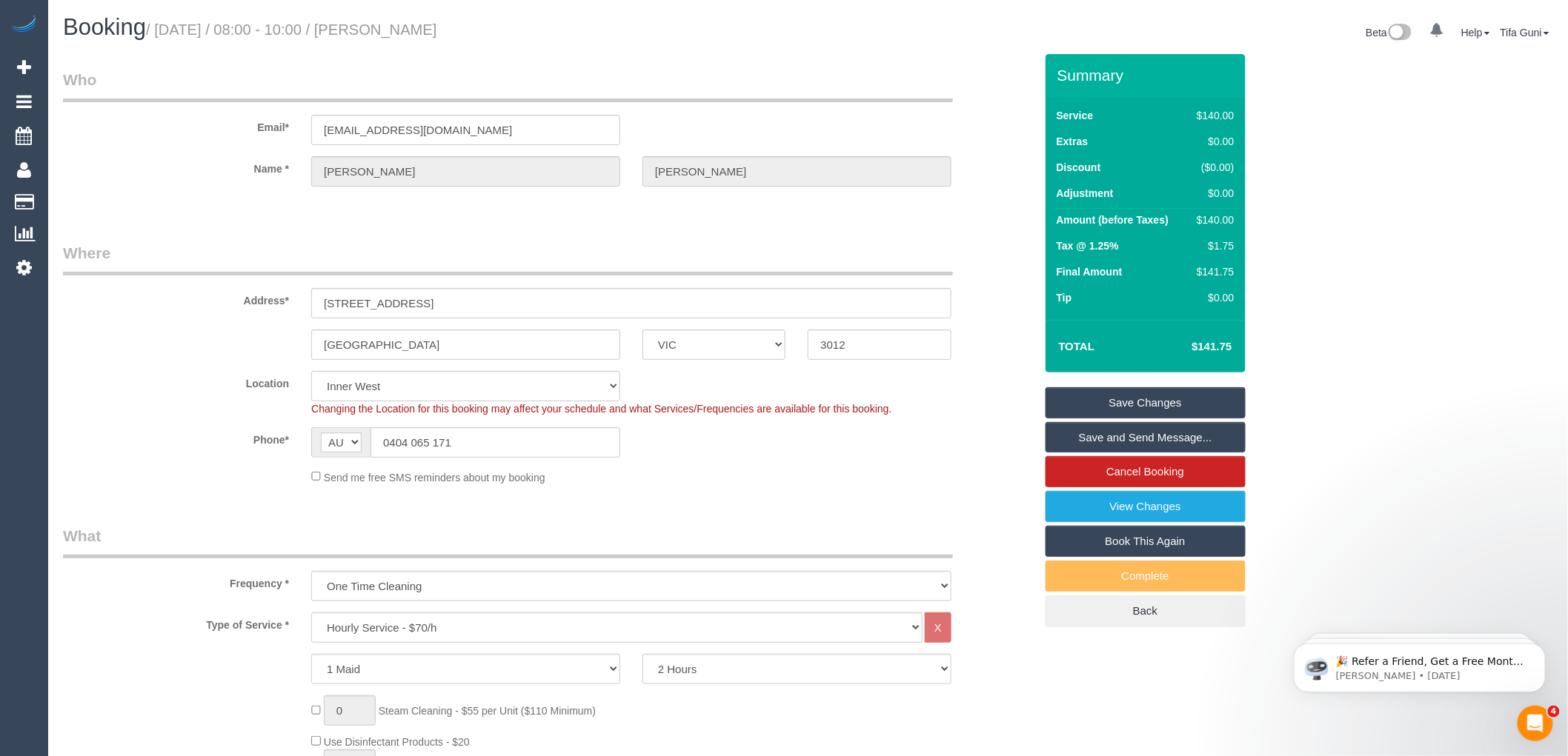
drag, startPoint x: 500, startPoint y: 120, endPoint x: 261, endPoint y: 149, distance: 240.8
click at [261, 149] on sui-booking-customer "Email* [EMAIL_ADDRESS][DOMAIN_NAME] Name * [PERSON_NAME]" at bounding box center [549, 134] width 971 height 132
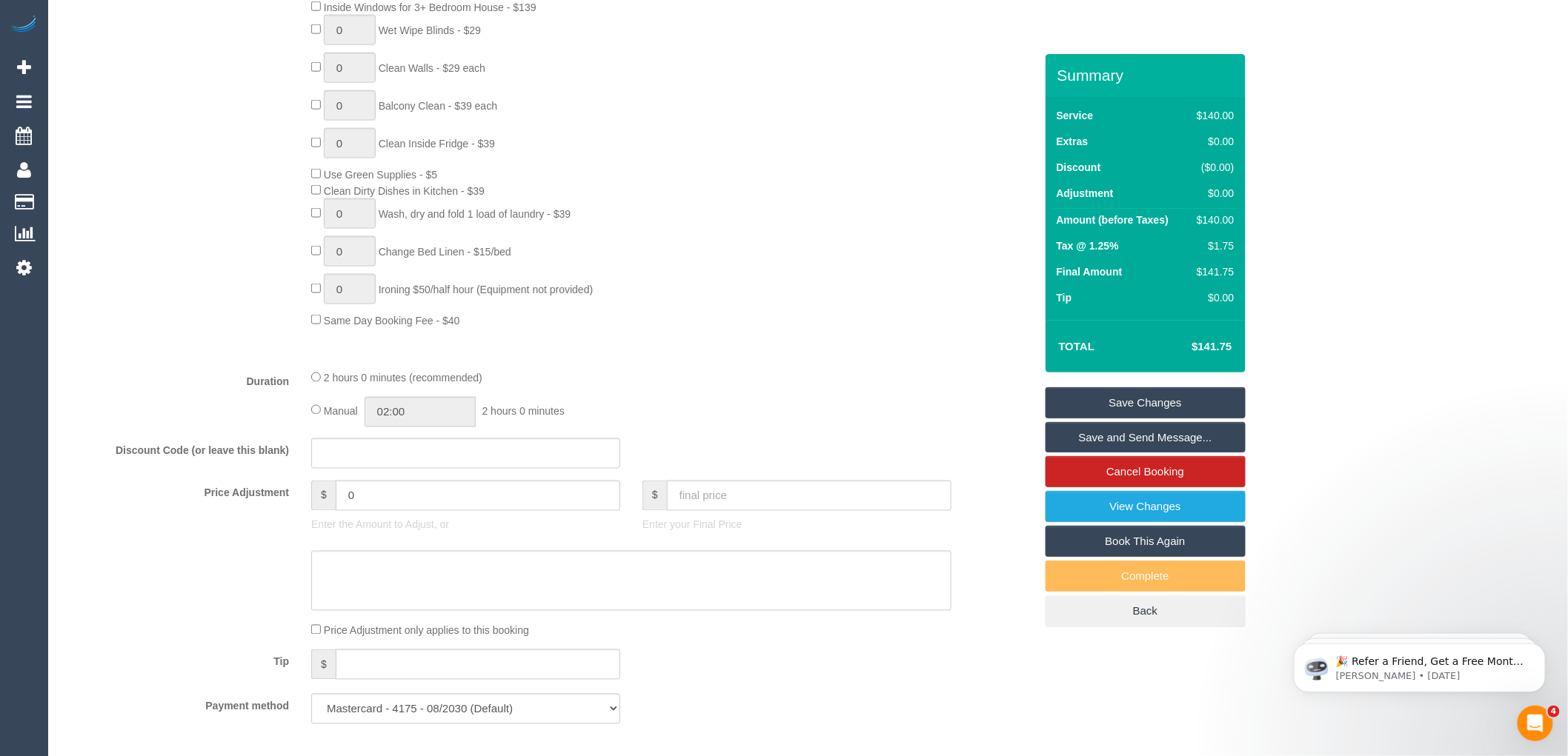
scroll to position [598, 0]
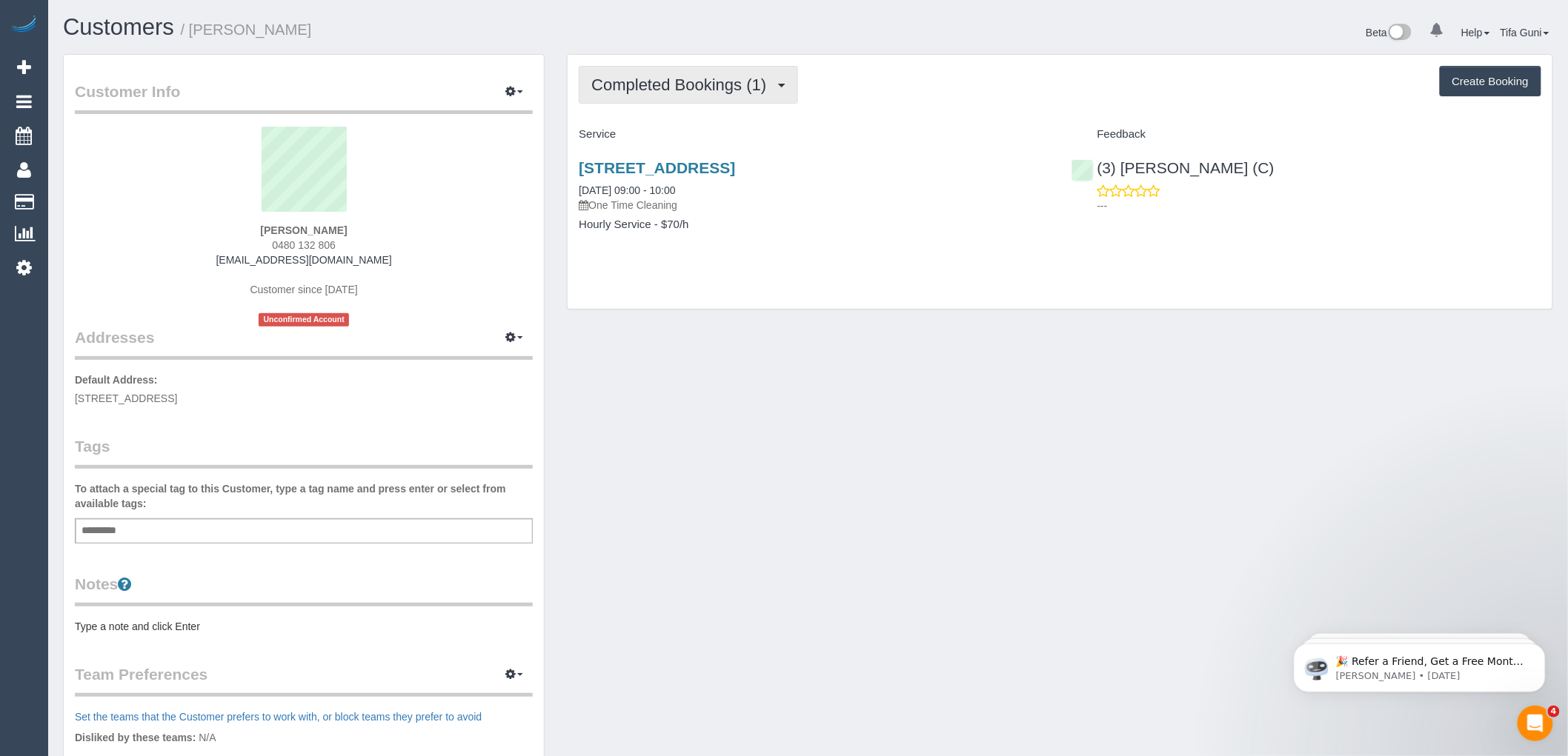
click at [738, 87] on span "Completed Bookings (1)" at bounding box center [682, 85] width 183 height 19
click at [791, 233] on div "17 Ramsay Avenue, Kew East, VIC 3182 12/09/2025 09:00 - 10:00 One Time Cleaning…" at bounding box center [813, 203] width 492 height 114
click at [722, 164] on link "17 Ramsay Avenue, Kew East, VIC 3182" at bounding box center [656, 168] width 157 height 17
click at [671, 90] on span "Completed Bookings (1)" at bounding box center [682, 85] width 183 height 19
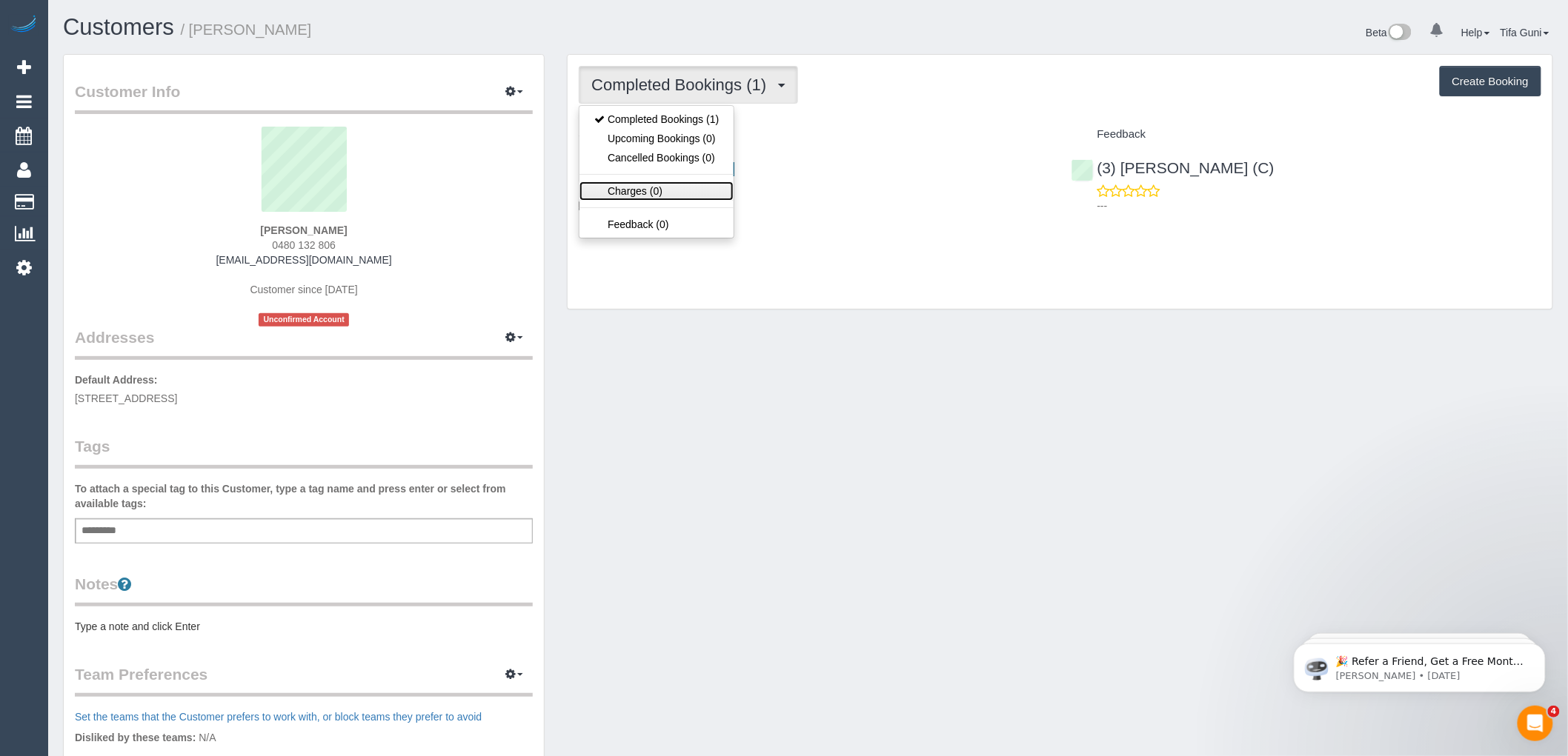
click at [645, 190] on link "Charges (0)" at bounding box center [656, 191] width 154 height 19
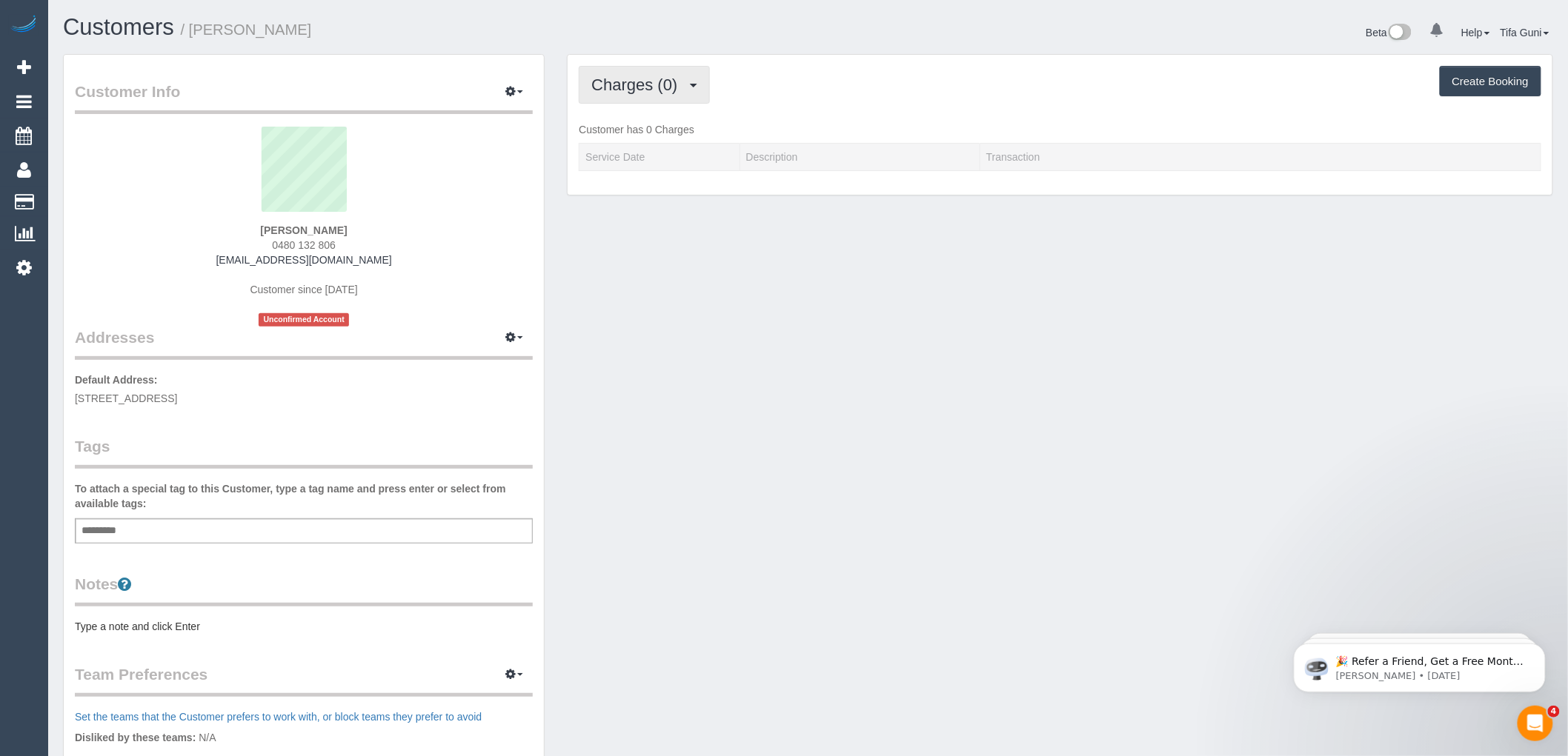
click at [656, 92] on span "Charges (0)" at bounding box center [638, 85] width 94 height 19
click at [694, 117] on link "Completed Bookings (1)" at bounding box center [656, 119] width 154 height 19
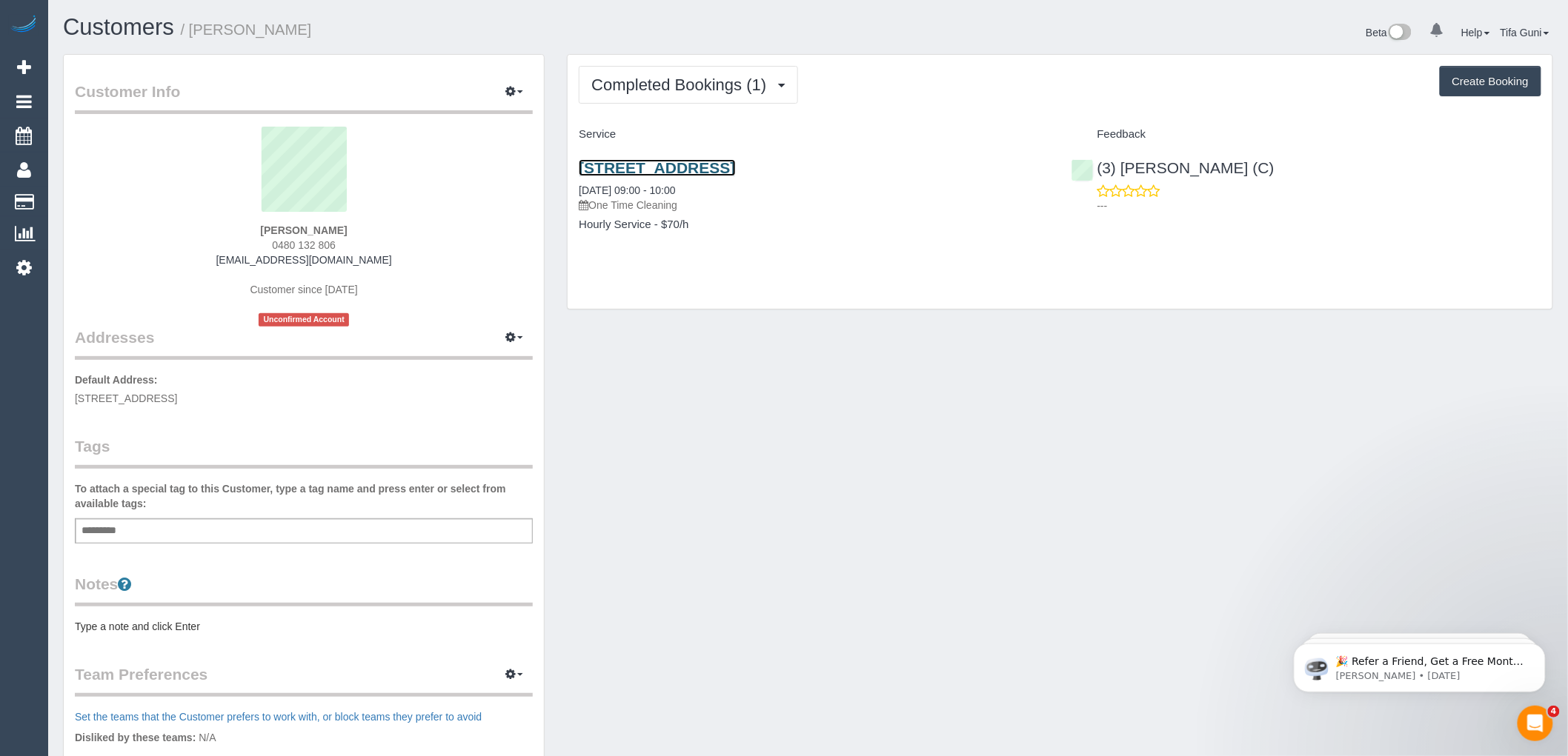
click at [735, 171] on link "17 Ramsay Avenue, Kew East, VIC 3182" at bounding box center [656, 168] width 157 height 17
click at [783, 77] on button "Completed Bookings (1)" at bounding box center [688, 84] width 220 height 38
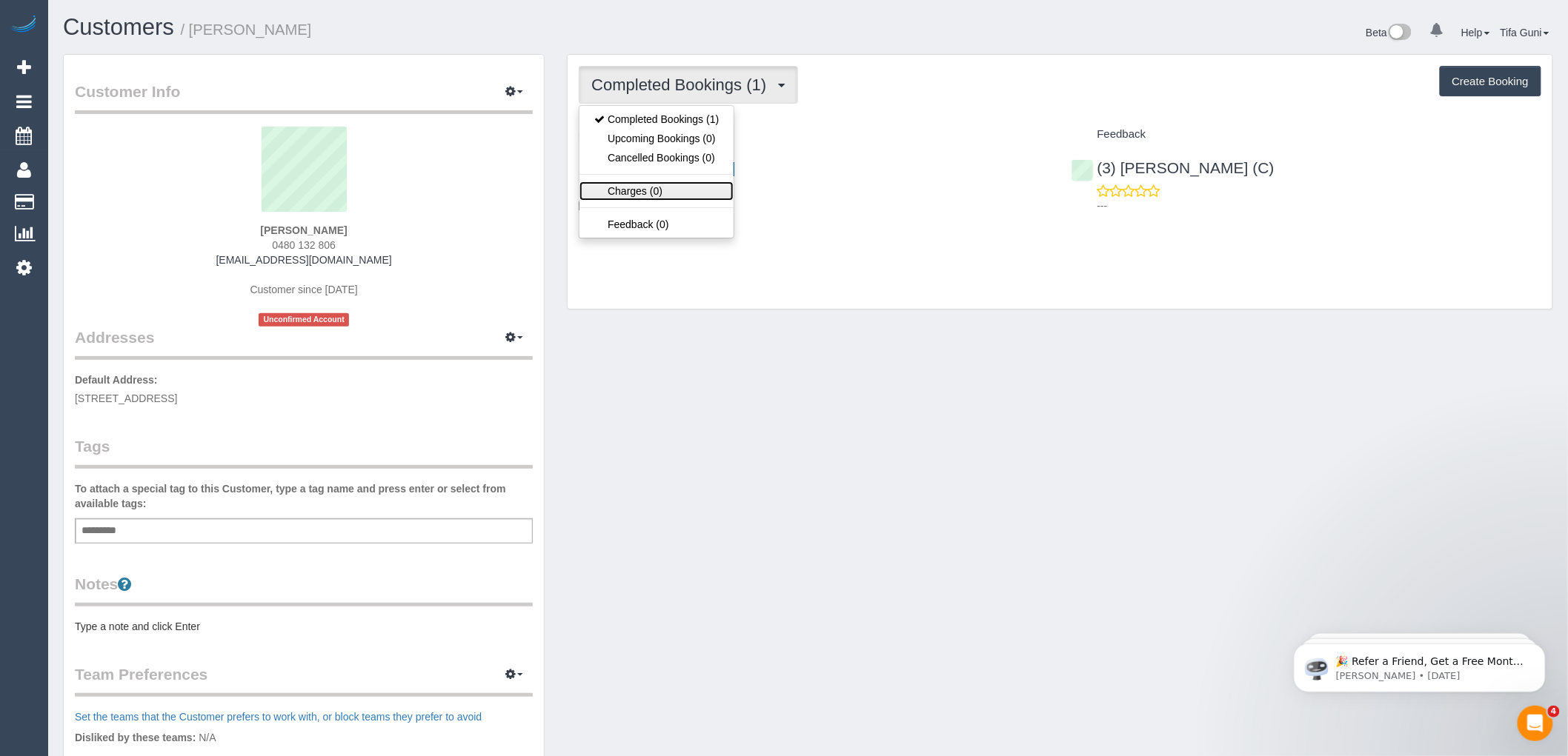
click at [636, 197] on link "Charges (0)" at bounding box center [656, 191] width 154 height 19
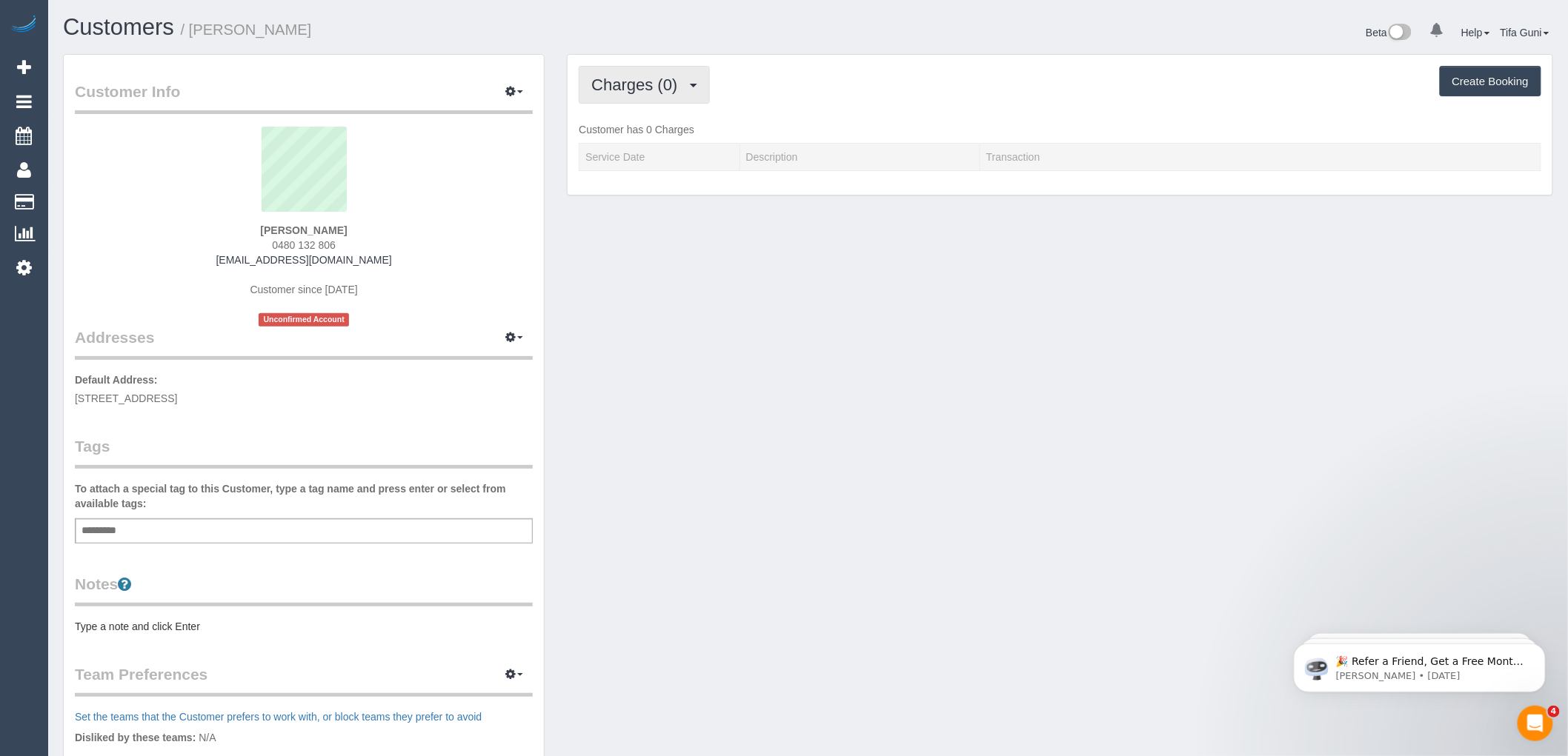
click at [671, 91] on span "Charges (0)" at bounding box center [638, 85] width 94 height 19
click at [781, 188] on div "Charges (0) Completed Bookings (1) Upcoming Bookings (0) Cancelled Bookings (0)…" at bounding box center [1059, 125] width 984 height 141
click at [672, 98] on button "Charges (0)" at bounding box center [643, 84] width 131 height 38
click at [656, 120] on link "Completed Bookings (1)" at bounding box center [656, 119] width 154 height 19
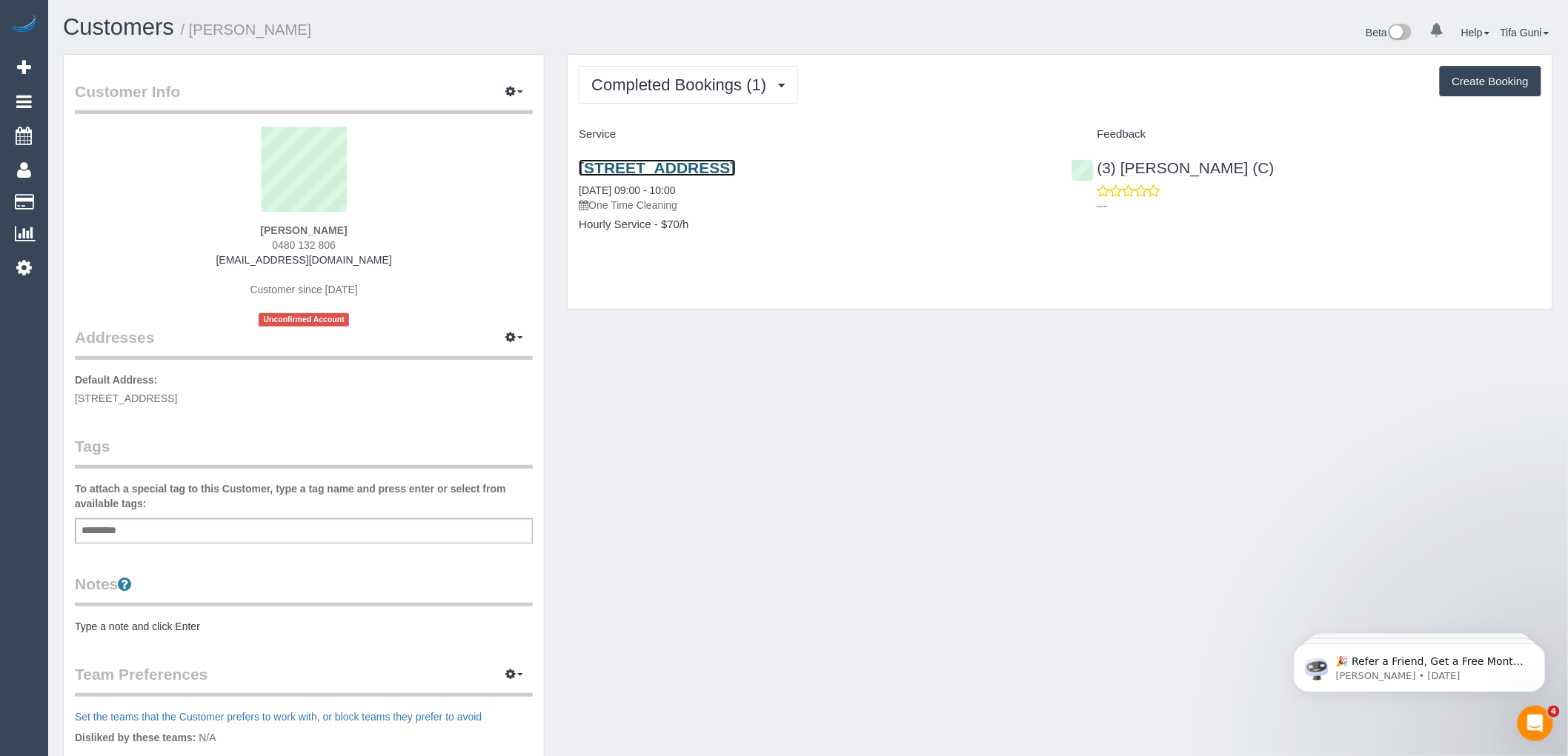
click at [735, 167] on link "17 Ramsay Avenue, Kew East, VIC 3182" at bounding box center [656, 168] width 157 height 17
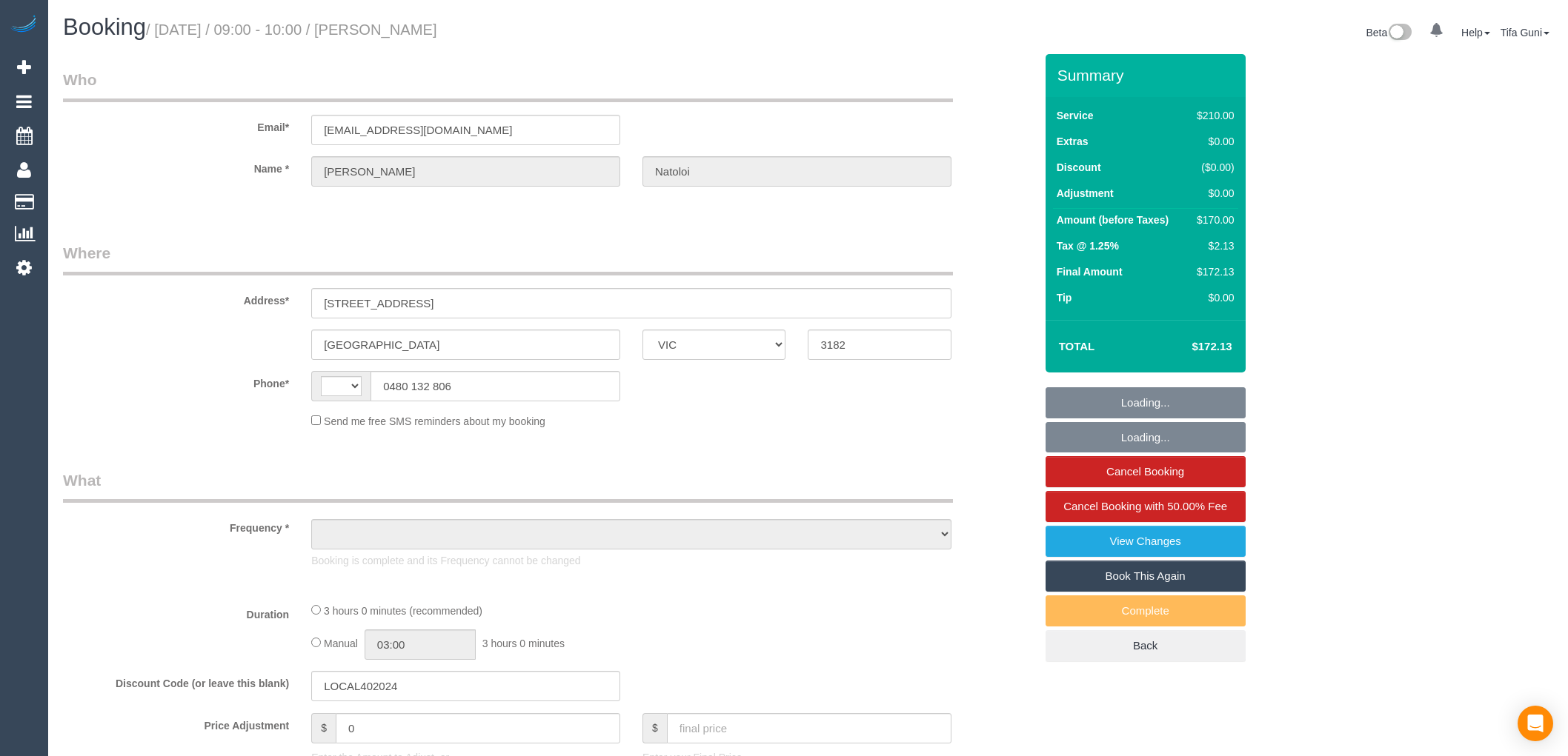
select select "VIC"
select select "string:stripe-pm_1S62Ry2GScqysDRVIQgbmb6C"
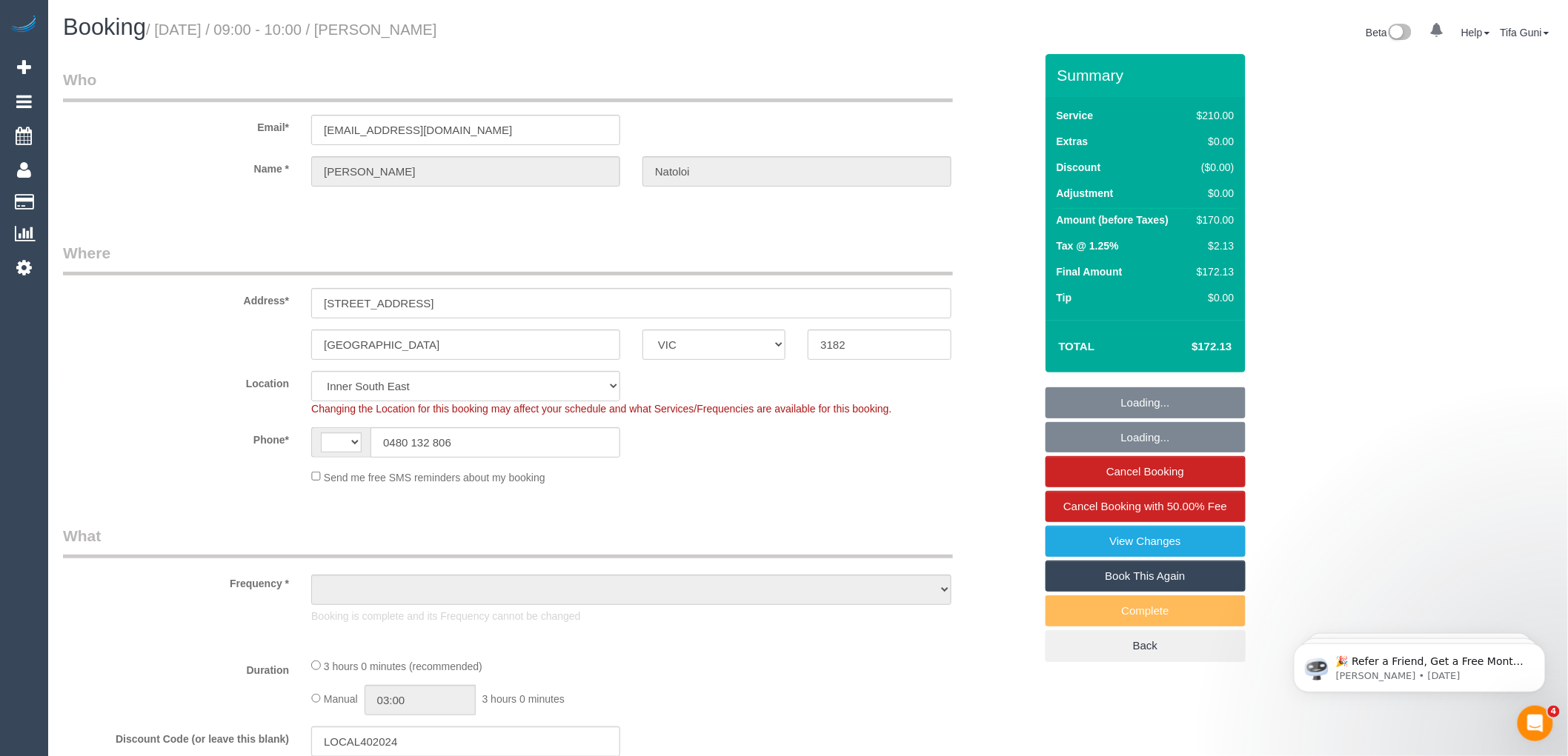
select select "string:AU"
select select "object:1133"
select select "180"
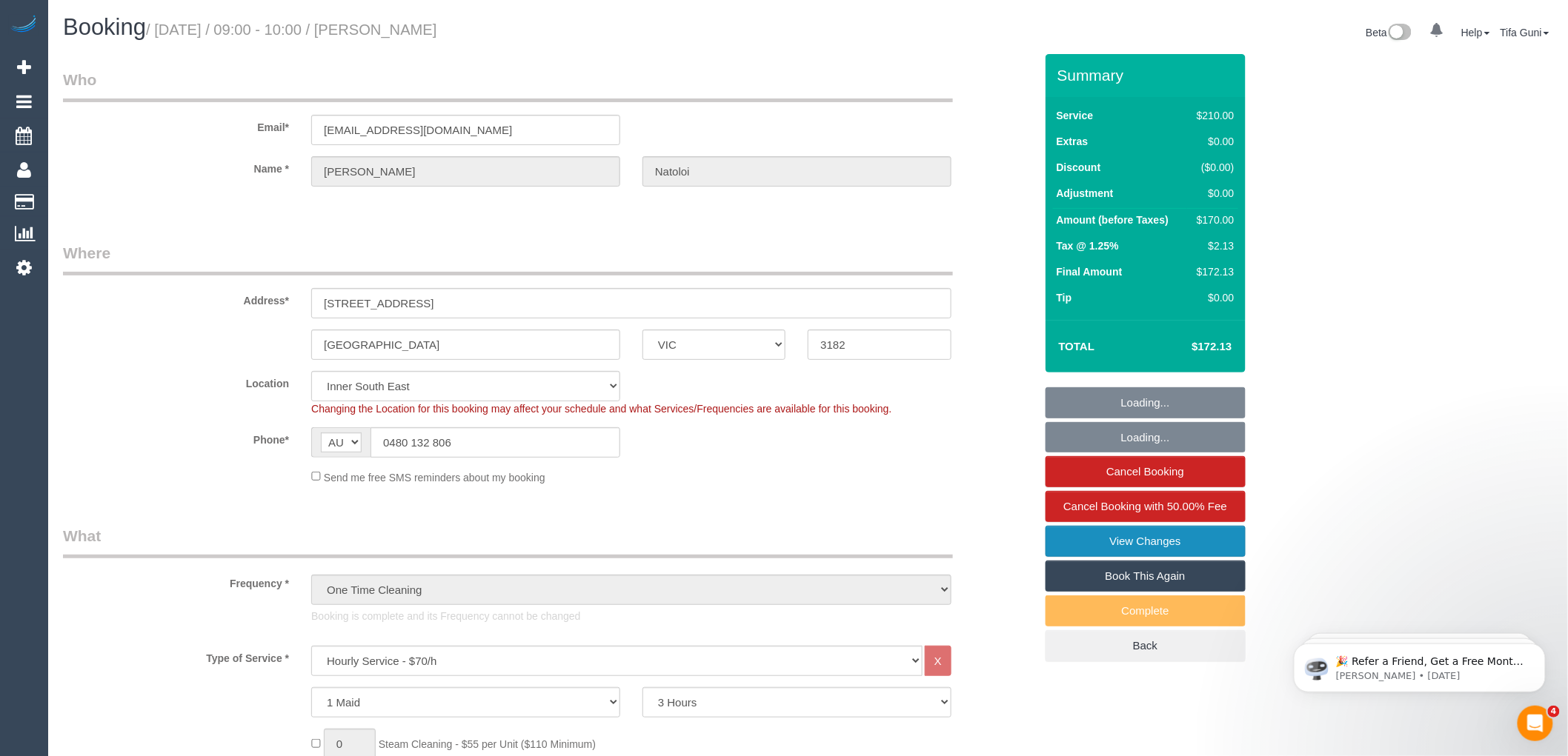
select select "number:28"
select select "number:14"
select select "number:19"
click at [1163, 541] on link "View Changes" at bounding box center [1145, 542] width 200 height 32
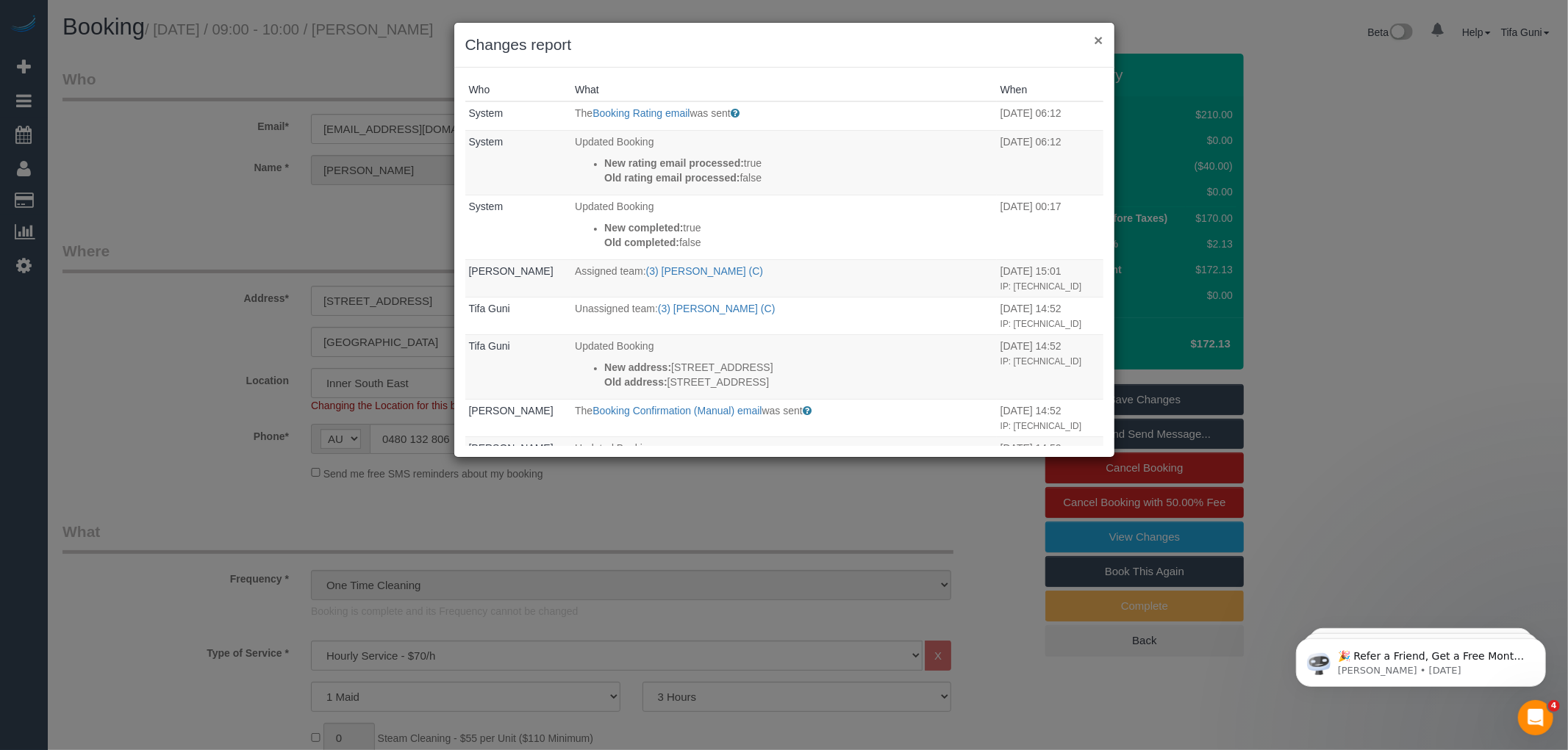
click at [1098, 37] on button "×" at bounding box center [1099, 40] width 9 height 16
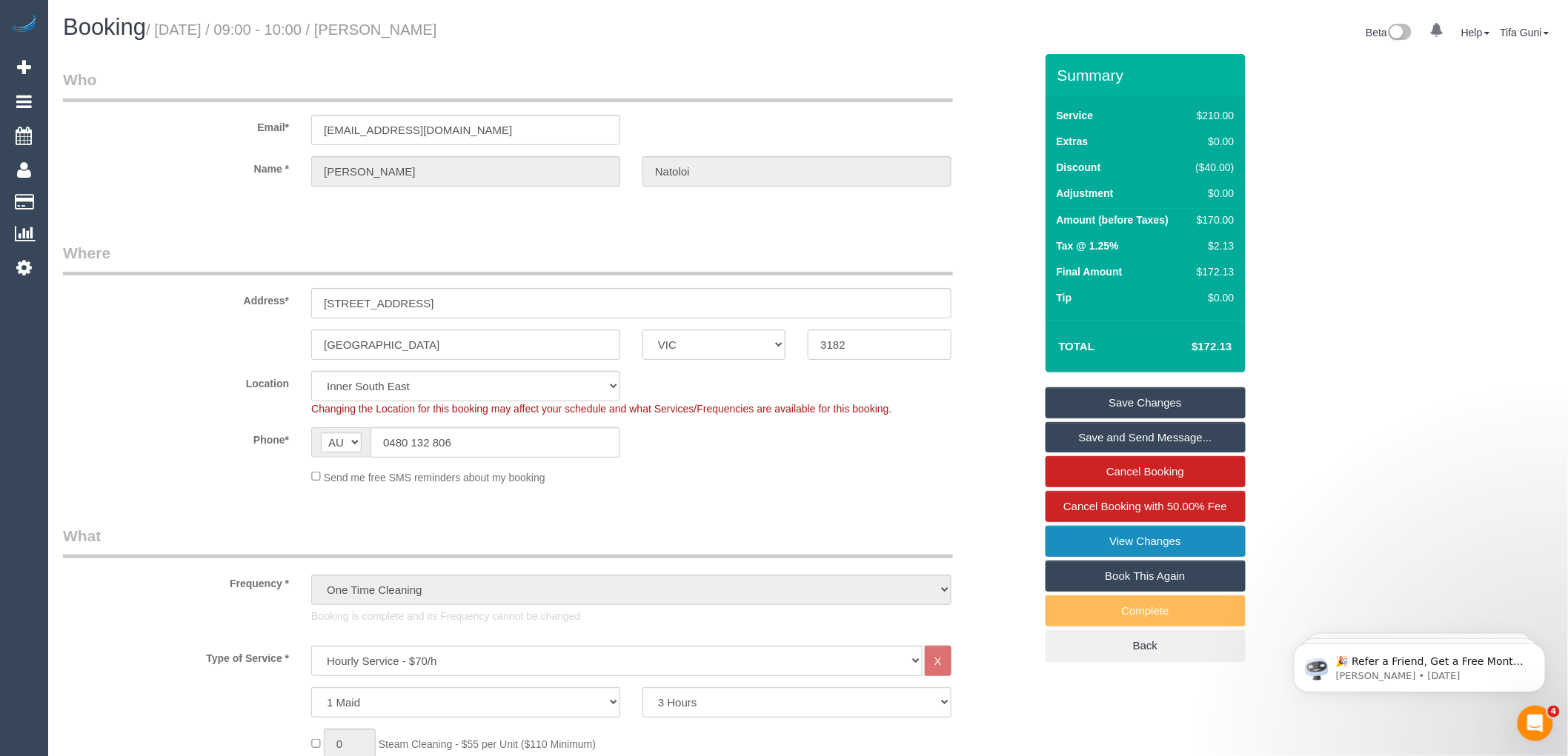
click at [1155, 544] on link "View Changes" at bounding box center [1145, 542] width 200 height 32
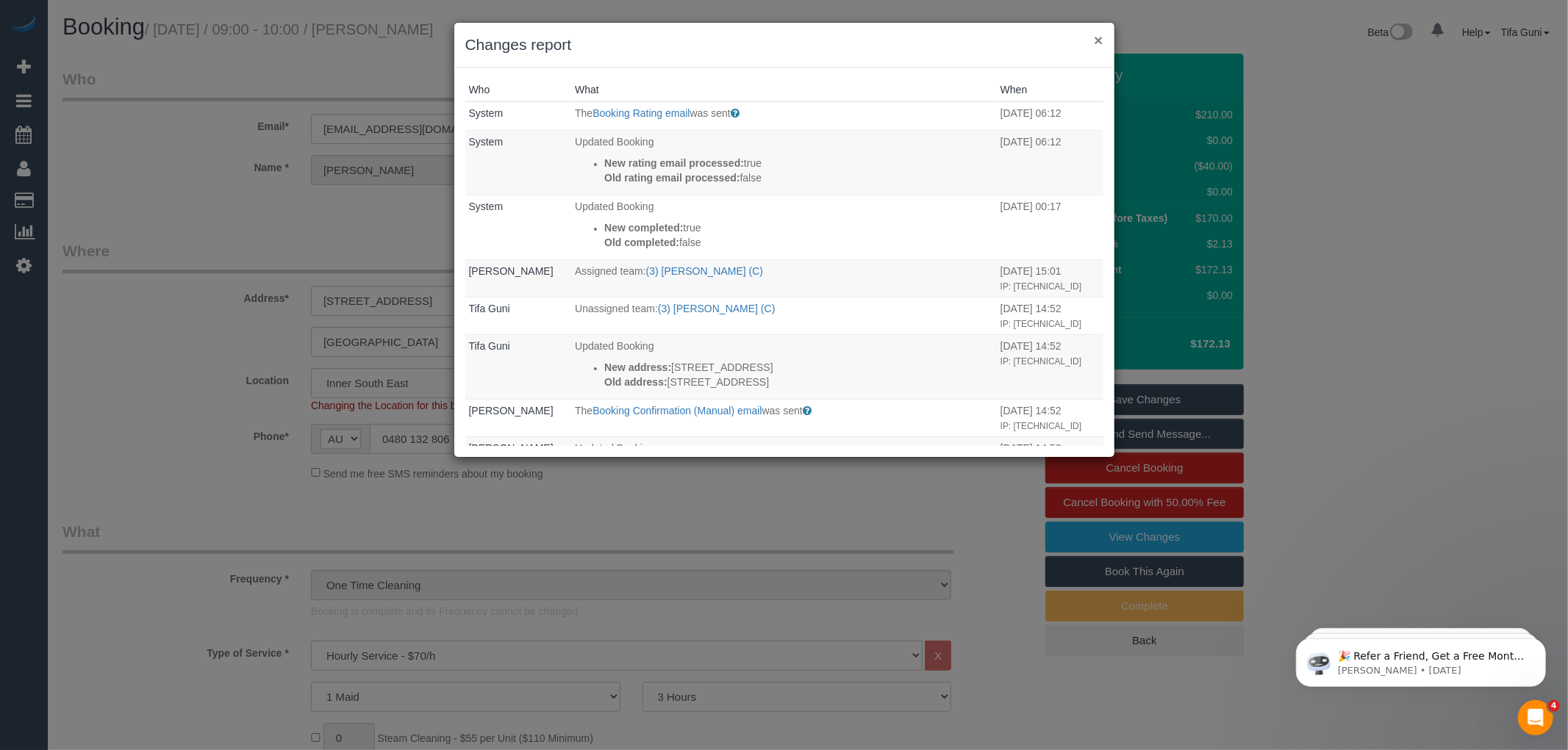
click at [1102, 39] on button "×" at bounding box center [1099, 40] width 9 height 16
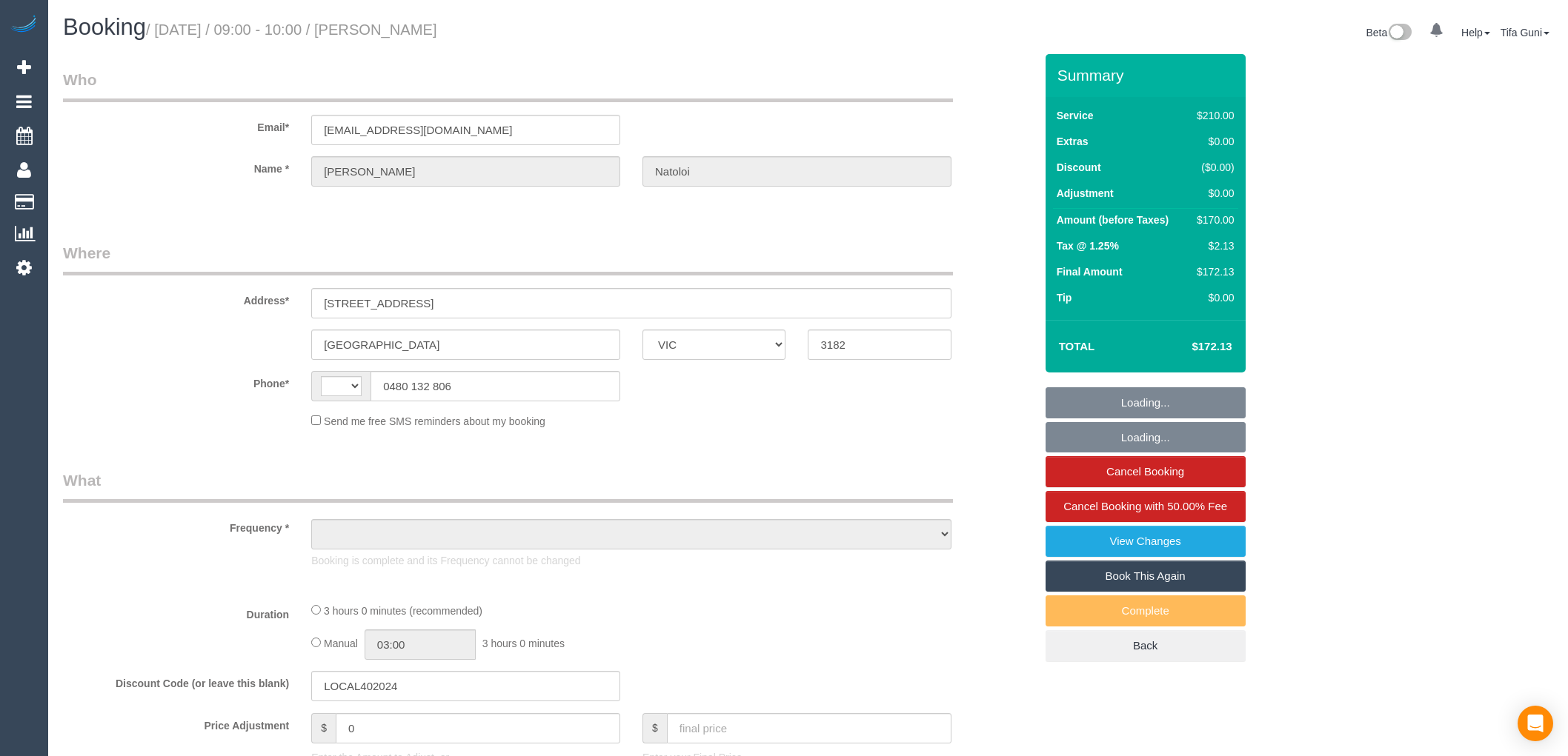
select select "VIC"
select select "string:AU"
select select "string:stripe-pm_1S62Ry2GScqysDRVIQgbmb6C"
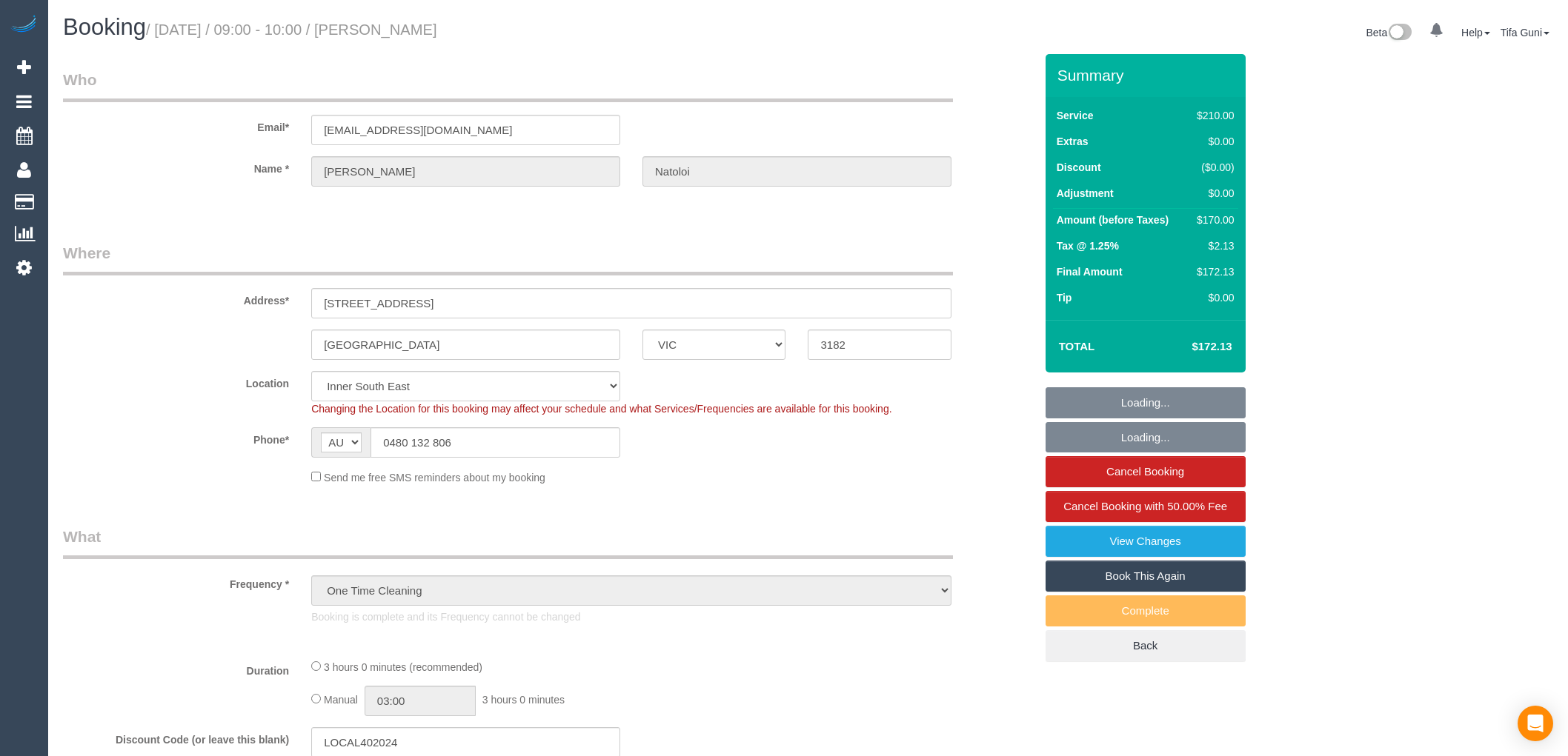
select select "object:1279"
select select "180"
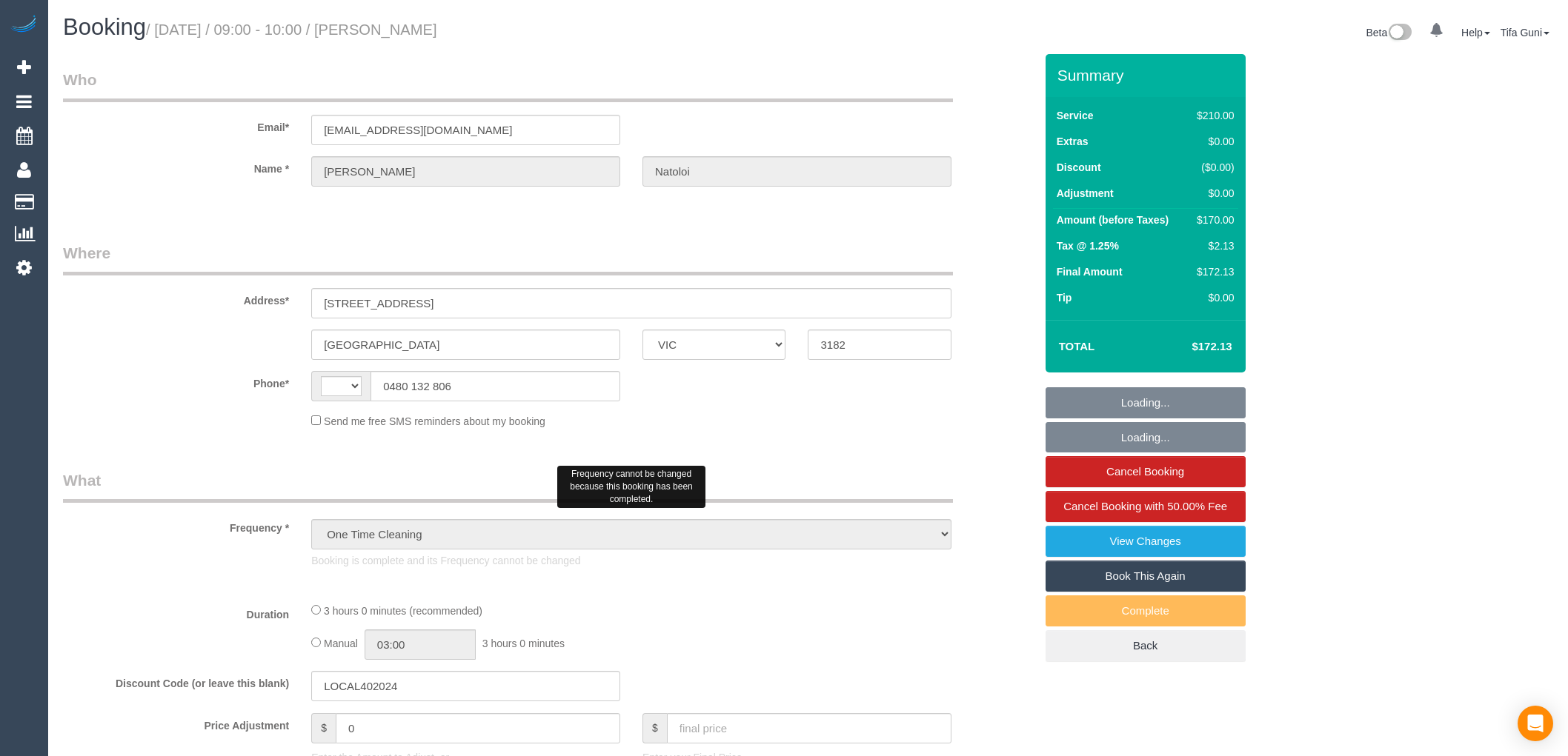
select select "VIC"
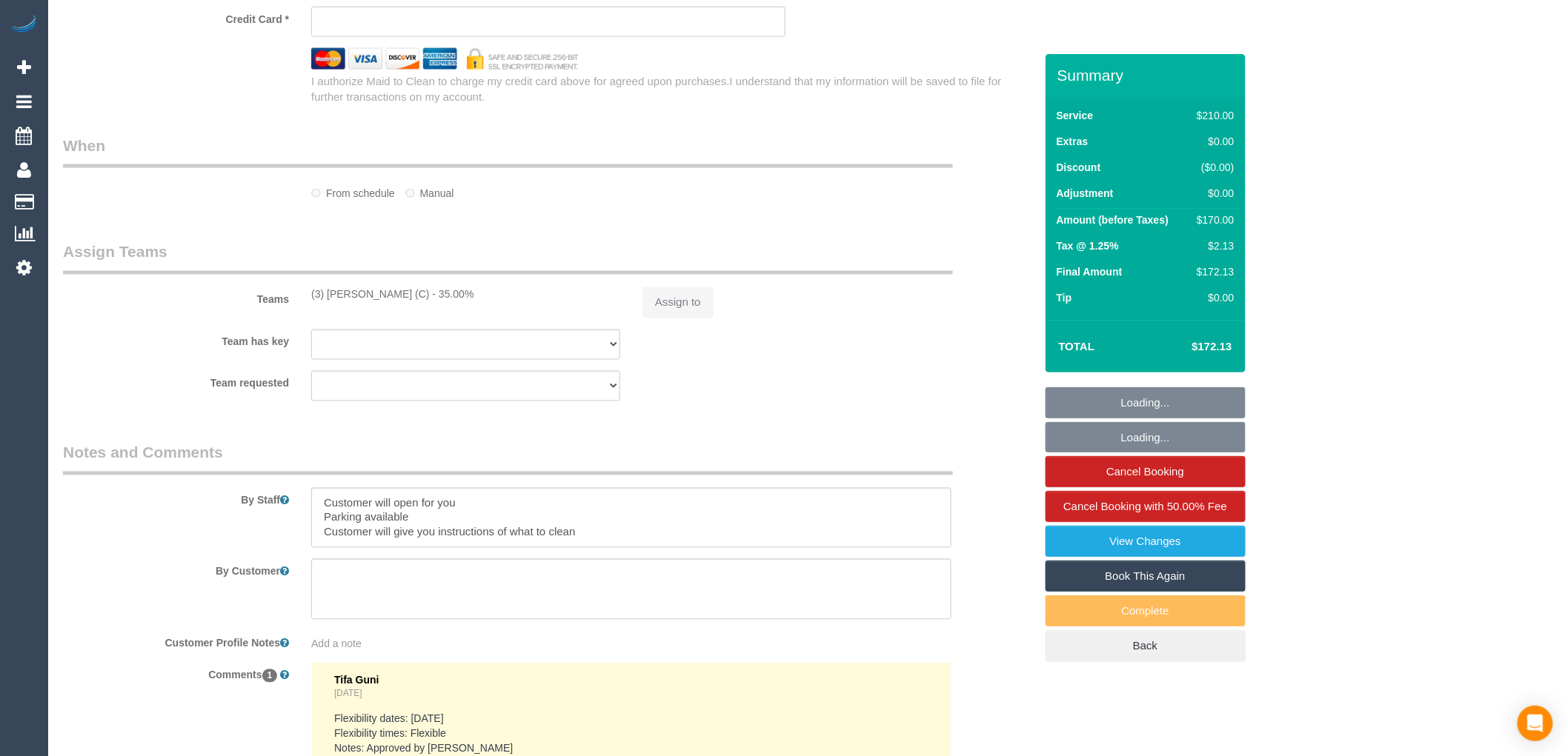
select select "string:AU"
select select "string:stripe-pm_1S62Ry2GScqysDRVIQgbmb6C"
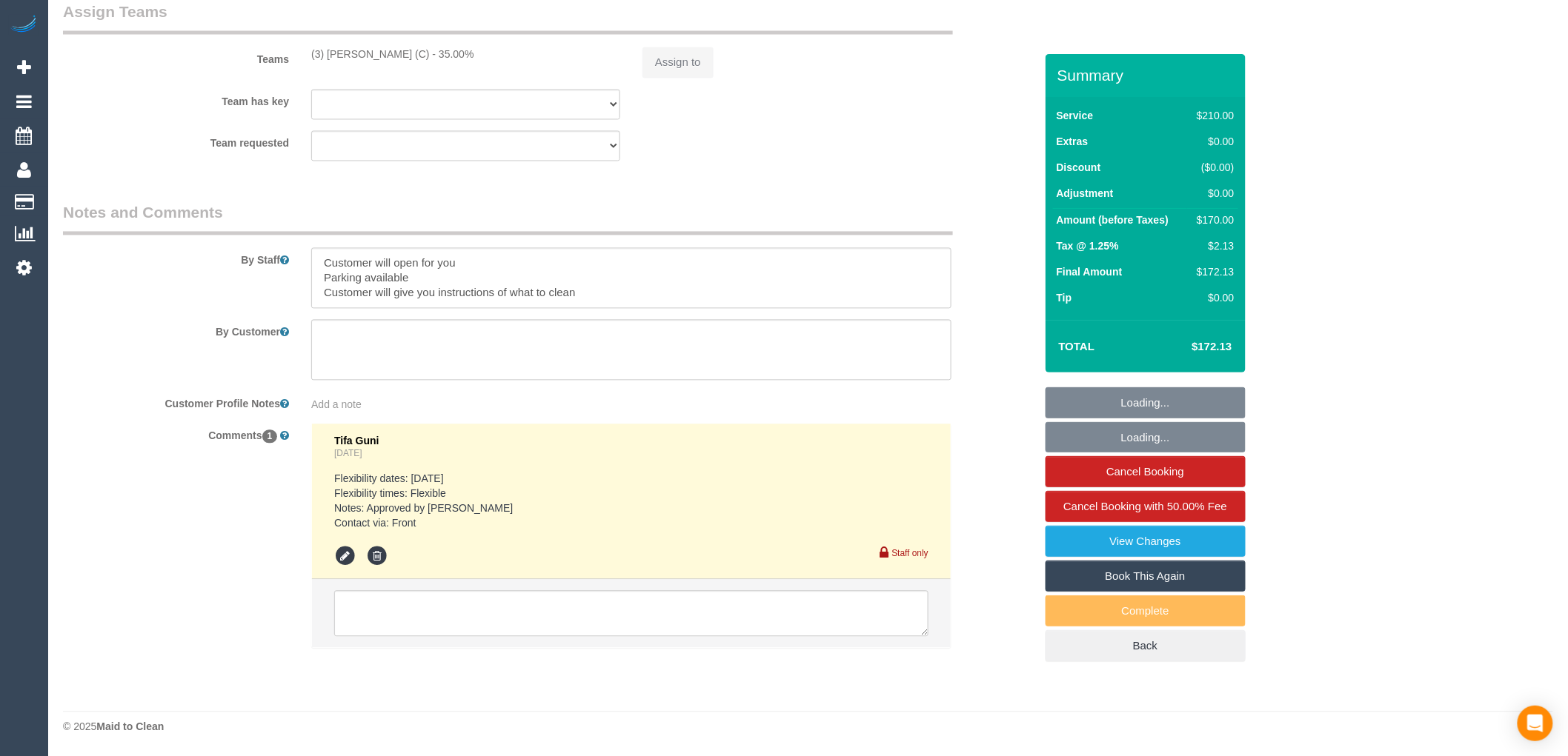
select select "object:732"
select select "180"
select select "number:28"
select select "number:14"
select select "number:19"
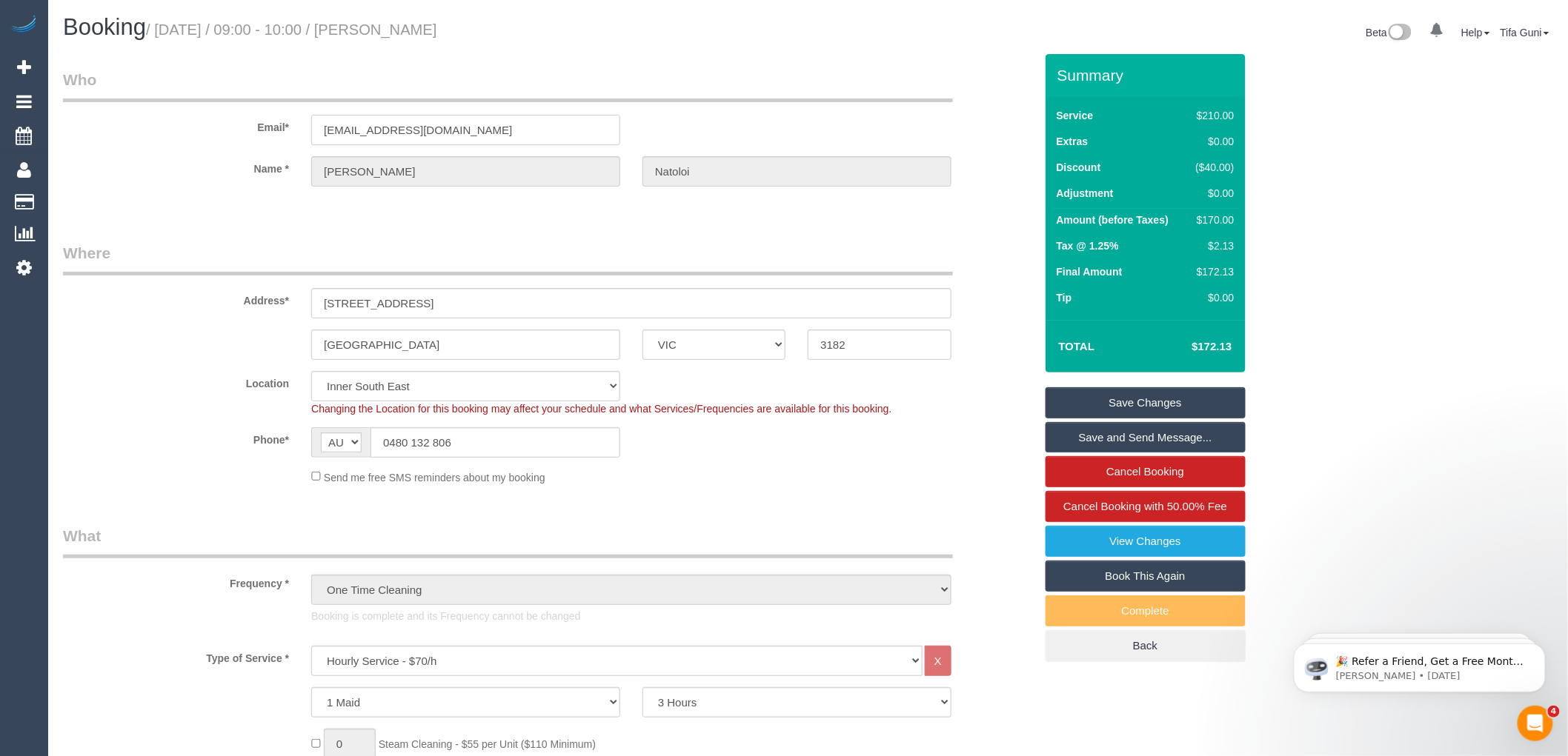
drag, startPoint x: 516, startPoint y: 132, endPoint x: 294, endPoint y: 124, distance: 222.1
click at [294, 124] on div "Email* josenat@optusnet.com.au" at bounding box center [549, 107] width 993 height 76
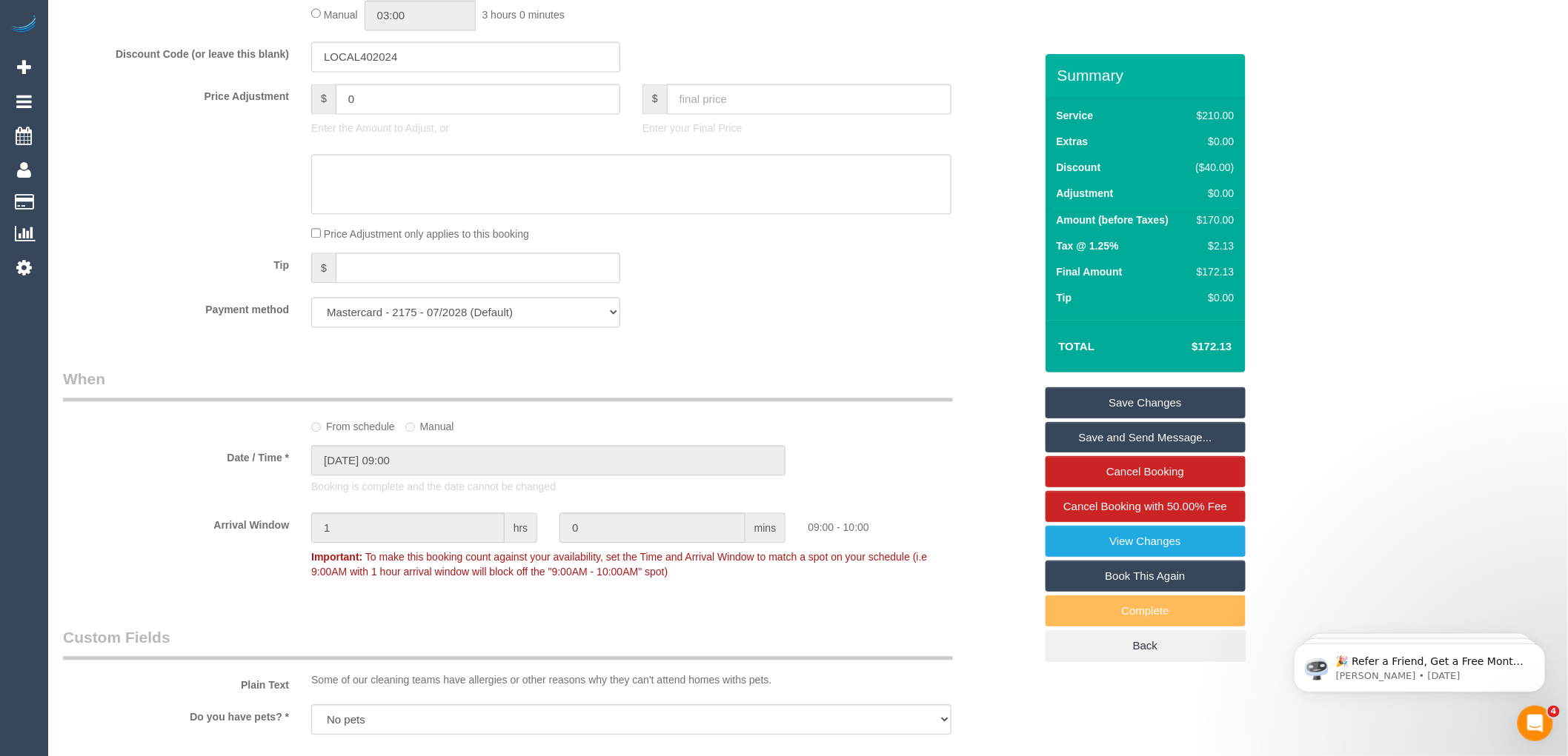
scroll to position [1172, 0]
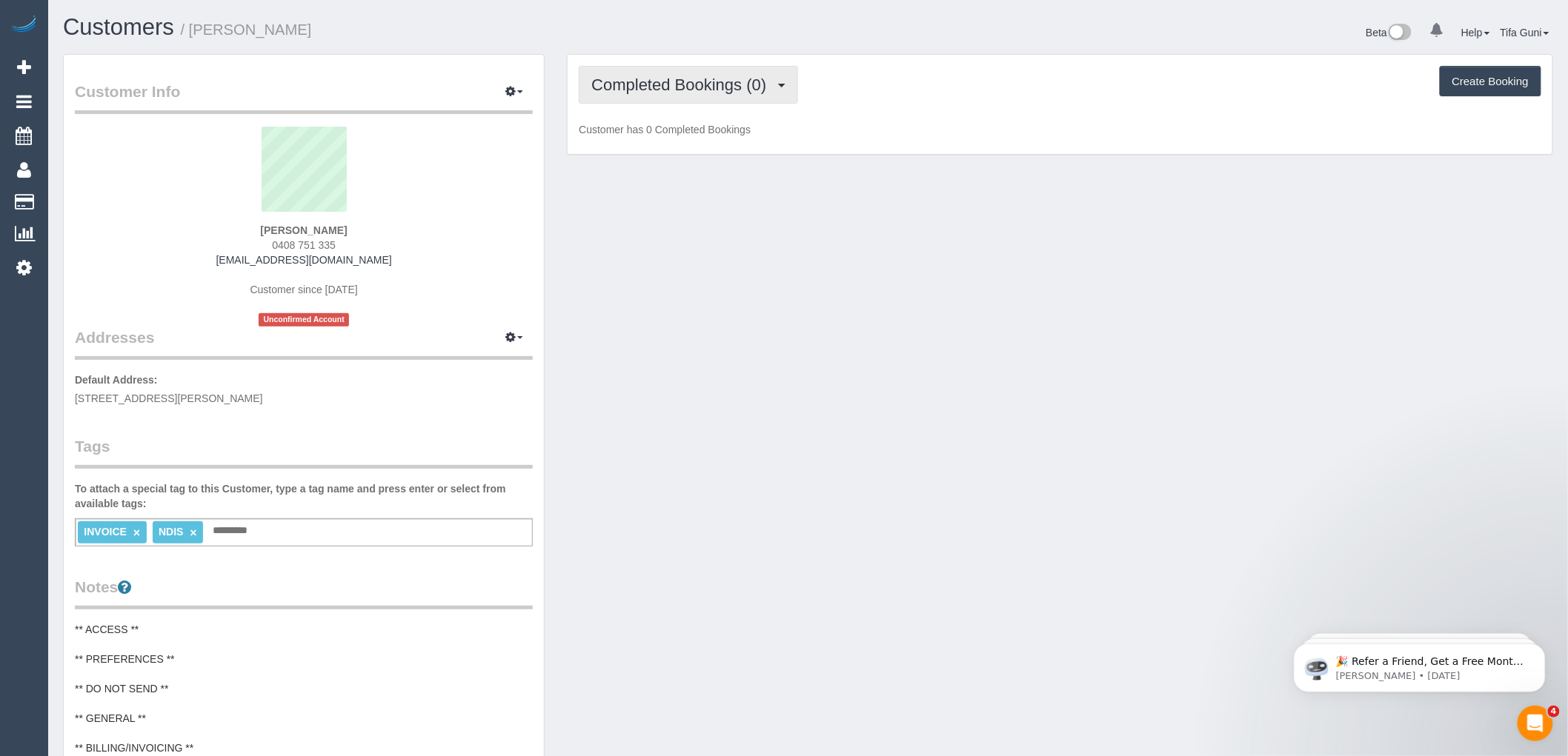
click at [754, 72] on button "Completed Bookings (0)" at bounding box center [688, 84] width 220 height 38
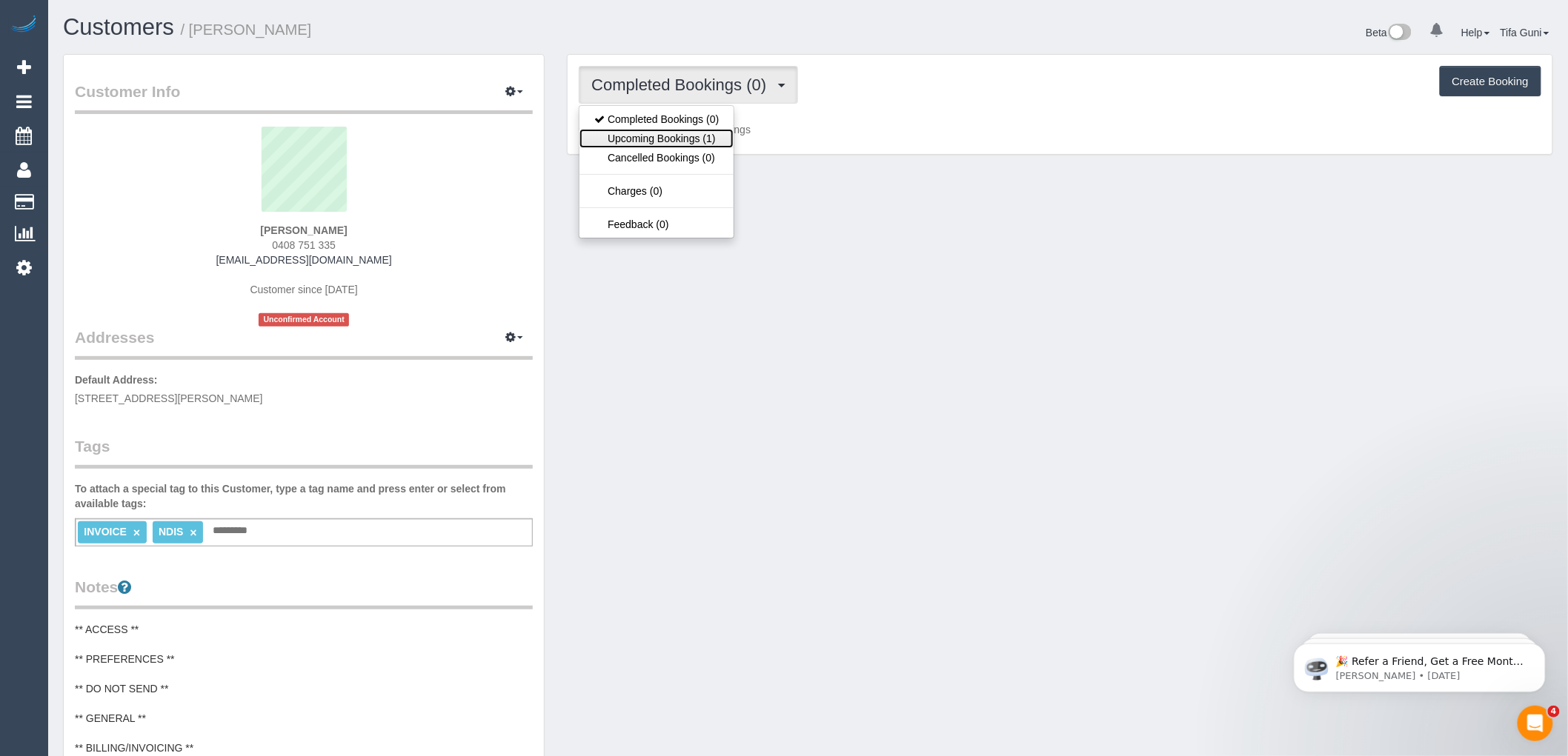
click at [707, 138] on link "Upcoming Bookings (1)" at bounding box center [656, 138] width 154 height 19
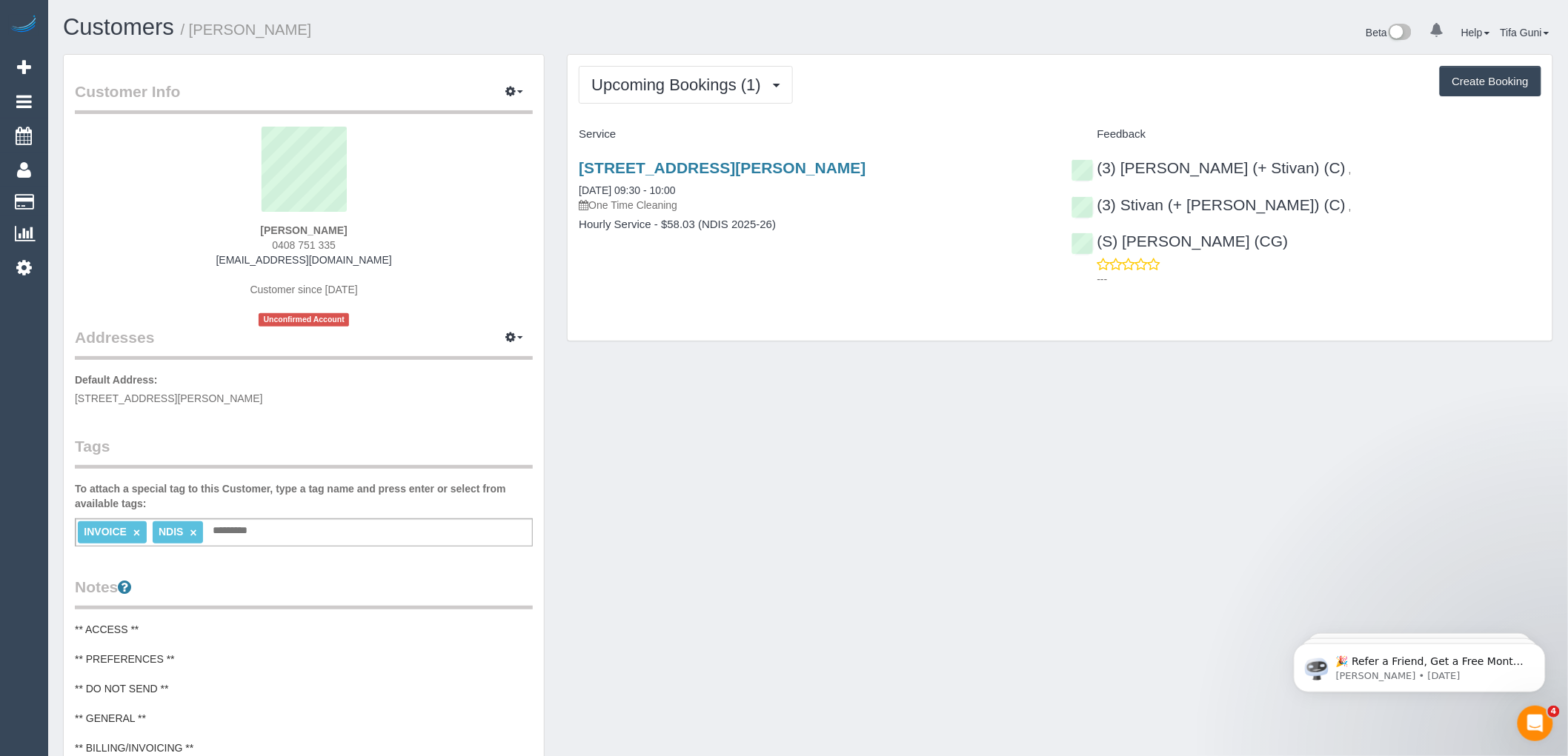
click at [274, 226] on strong "Vinceno Caio Verbinding" at bounding box center [304, 230] width 87 height 12
click at [718, 168] on link "1/12-18 Martin Street, St Kilda, VIC 3182" at bounding box center [721, 168] width 286 height 17
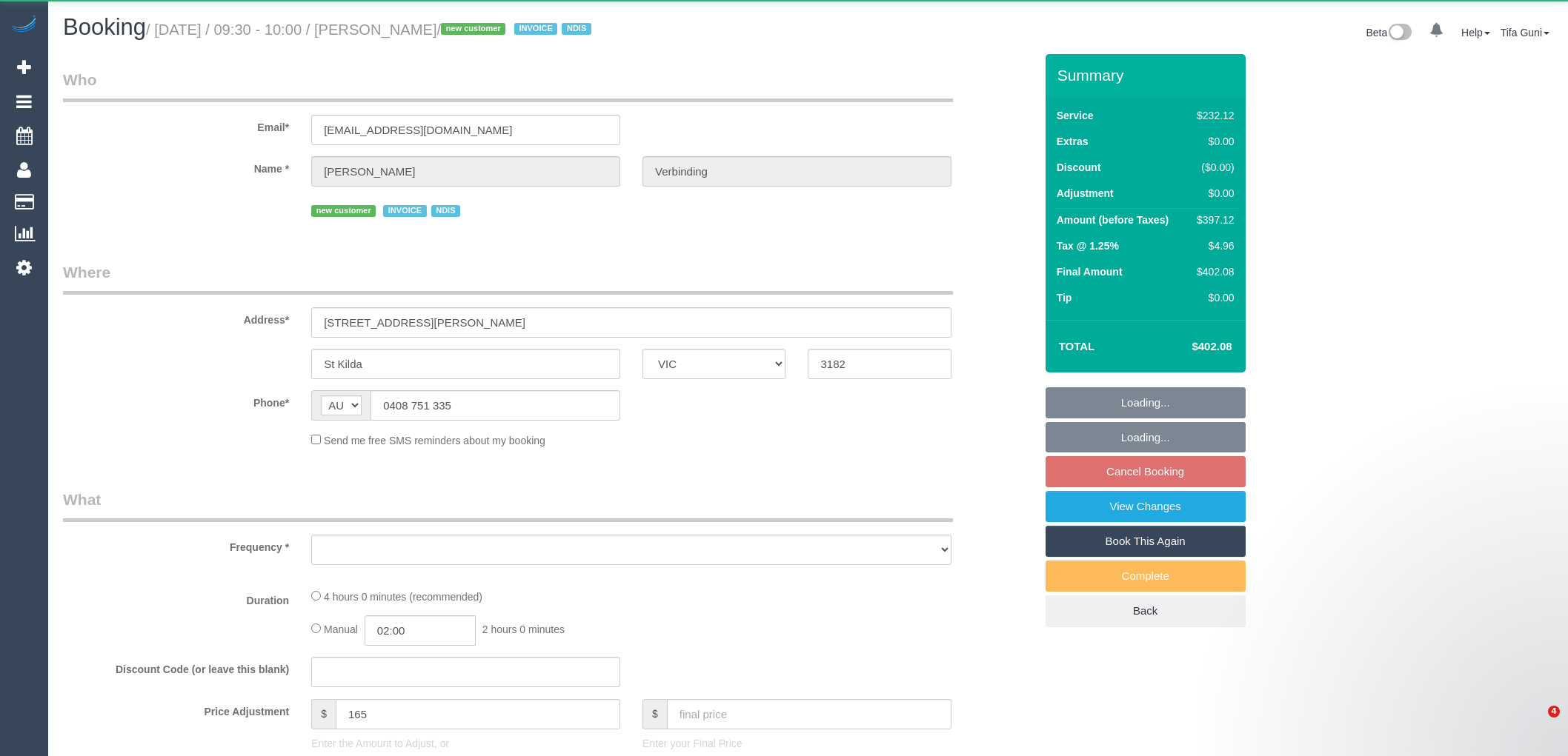
select select "VIC"
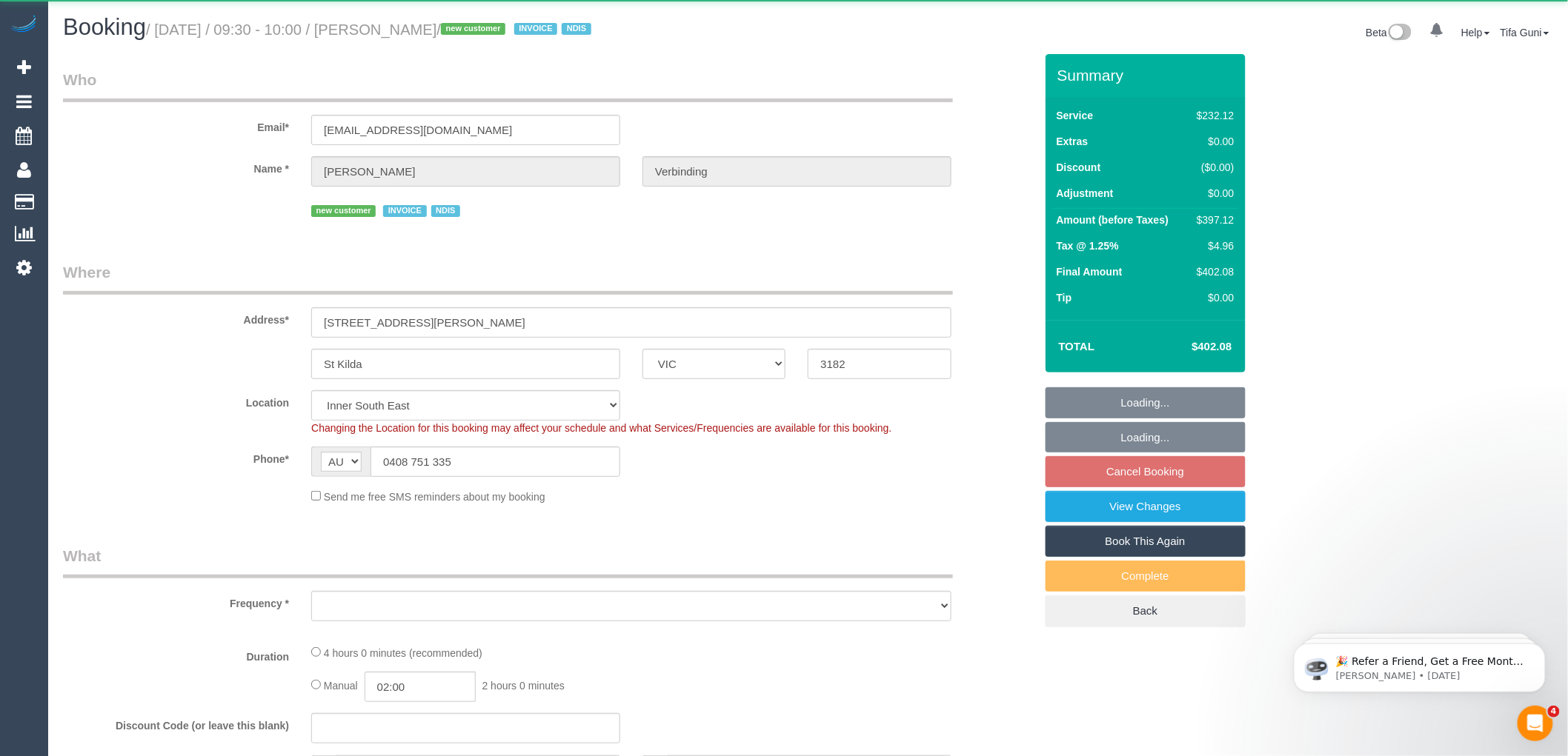
select select "240"
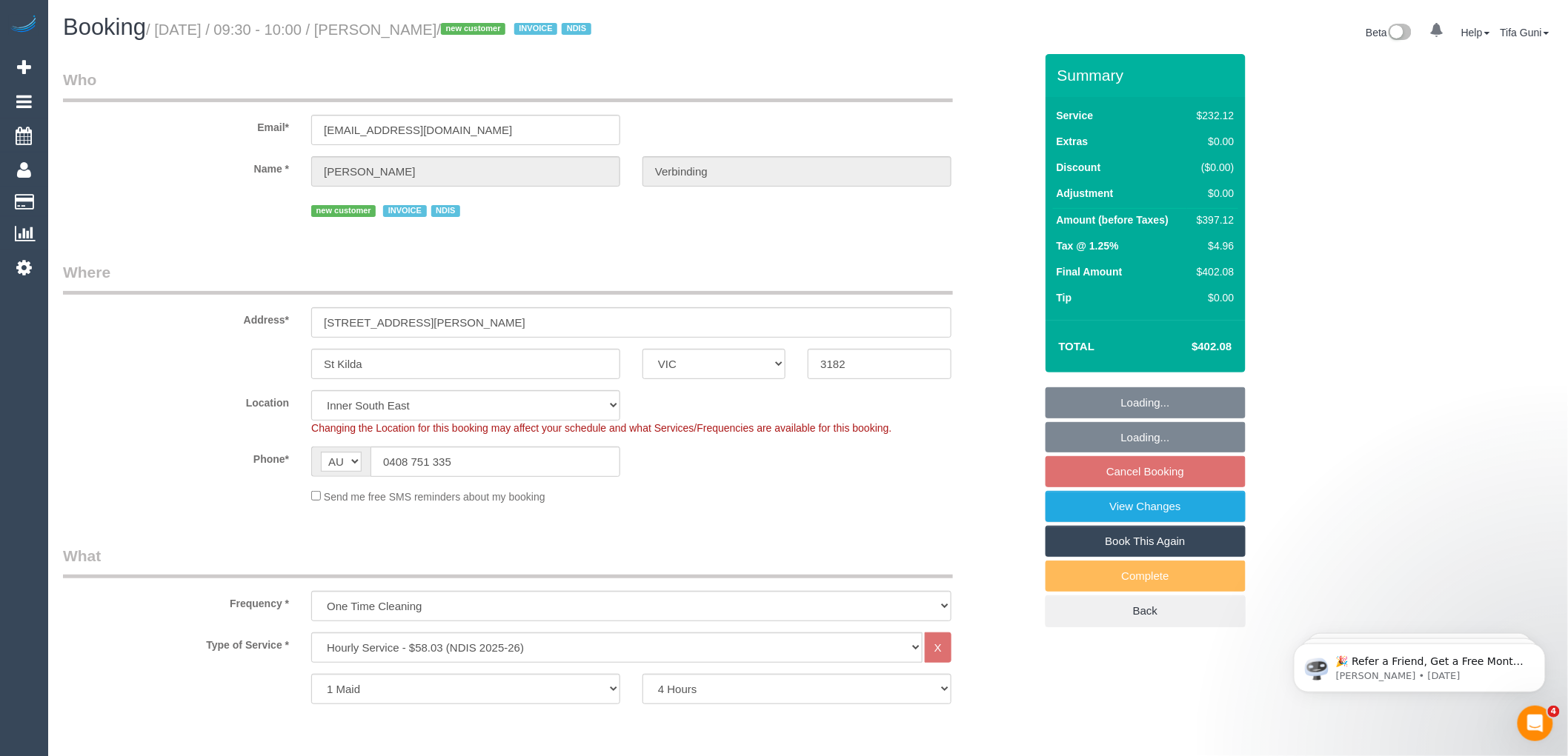
select select "object:830"
select select "number:28"
select select "number:14"
select select "number:19"
select select "number:25"
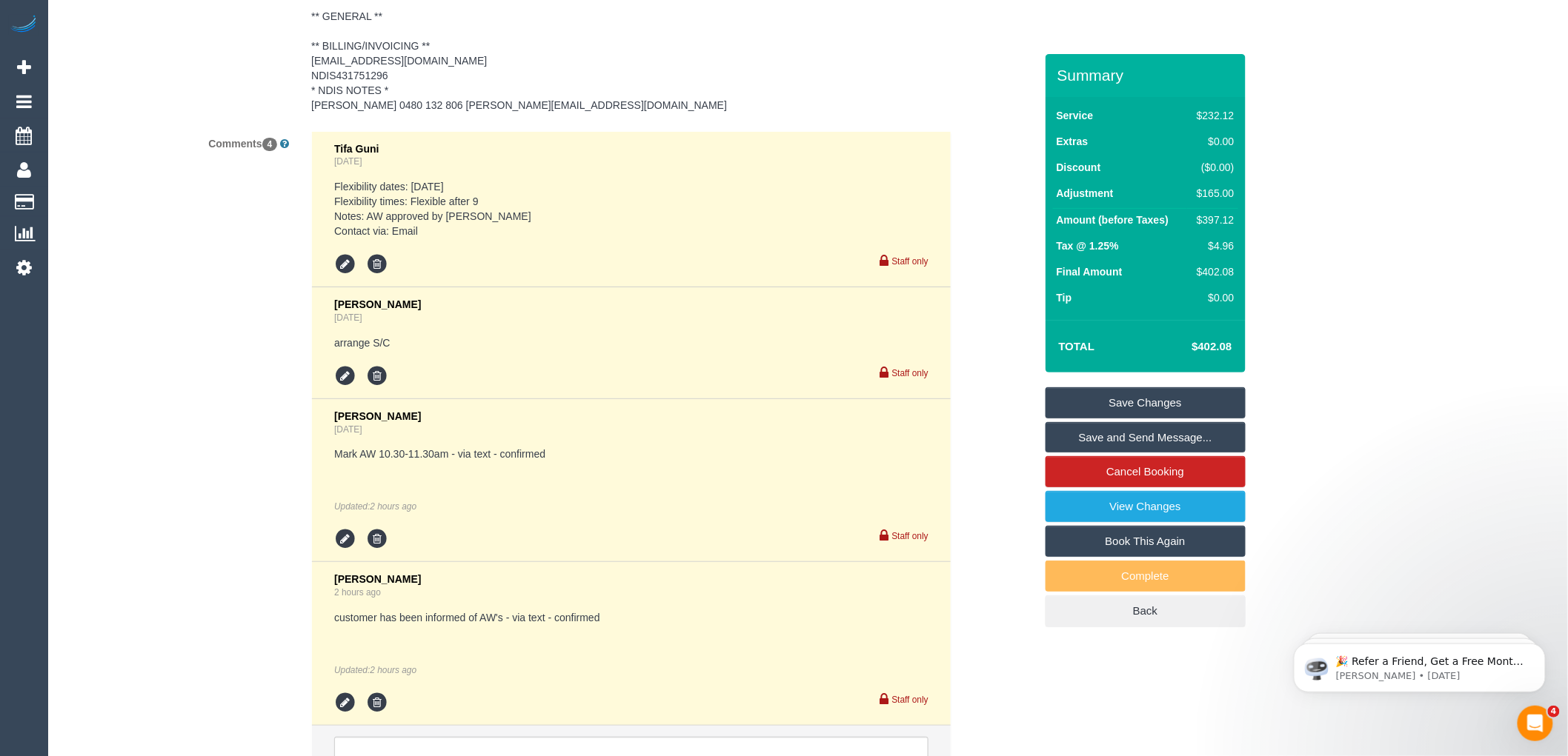
scroll to position [2387, 0]
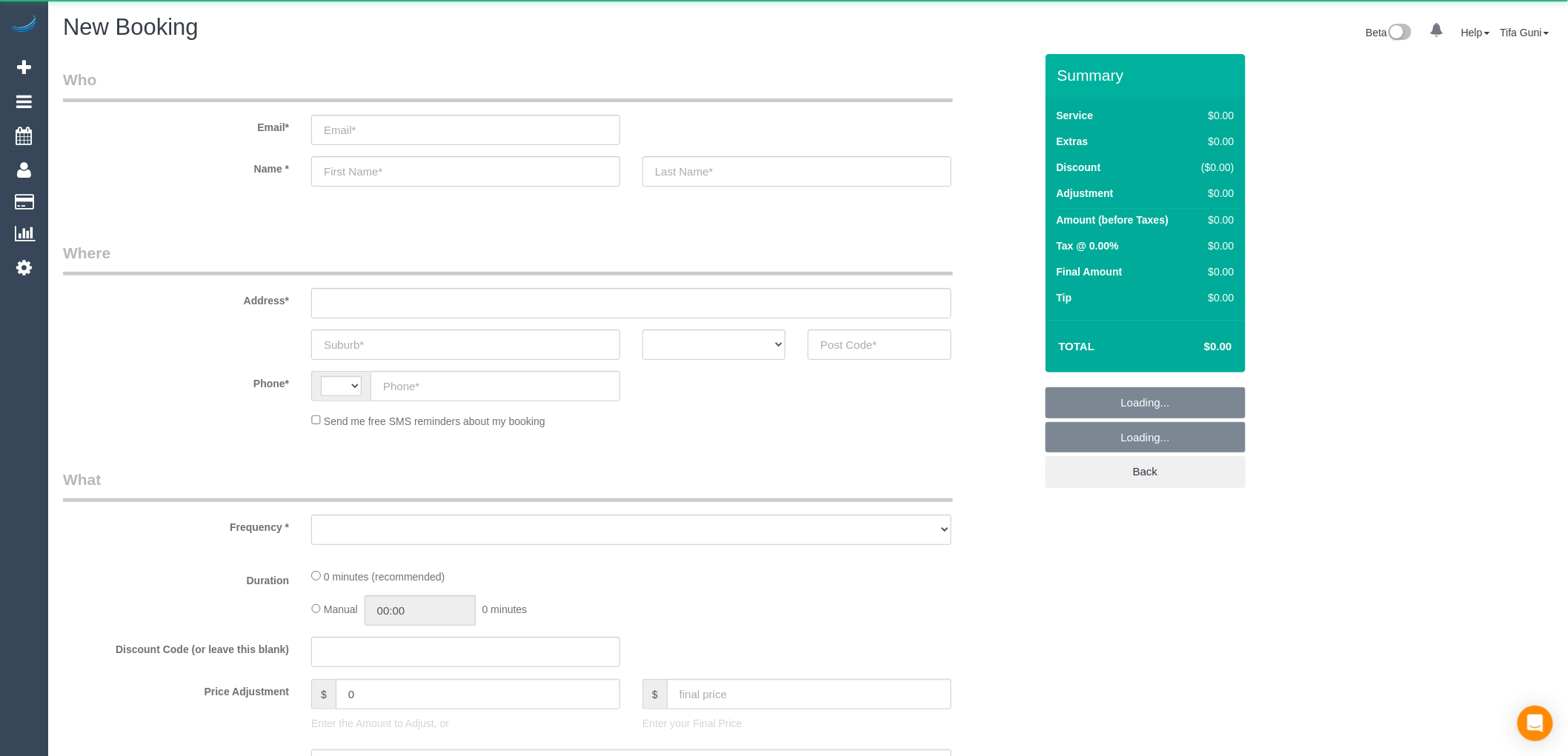
select select "string:AU"
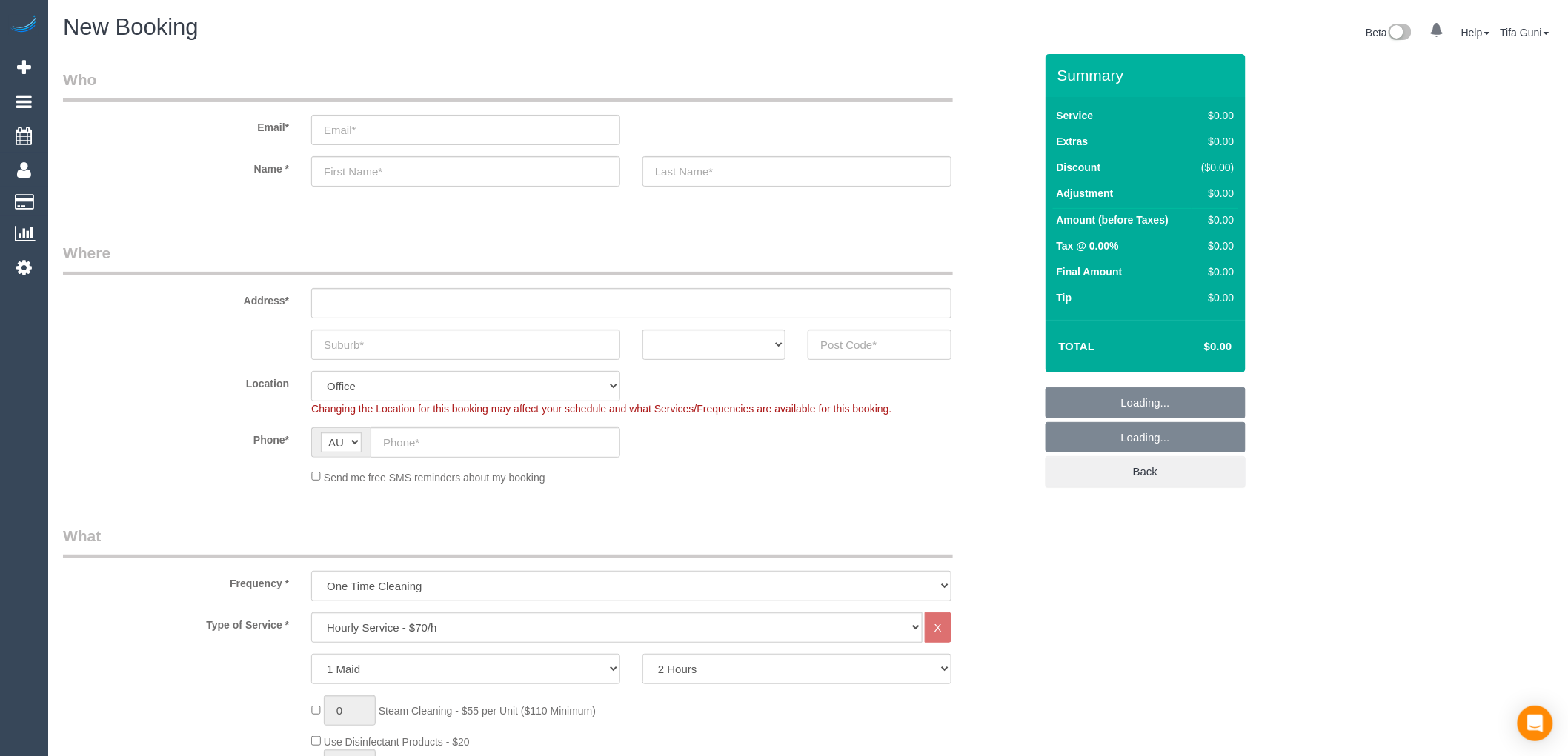
select select "object:2079"
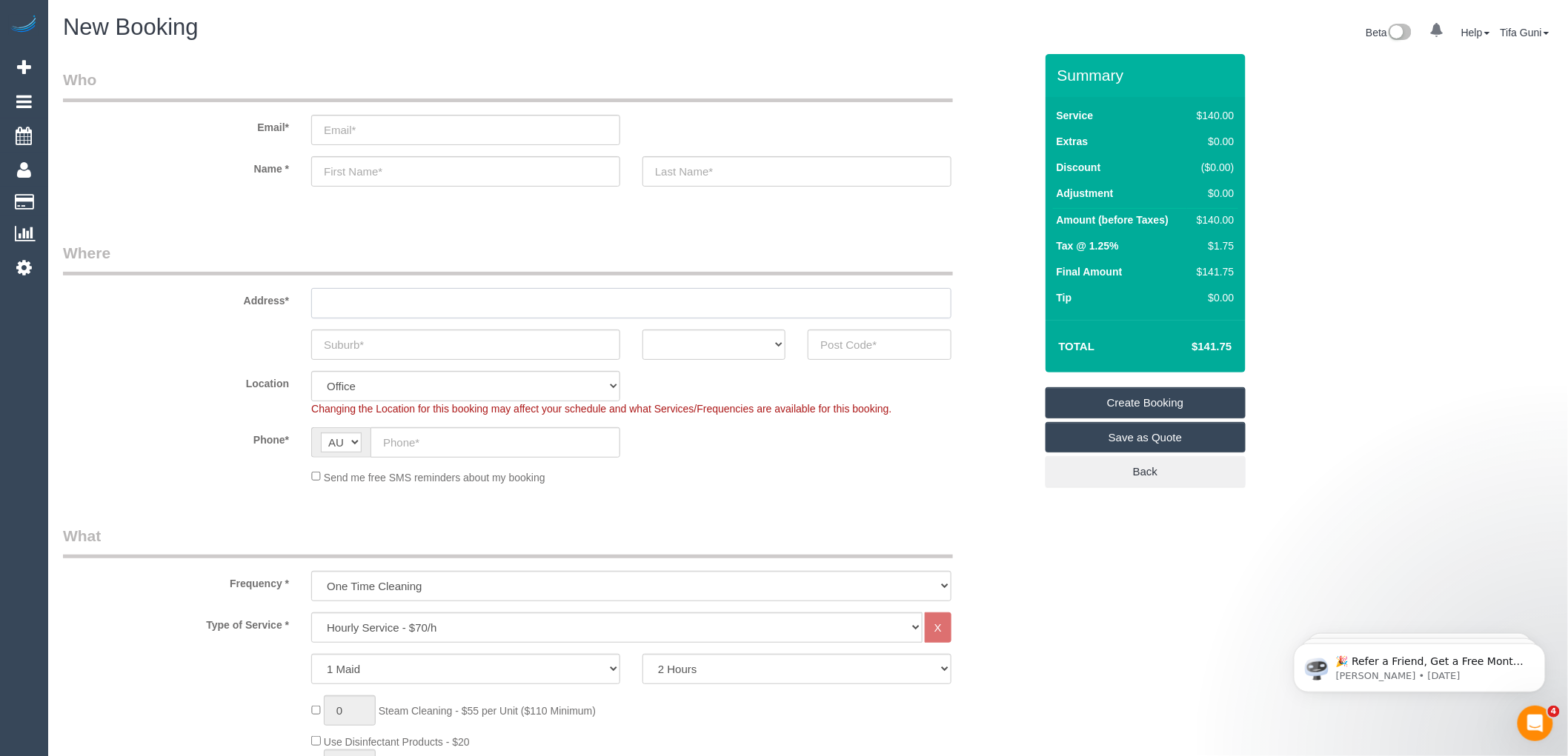
click at [408, 302] on input "text" at bounding box center [631, 303] width 640 height 31
type input "[GEOGRAPHIC_DATA]"
drag, startPoint x: 408, startPoint y: 302, endPoint x: 254, endPoint y: 307, distance: 154.1
click at [254, 307] on div "Address* [GEOGRAPHIC_DATA]" at bounding box center [549, 280] width 993 height 76
click at [352, 342] on input "text" at bounding box center [465, 345] width 309 height 31
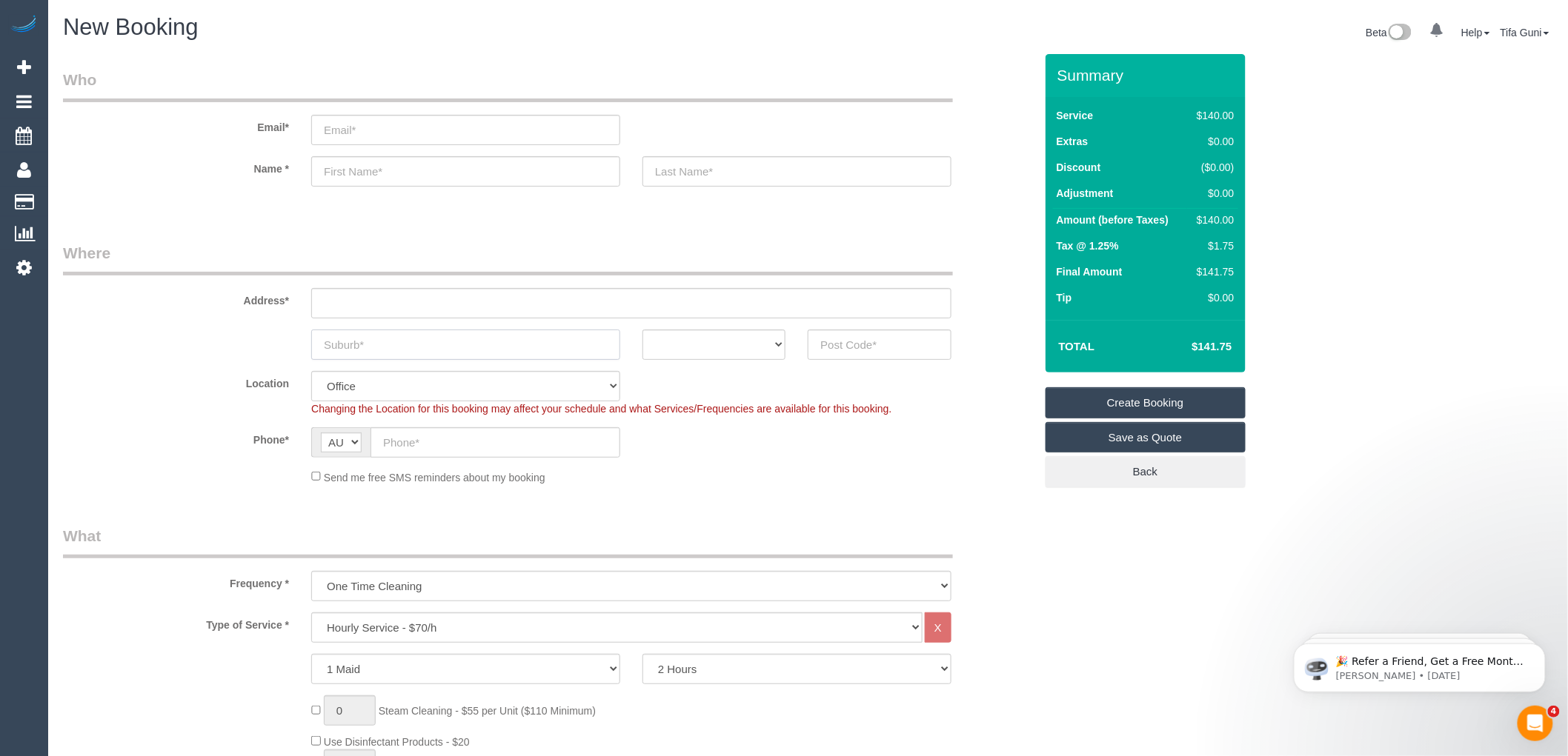
paste input "[GEOGRAPHIC_DATA]"
click at [367, 342] on input "[GEOGRAPHIC_DATA]" at bounding box center [465, 345] width 309 height 31
type input "[GEOGRAPHIC_DATA][PERSON_NAME]"
click at [714, 343] on select "ACT [GEOGRAPHIC_DATA] NT [GEOGRAPHIC_DATA] SA TAS [GEOGRAPHIC_DATA] [GEOGRAPHIC…" at bounding box center [714, 345] width 143 height 31
select select "VIC"
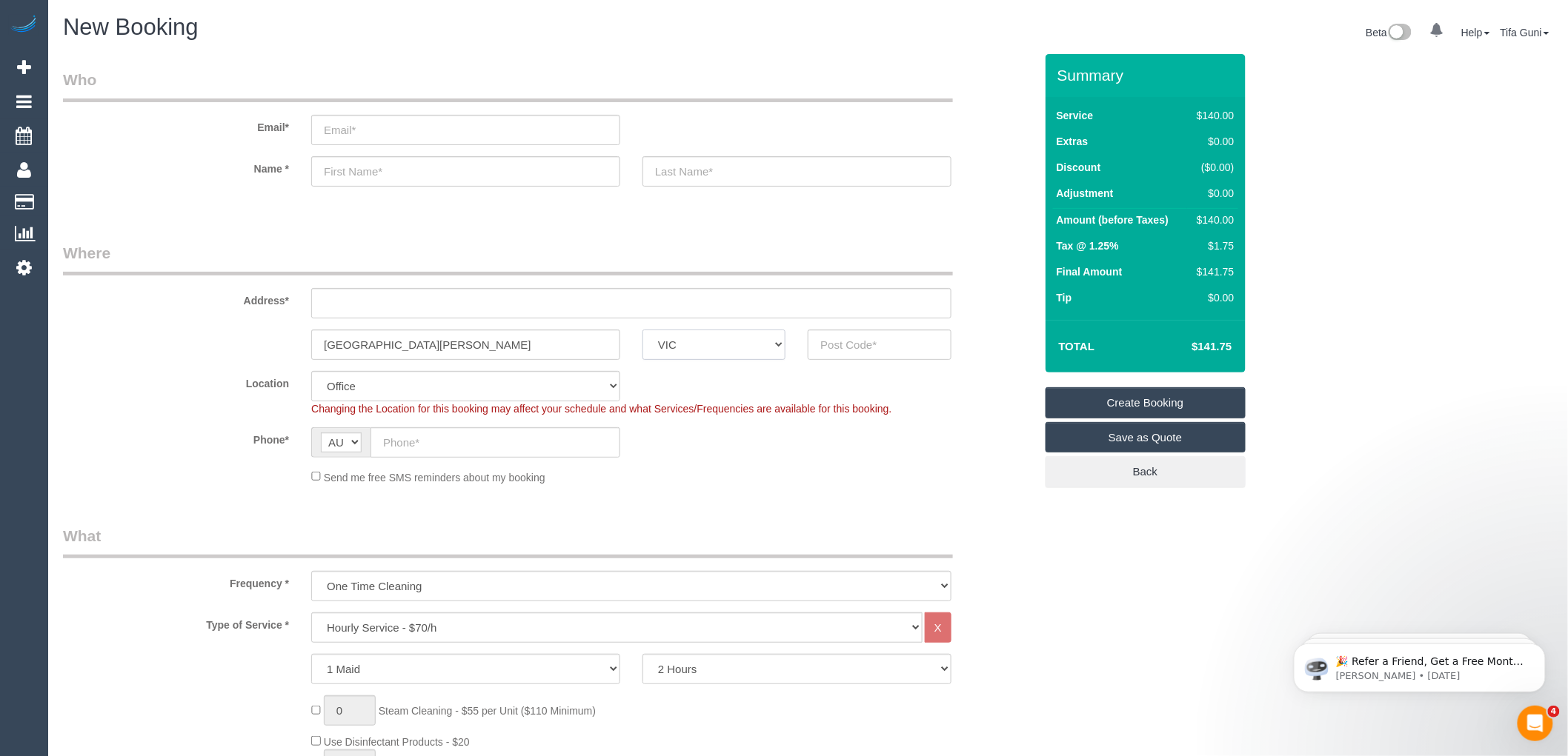
click at [642, 330] on select "ACT [GEOGRAPHIC_DATA] NT [GEOGRAPHIC_DATA] SA TAS [GEOGRAPHIC_DATA] [GEOGRAPHIC…" at bounding box center [714, 345] width 143 height 31
click at [843, 346] on input "text" at bounding box center [879, 345] width 143 height 31
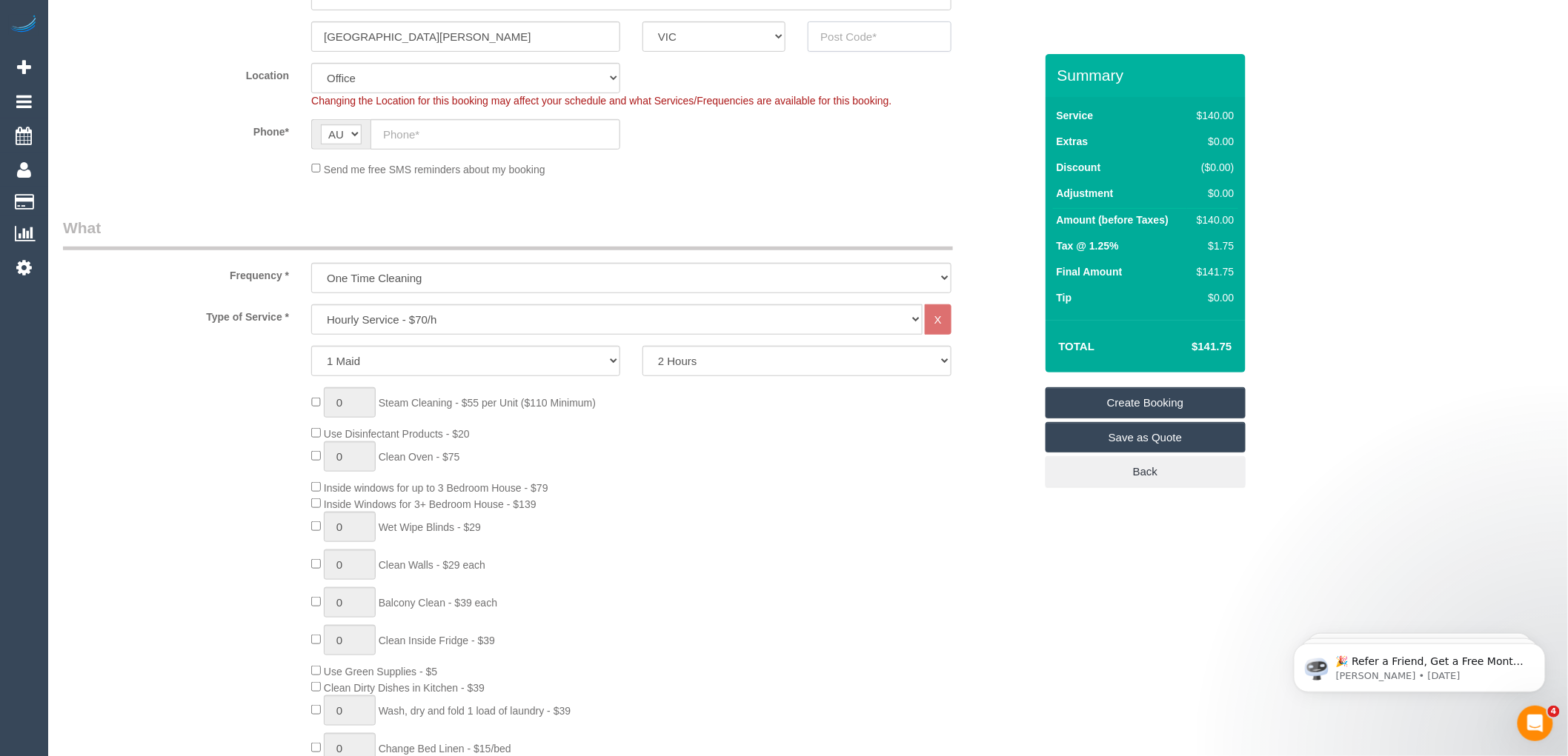
scroll to position [329, 0]
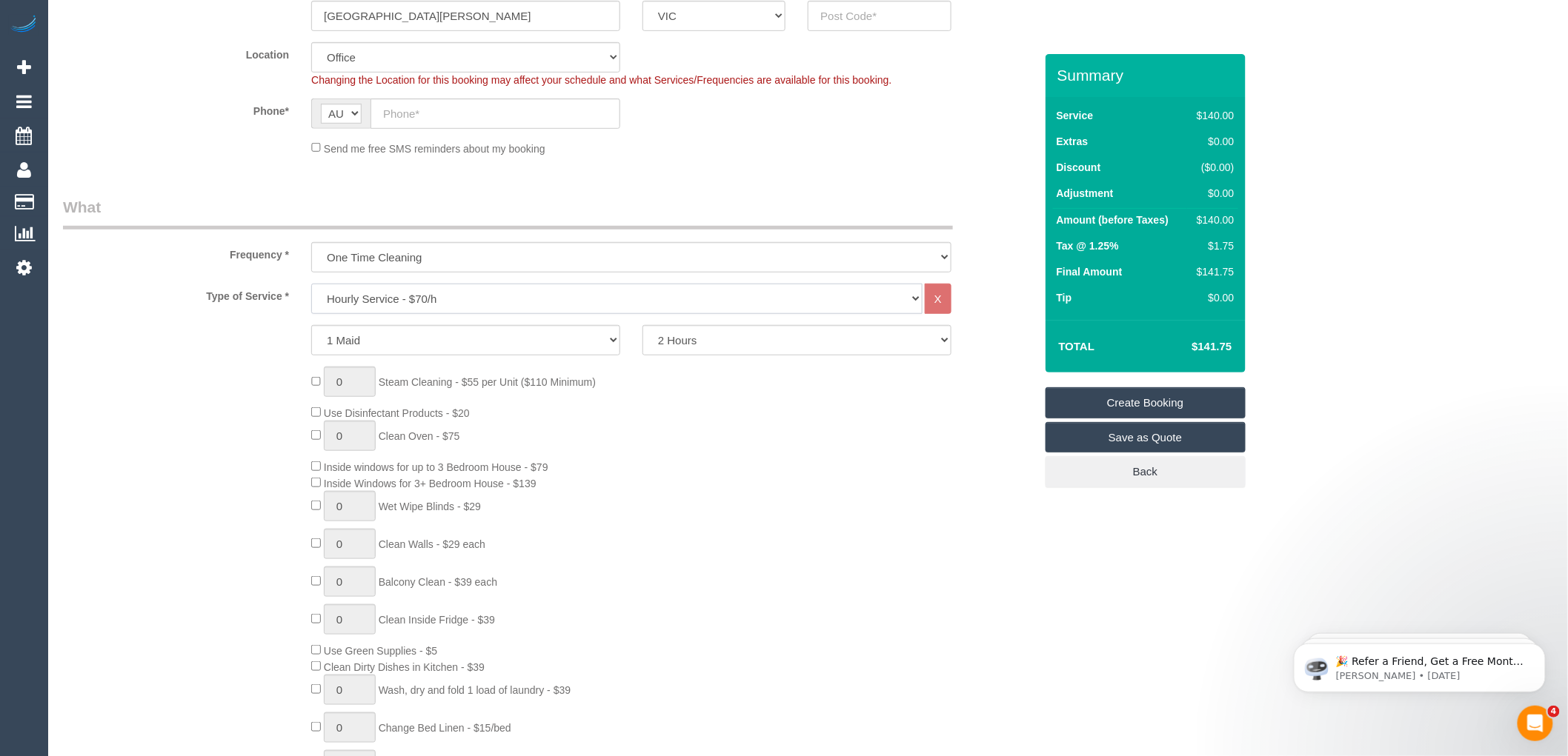
click at [405, 301] on select "Hourly Service - $70/h Hourly Service - $65/h Hourly Service - $60/h Hourly Ser…" at bounding box center [617, 298] width 612 height 31
select select "213"
click at [311, 284] on select "Hourly Service - $70/h Hourly Service - $65/h Hourly Service - $60/h Hourly Ser…" at bounding box center [617, 298] width 612 height 31
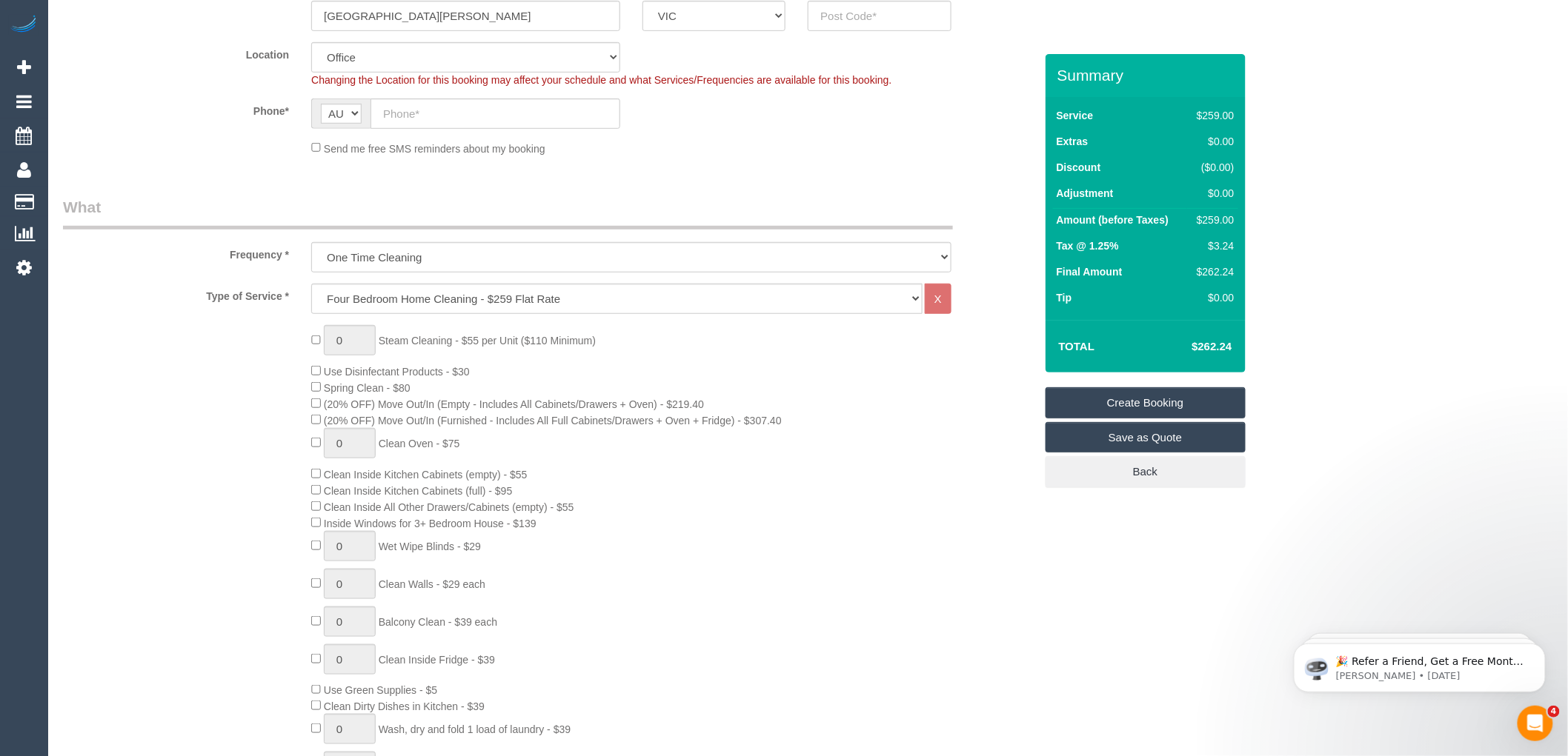
click at [834, 360] on div "0 Steam Cleaning - $55 per Unit ($110 Minimum) Use Disinfectant Products - $30 …" at bounding box center [672, 585] width 744 height 519
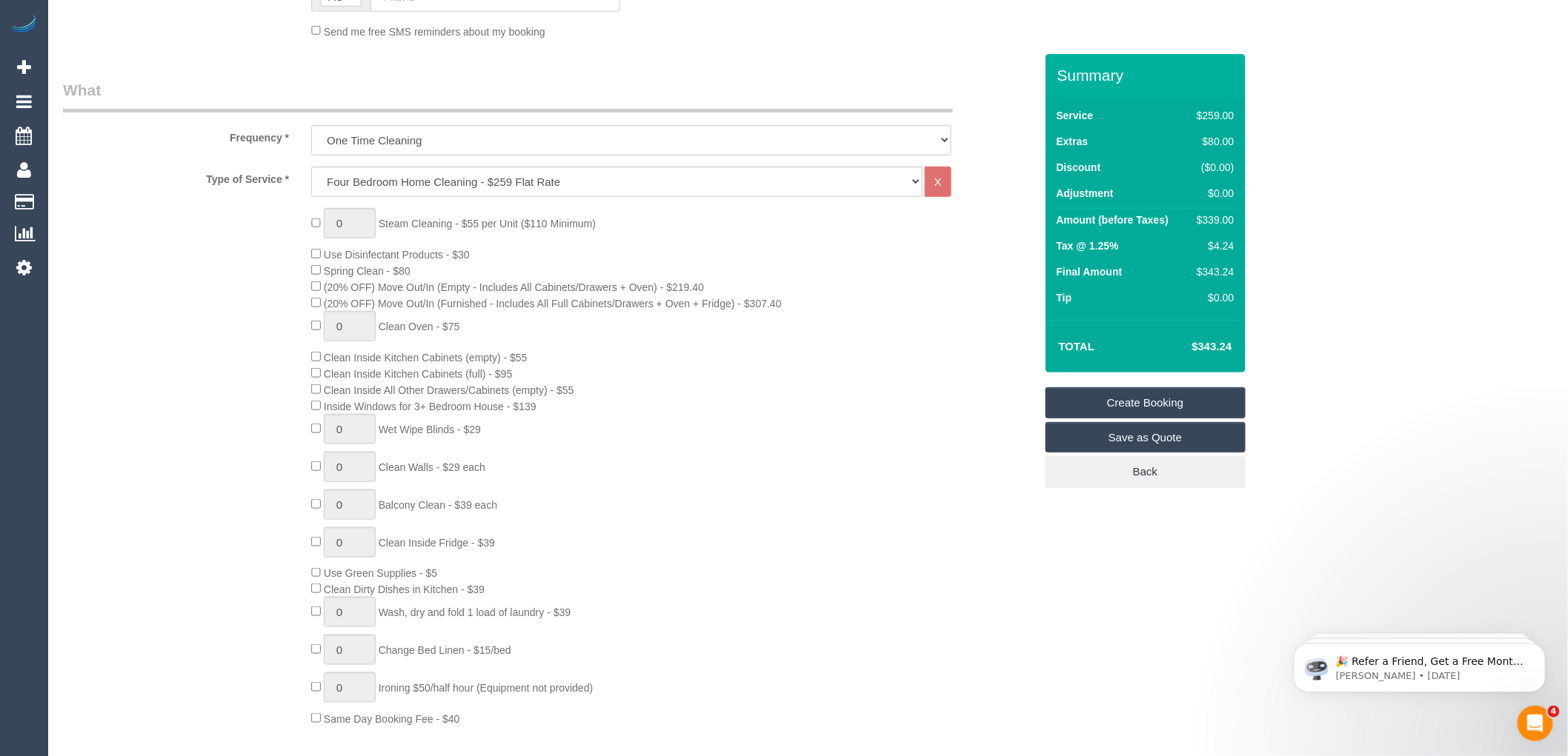
scroll to position [493, 0]
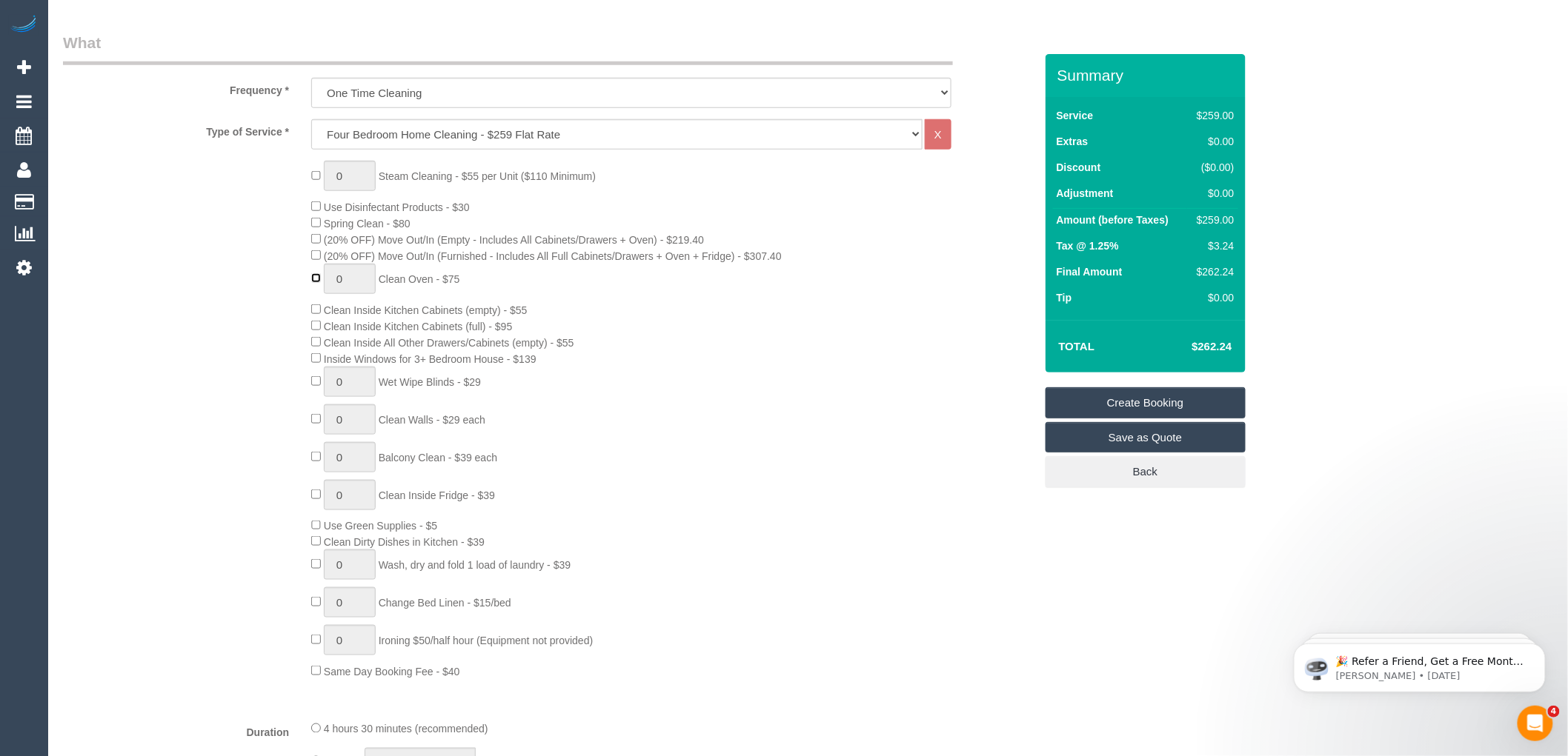
type input "1"
click at [714, 329] on div "0 Steam Cleaning - $55 per Unit ($110 Minimum) Use Disinfectant Products - $30 …" at bounding box center [672, 420] width 744 height 519
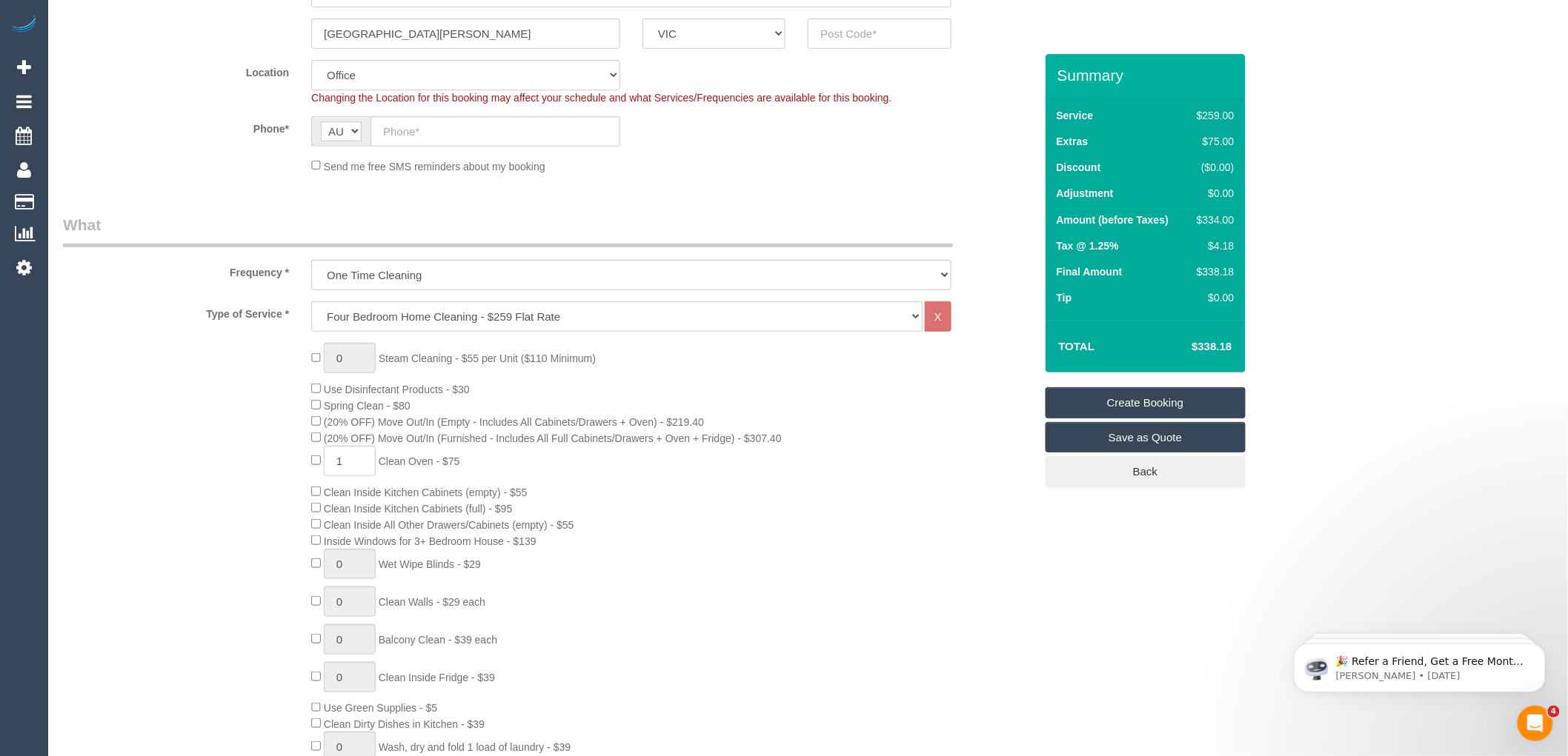
scroll to position [0, 0]
